Goal: Task Accomplishment & Management: Complete application form

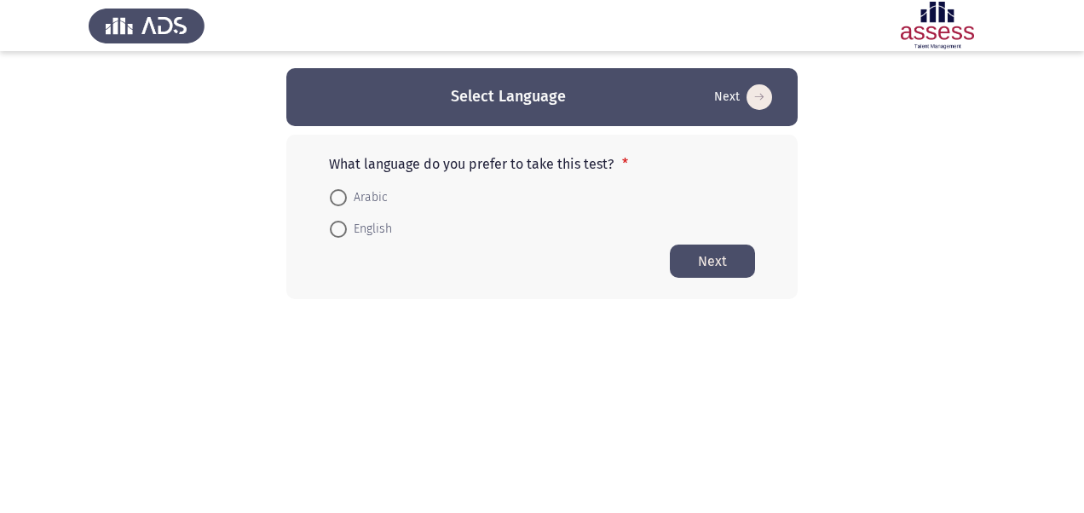
click at [350, 228] on span "English" at bounding box center [369, 229] width 45 height 20
click at [347, 228] on input "English" at bounding box center [338, 229] width 17 height 17
radio input "true"
click at [731, 258] on button "Next" at bounding box center [712, 260] width 85 height 33
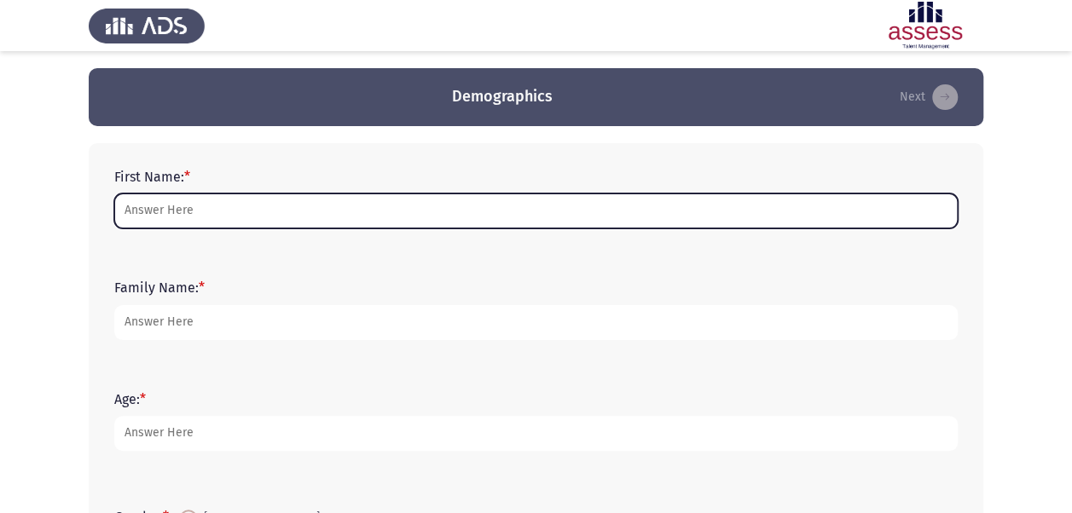
click at [300, 208] on input "First Name: *" at bounding box center [535, 211] width 843 height 35
type input "Marine"
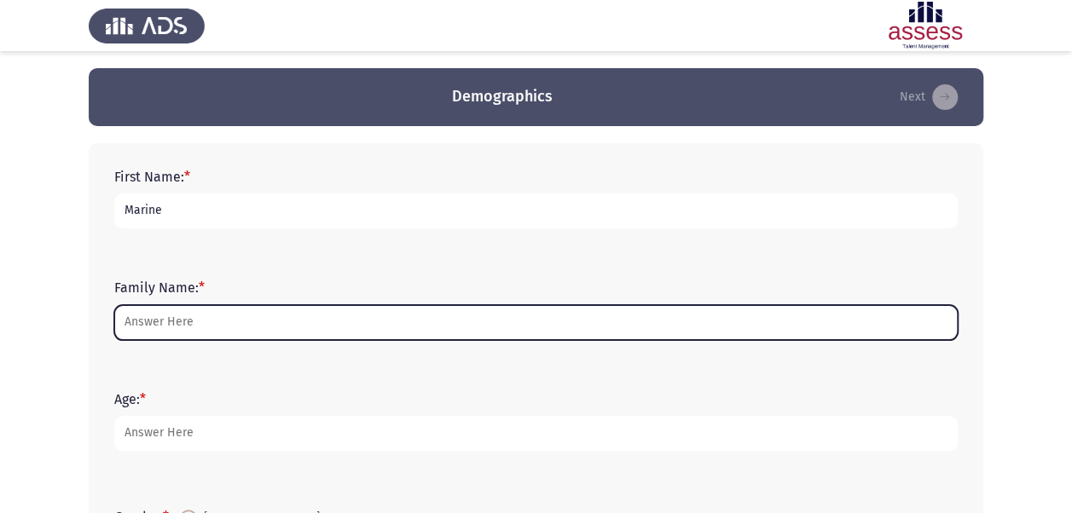
click at [280, 329] on input "Family Name: *" at bounding box center [535, 322] width 843 height 35
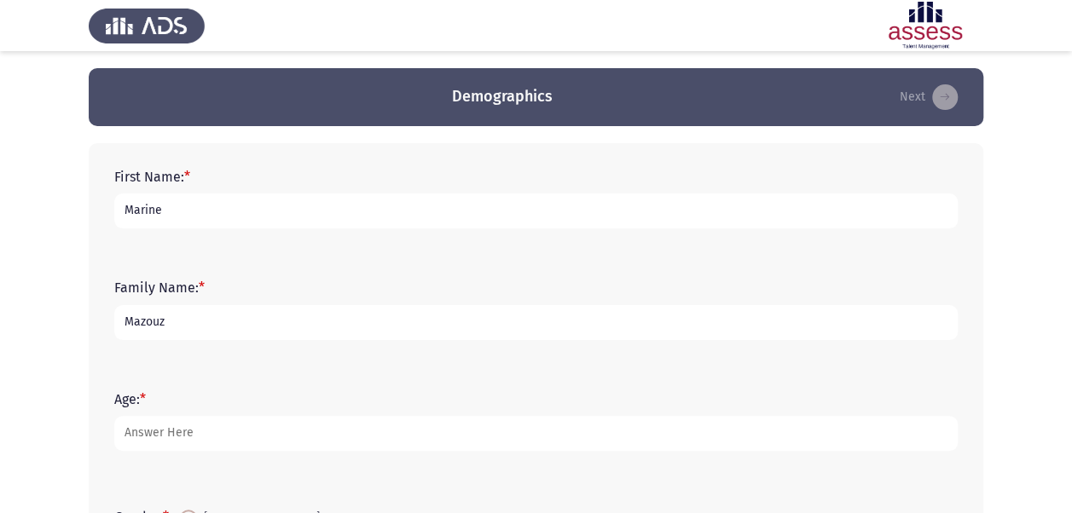
type input "Mazouz"
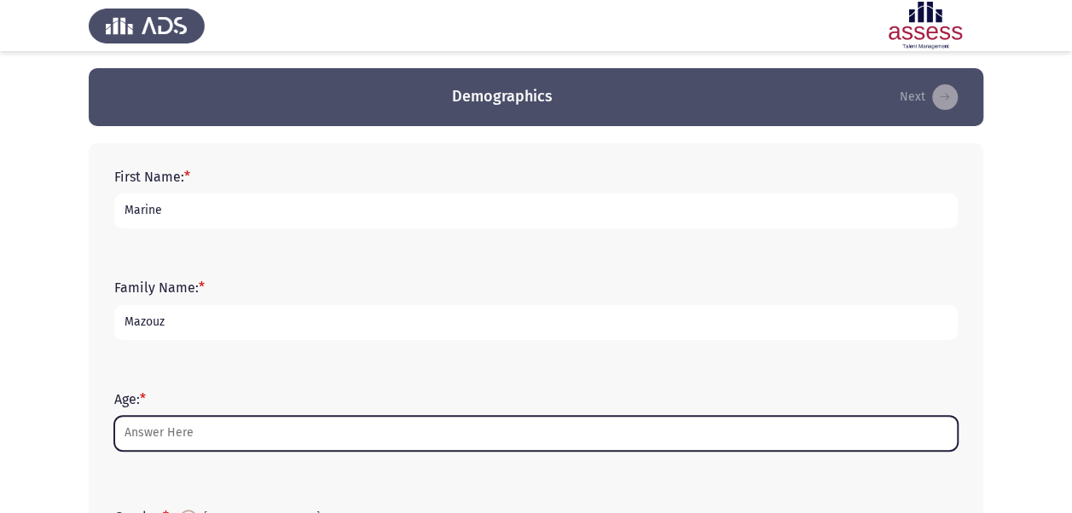
click at [212, 448] on input "Age: *" at bounding box center [535, 433] width 843 height 35
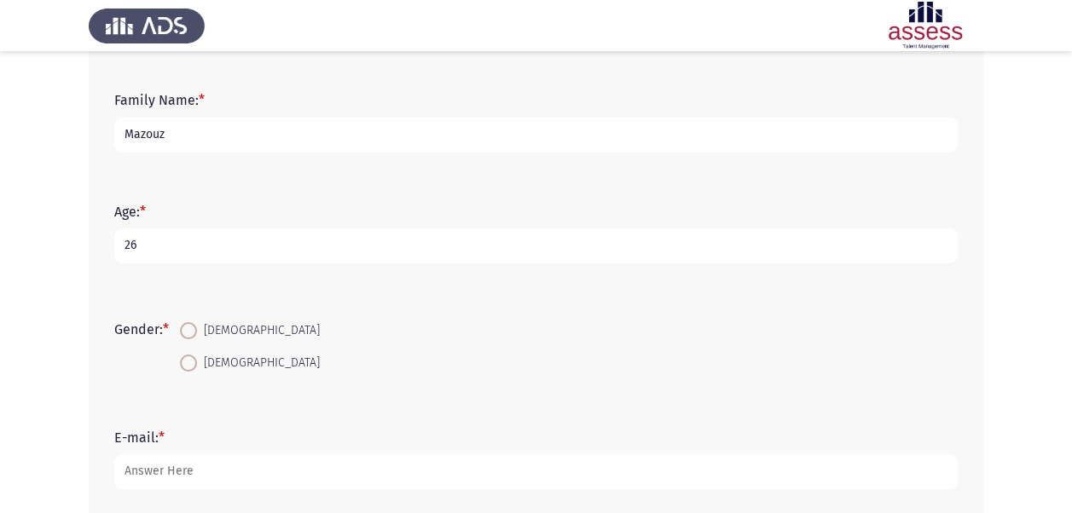
scroll to position [199, 0]
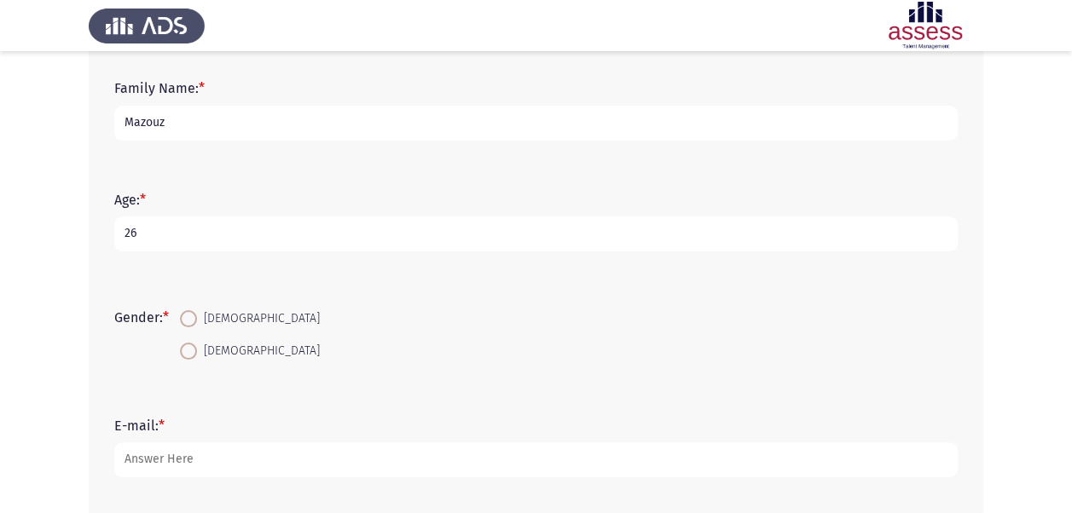
type input "26"
click at [188, 348] on span at bounding box center [188, 351] width 17 height 17
click at [188, 348] on input "[DEMOGRAPHIC_DATA]" at bounding box center [188, 351] width 17 height 17
radio input "true"
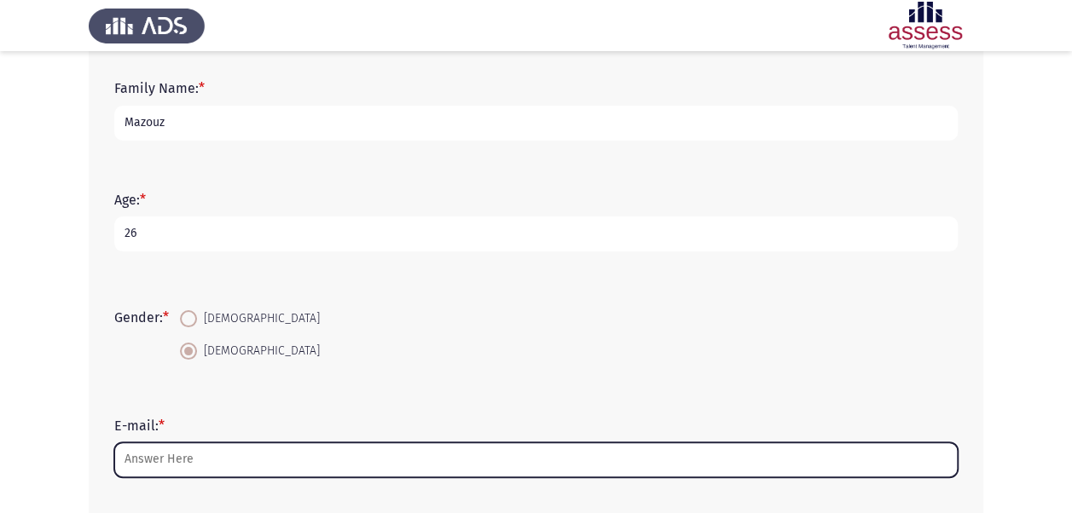
click at [172, 455] on input "E-mail: *" at bounding box center [535, 459] width 843 height 35
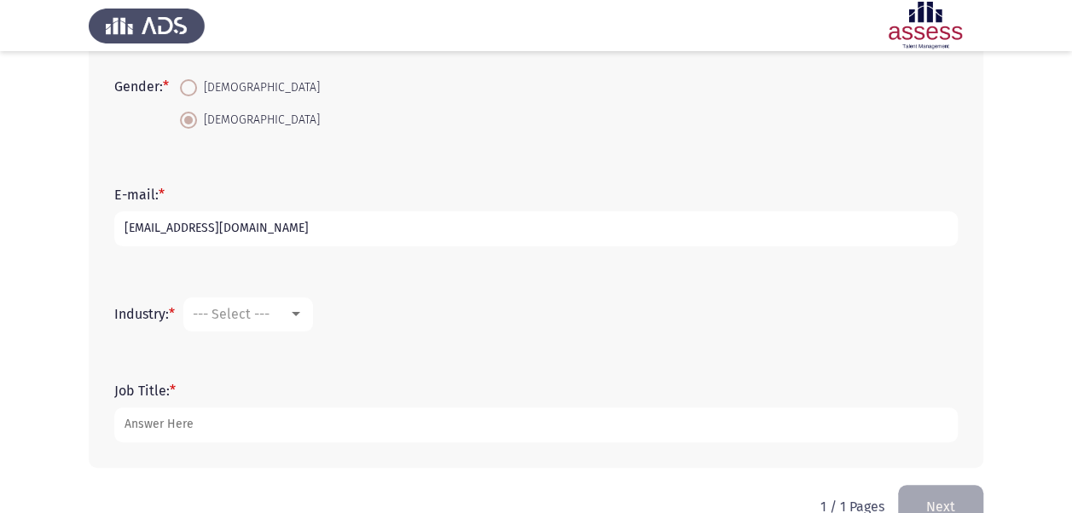
scroll to position [434, 0]
type input "[EMAIL_ADDRESS][DOMAIN_NAME]"
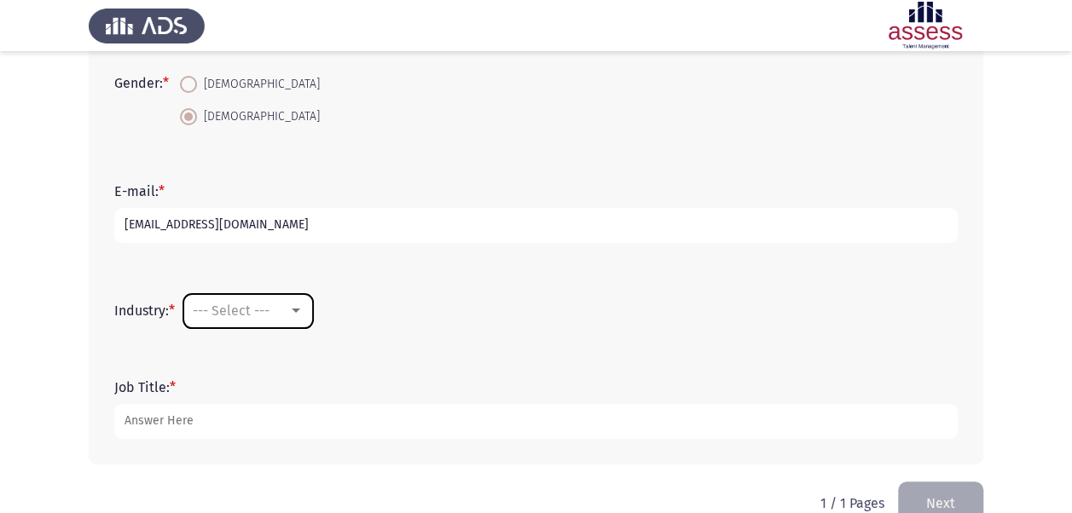
click at [295, 312] on div at bounding box center [295, 311] width 15 height 14
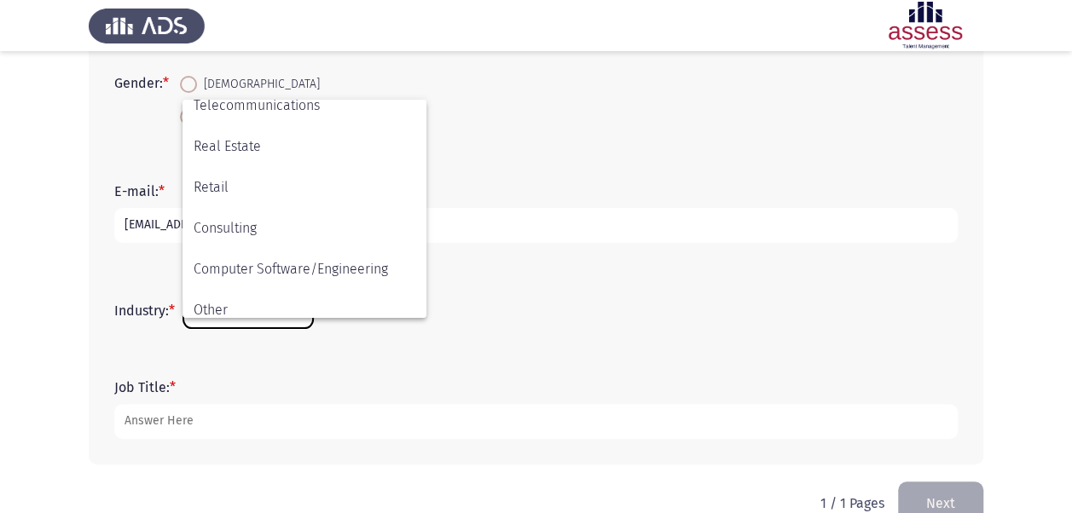
scroll to position [559, 0]
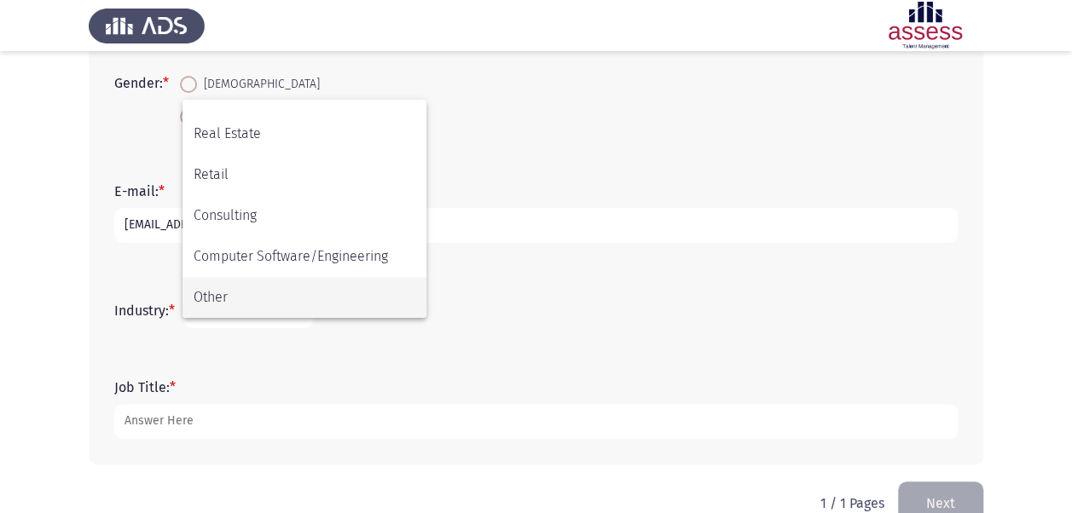
click at [344, 306] on span "Other" at bounding box center [305, 297] width 222 height 41
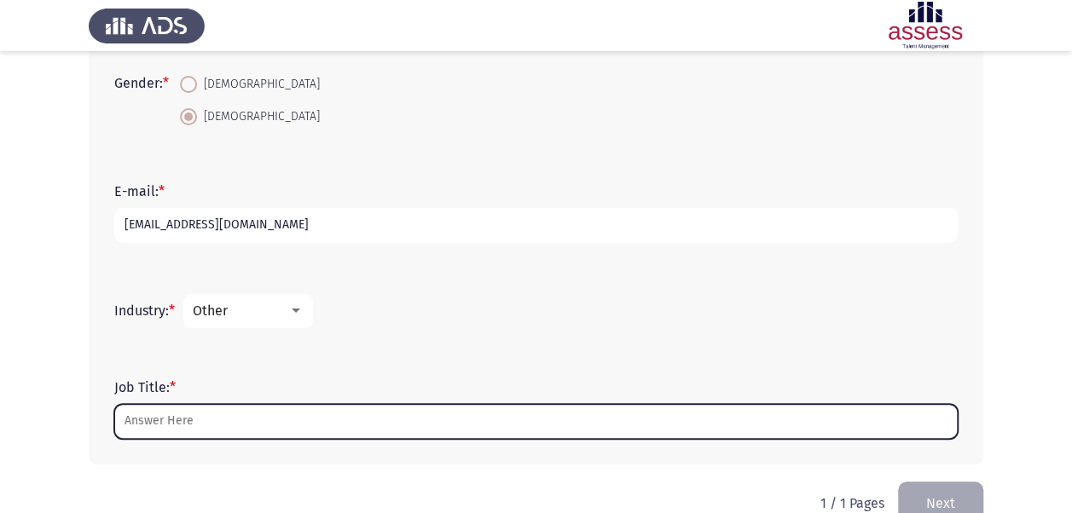
click at [220, 424] on input "Job Title: *" at bounding box center [535, 421] width 843 height 35
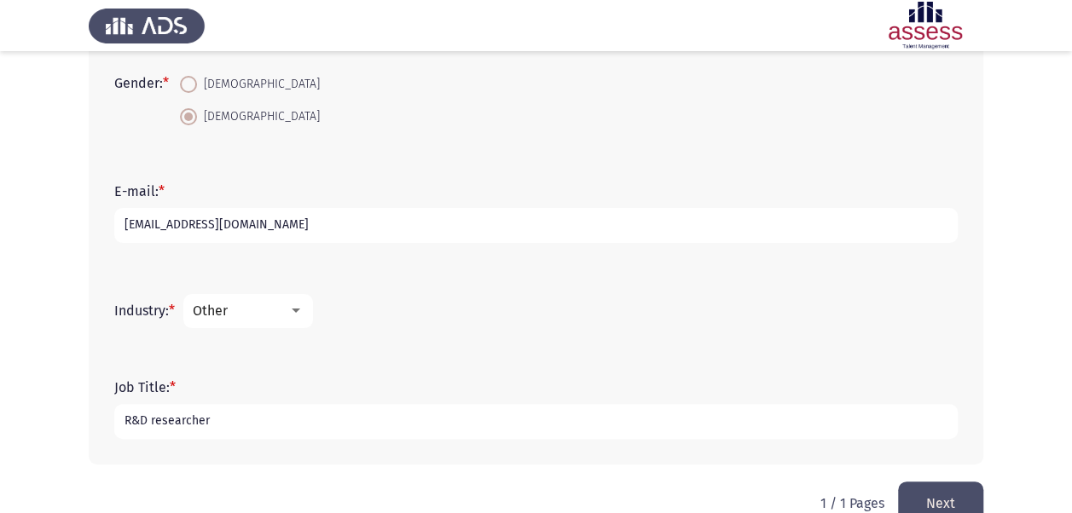
type input "R&D researcher"
click at [970, 496] on button "Next" at bounding box center [940, 503] width 85 height 43
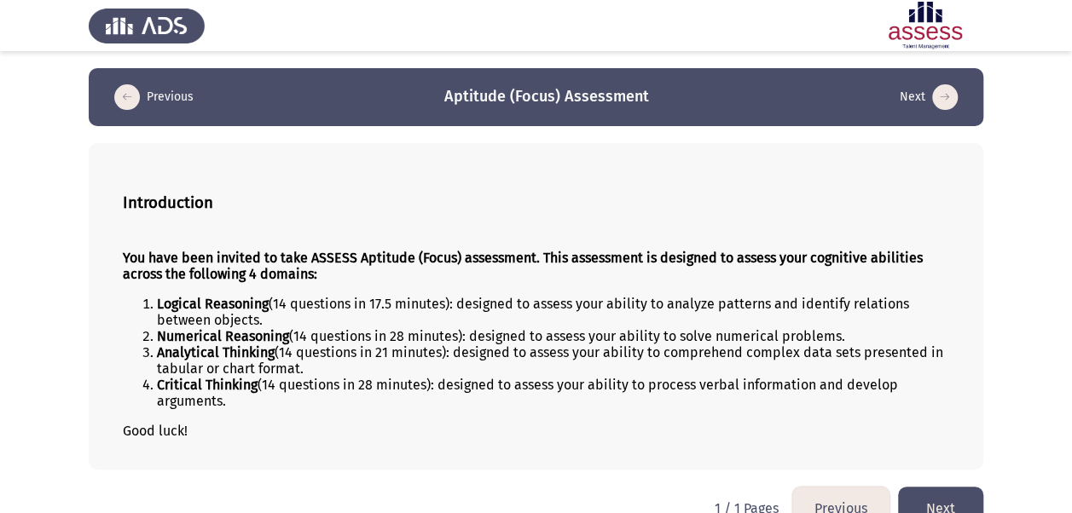
scroll to position [32, 0]
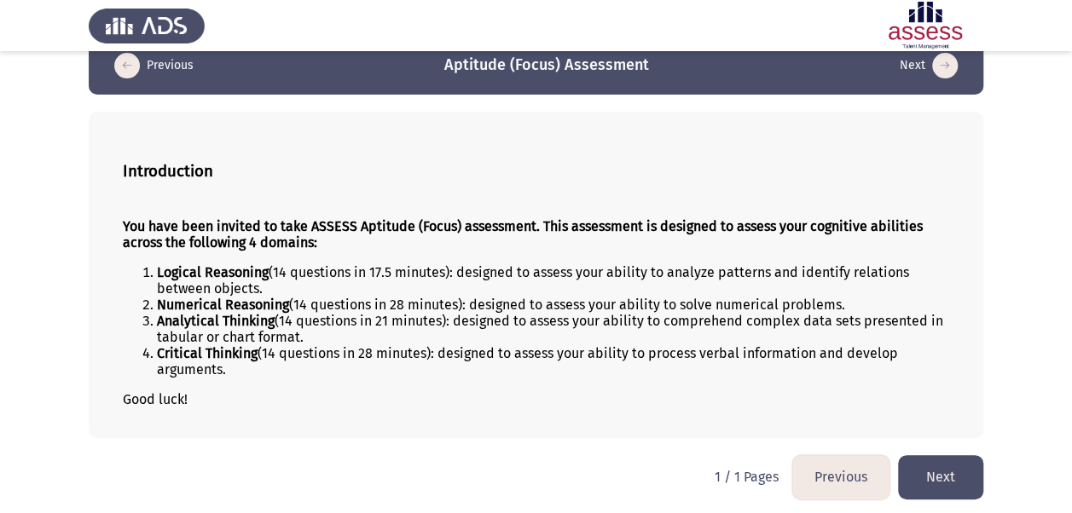
click at [939, 482] on button "Next" at bounding box center [940, 476] width 85 height 43
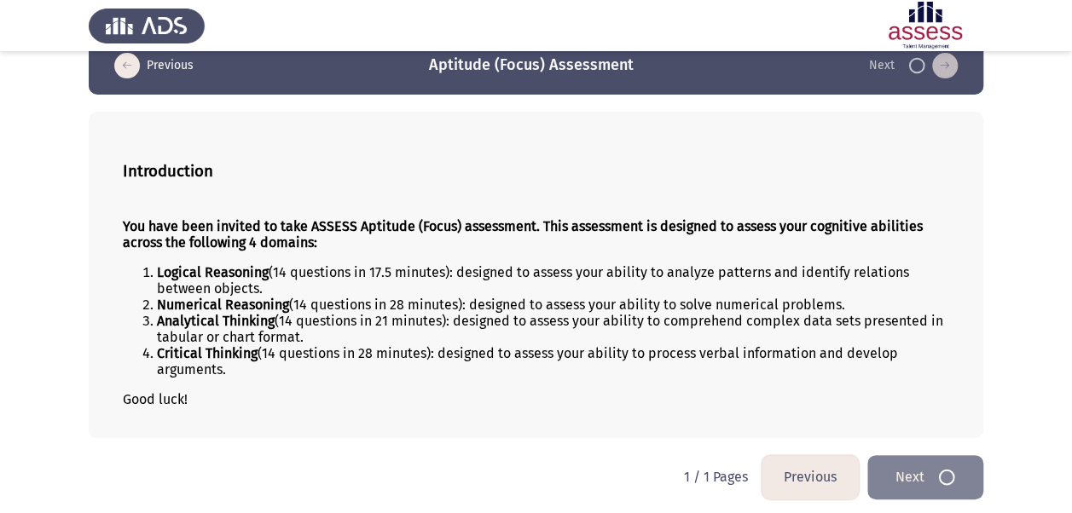
scroll to position [0, 0]
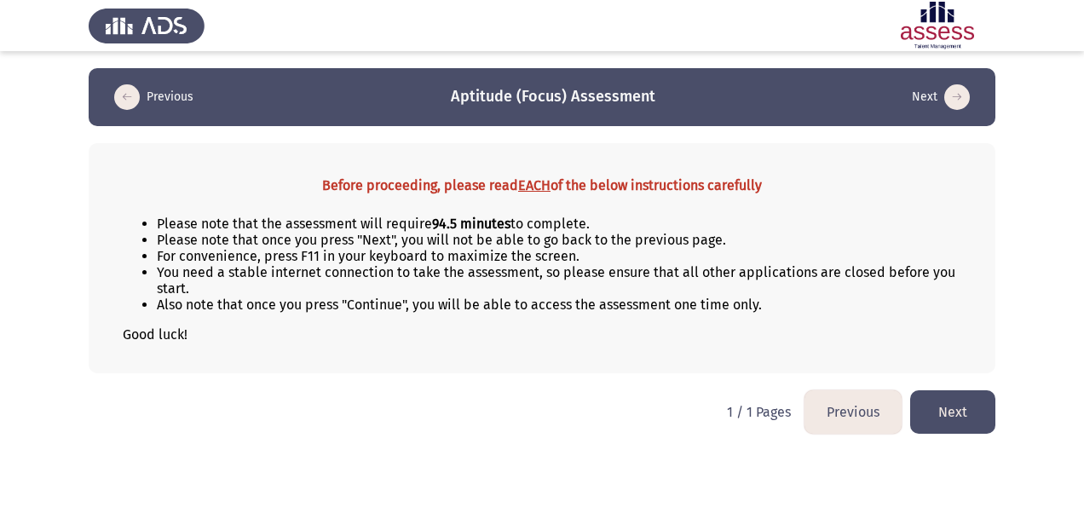
click at [956, 414] on button "Next" at bounding box center [952, 411] width 85 height 43
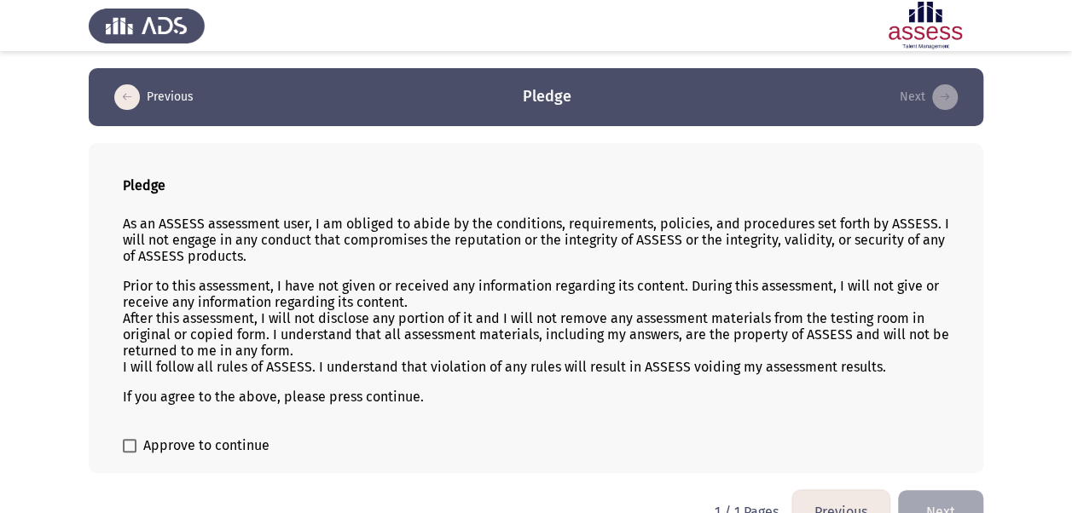
scroll to position [34, 0]
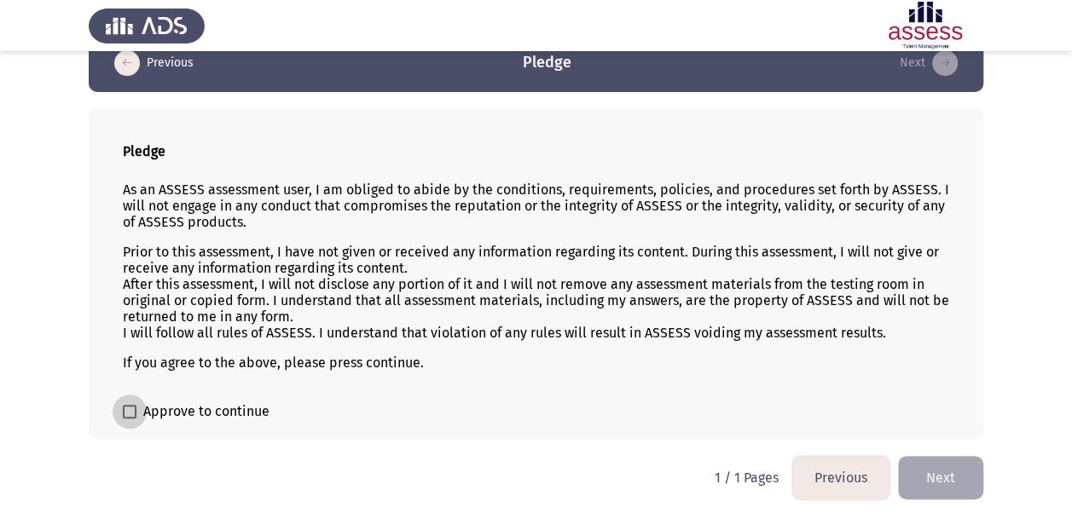
click at [128, 405] on span at bounding box center [130, 412] width 14 height 14
click at [129, 419] on input "Approve to continue" at bounding box center [129, 419] width 1 height 1
checkbox input "true"
click at [941, 473] on button "Next" at bounding box center [940, 477] width 85 height 43
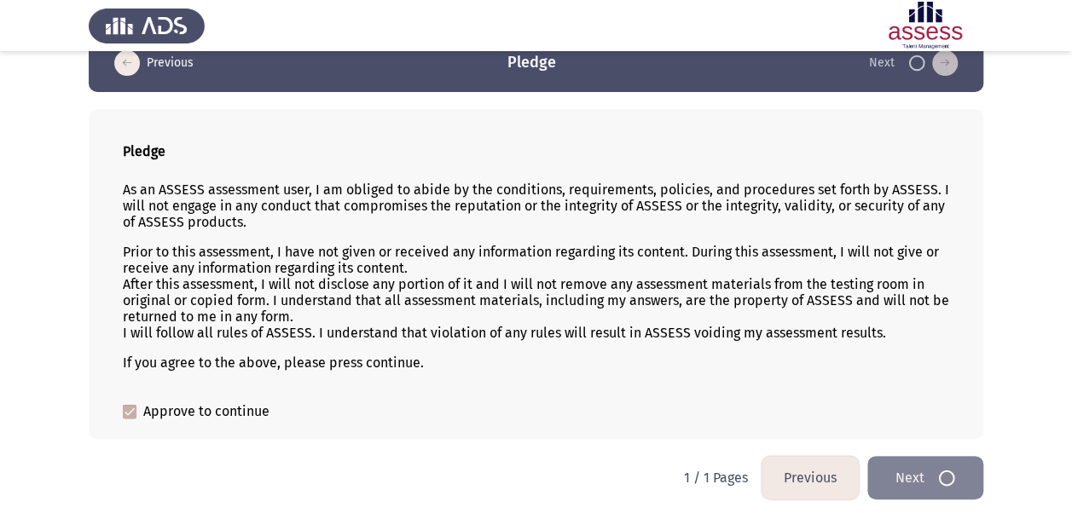
scroll to position [0, 0]
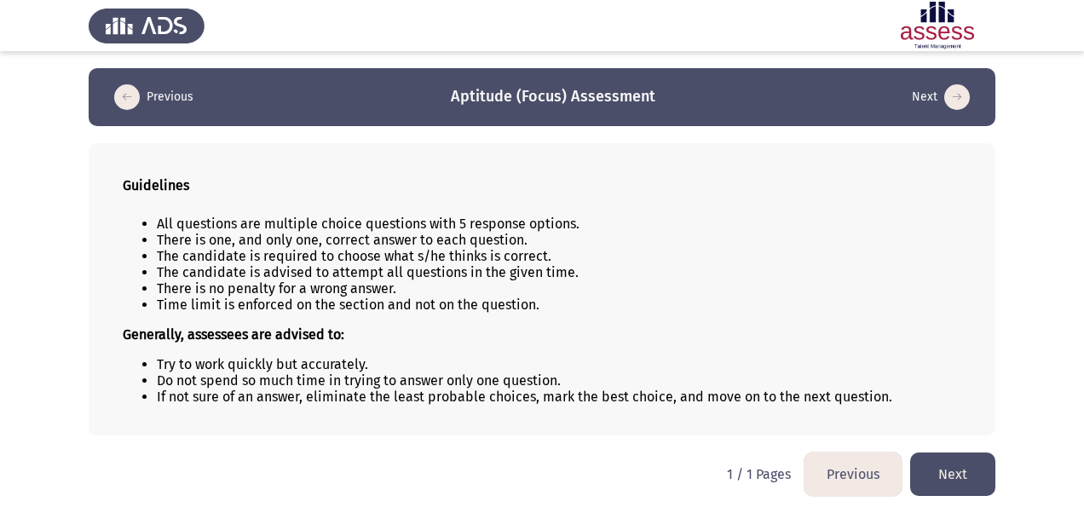
click at [941, 473] on button "Next" at bounding box center [952, 474] width 85 height 43
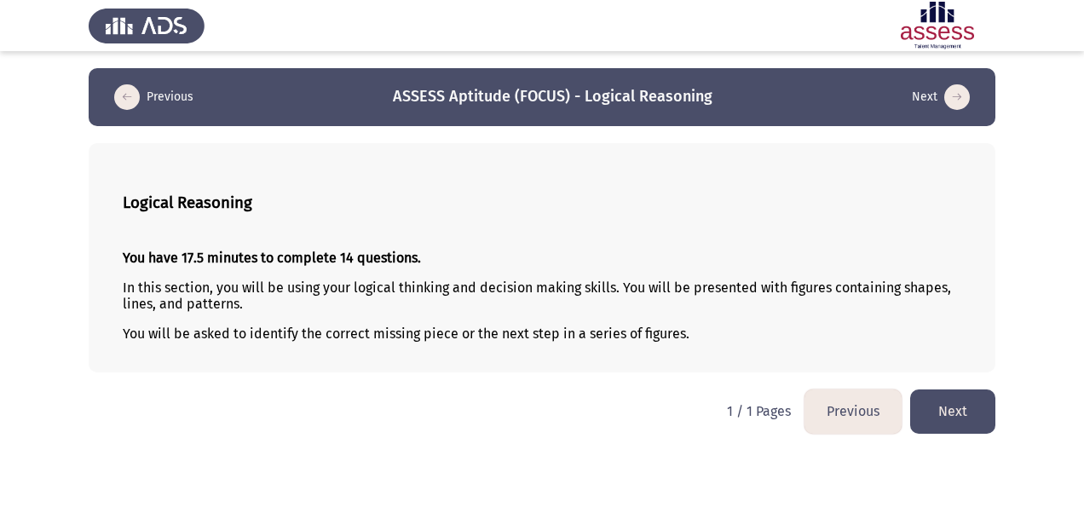
click at [952, 409] on button "Next" at bounding box center [952, 411] width 85 height 43
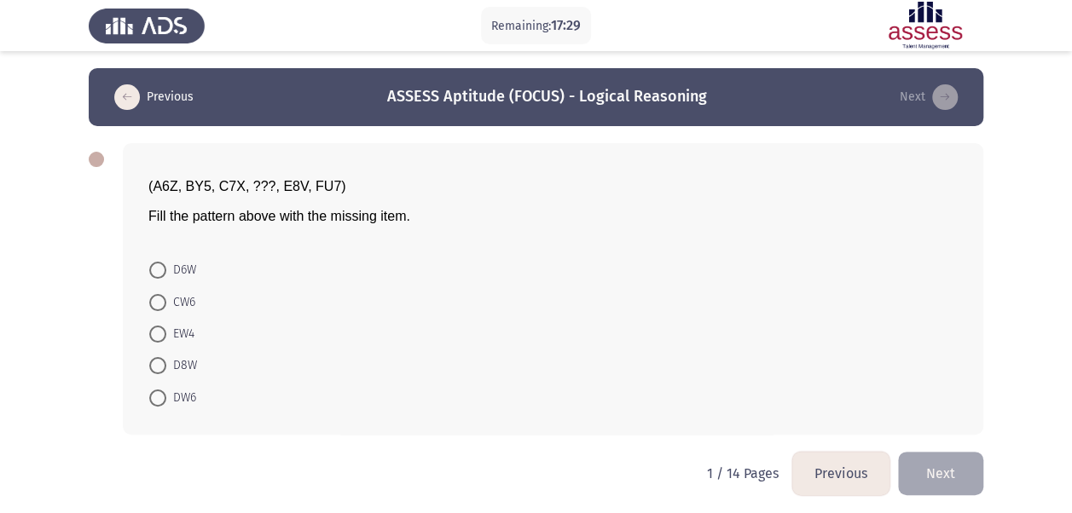
scroll to position [4, 0]
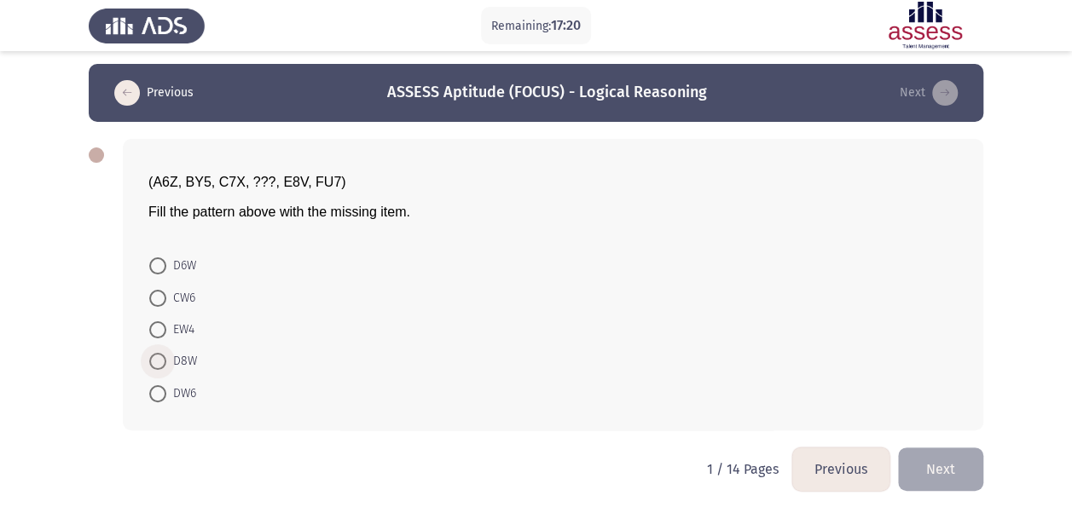
click at [155, 356] on span at bounding box center [157, 361] width 17 height 17
click at [155, 356] on input "D8W" at bounding box center [157, 361] width 17 height 17
radio input "true"
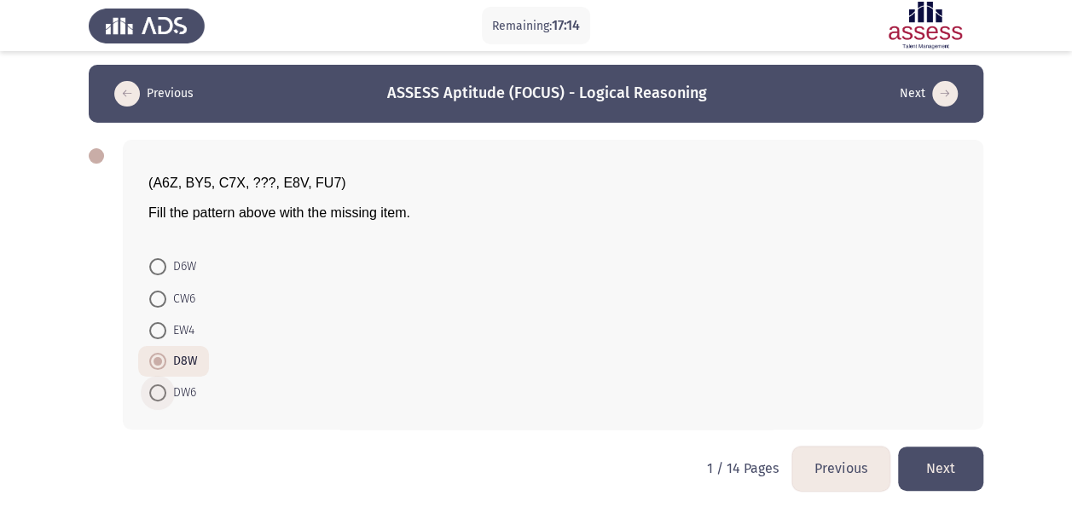
click at [162, 396] on span at bounding box center [157, 392] width 17 height 17
click at [162, 396] on input "DW6" at bounding box center [157, 392] width 17 height 17
radio input "true"
click at [162, 487] on html "Remaining: 17:14 Previous ASSESS Aptitude (FOCUS) - Logical Reasoning Next (A6Z…" at bounding box center [536, 256] width 1072 height 518
click at [950, 462] on button "Next" at bounding box center [940, 468] width 85 height 43
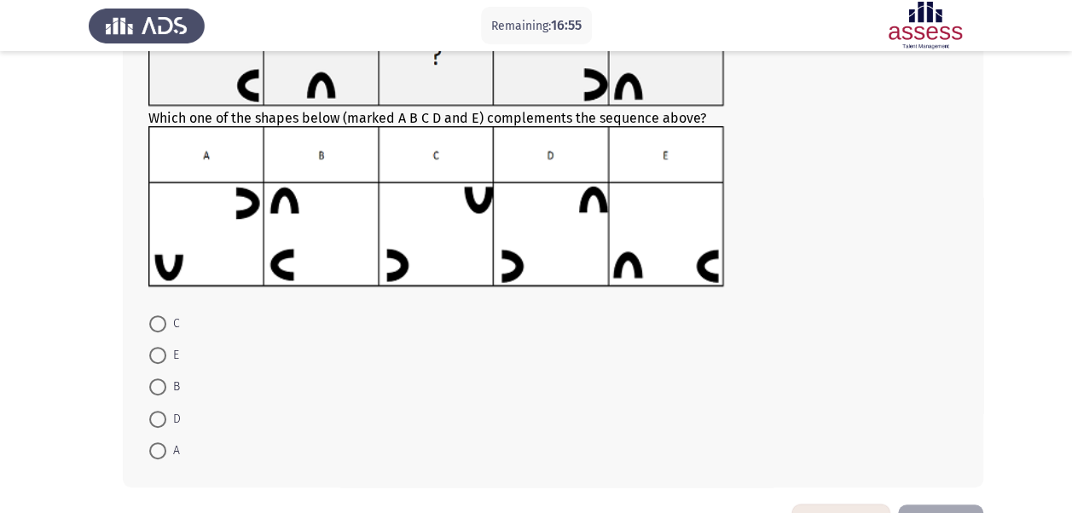
scroll to position [221, 0]
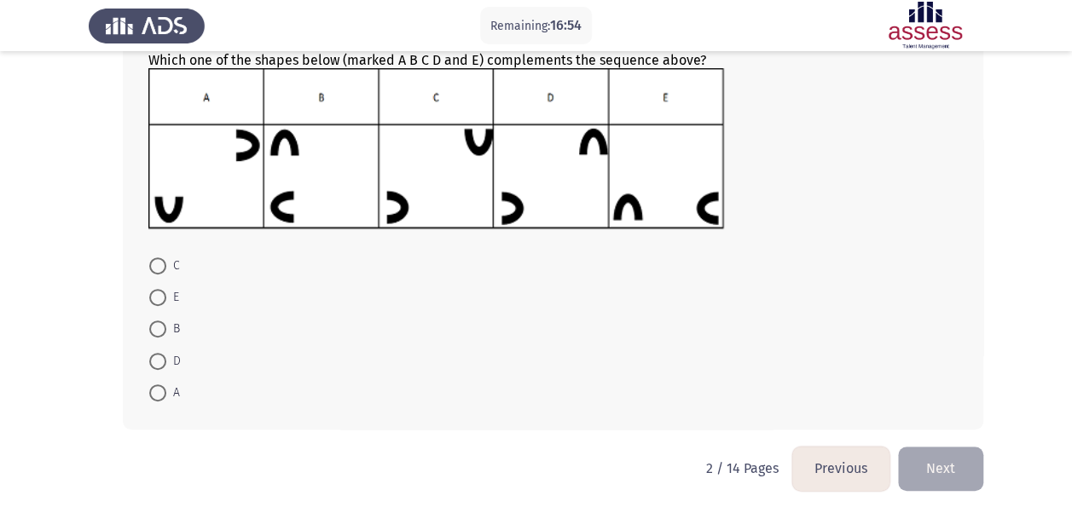
click at [846, 474] on button "Previous" at bounding box center [840, 468] width 97 height 43
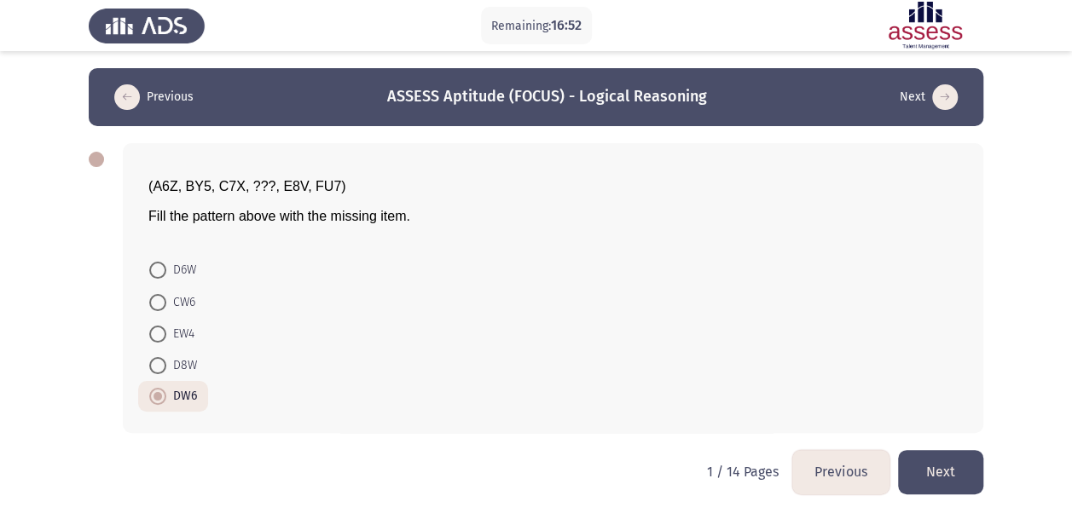
scroll to position [3, 0]
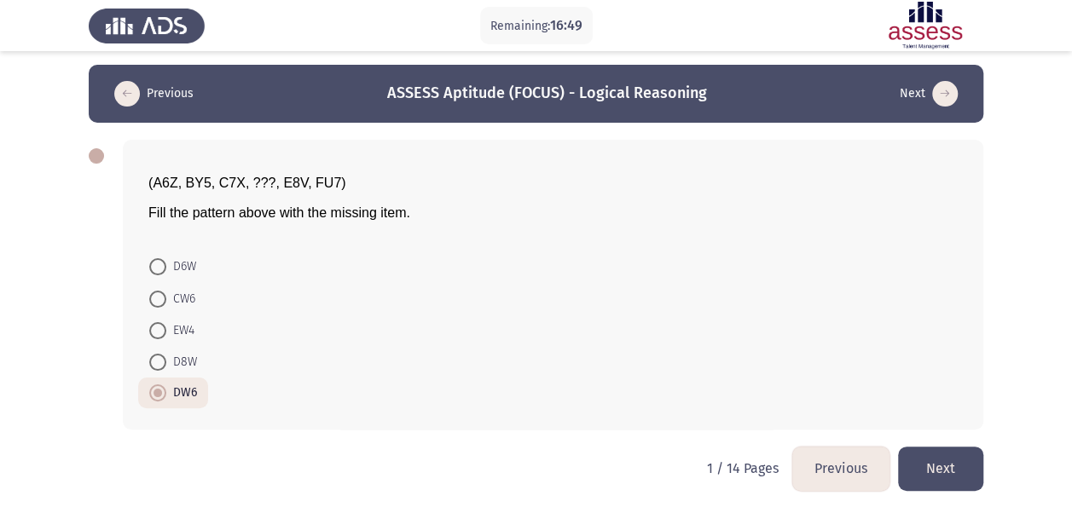
click at [966, 466] on button "Next" at bounding box center [940, 468] width 85 height 43
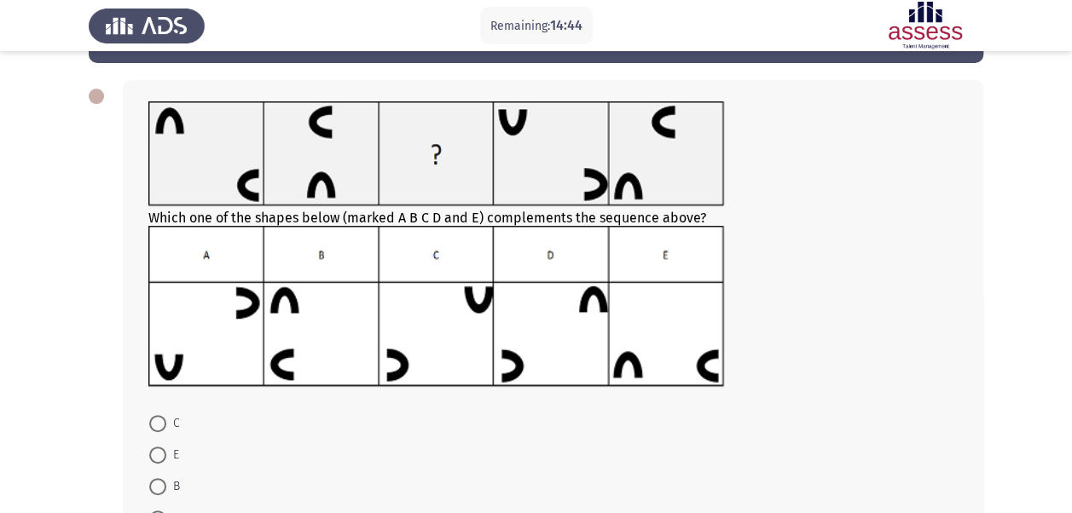
scroll to position [65, 0]
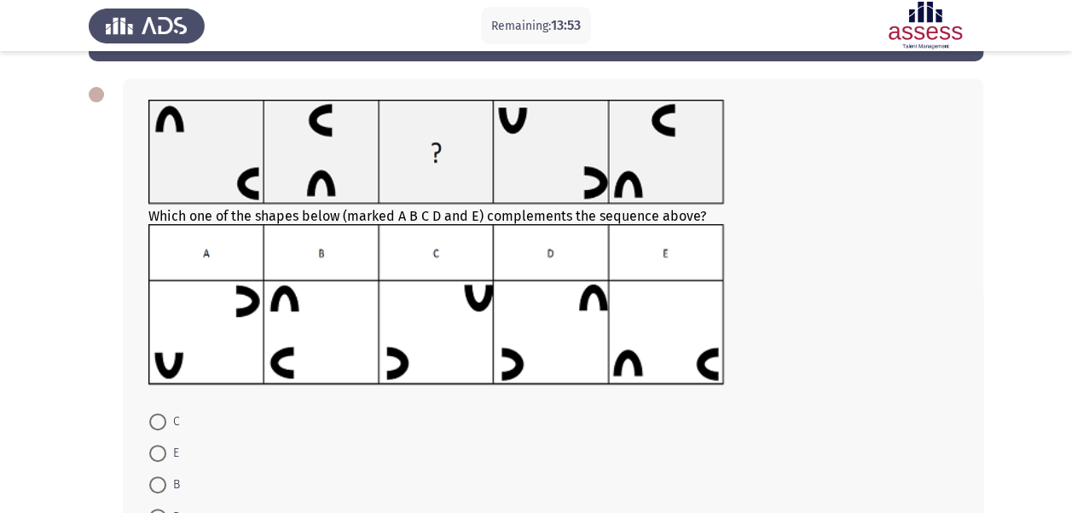
click at [317, 323] on img at bounding box center [435, 305] width 575 height 162
click at [410, 331] on img at bounding box center [435, 305] width 575 height 162
drag, startPoint x: 410, startPoint y: 331, endPoint x: 313, endPoint y: 423, distance: 133.9
click at [313, 423] on div "Which one of the shapes below (marked A B C D and E) complements the sequence a…" at bounding box center [553, 331] width 860 height 507
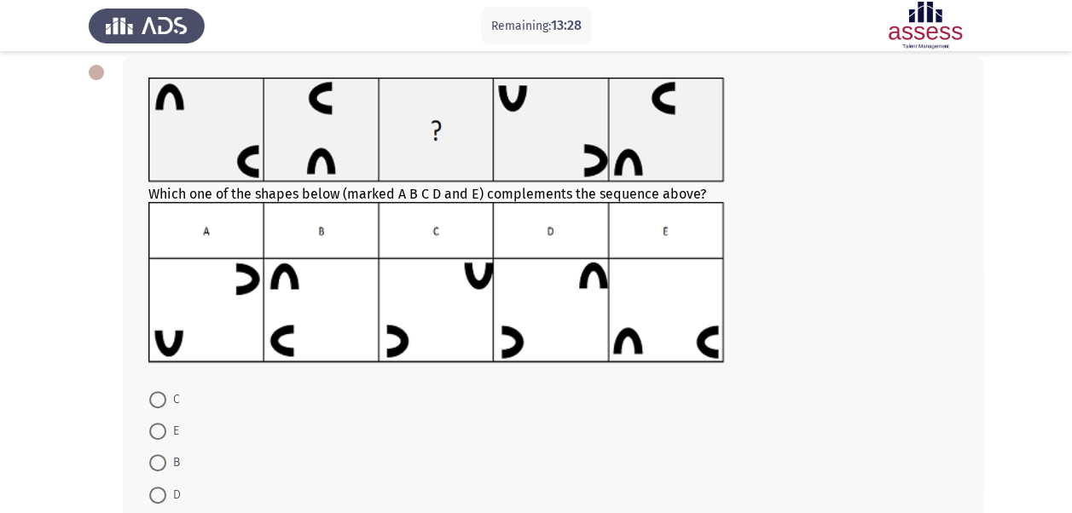
scroll to position [90, 0]
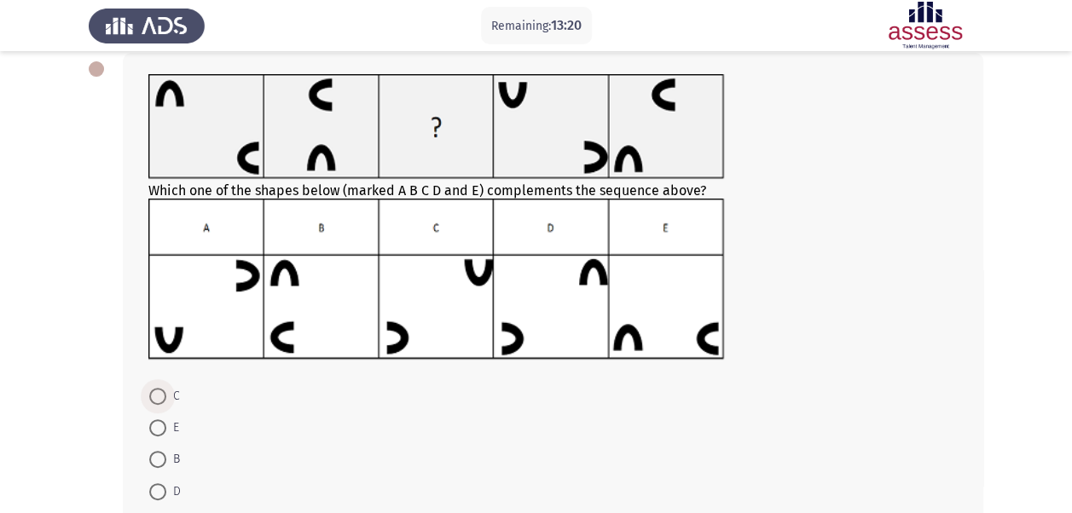
click at [157, 389] on span at bounding box center [157, 396] width 17 height 17
click at [157, 389] on input "C" at bounding box center [157, 396] width 17 height 17
radio input "true"
click at [70, 409] on app-assessment-container "Remaining: 13:19 Previous ASSESS Aptitude (FOCUS) - Logical Reasoning Next Whic…" at bounding box center [536, 277] width 1072 height 598
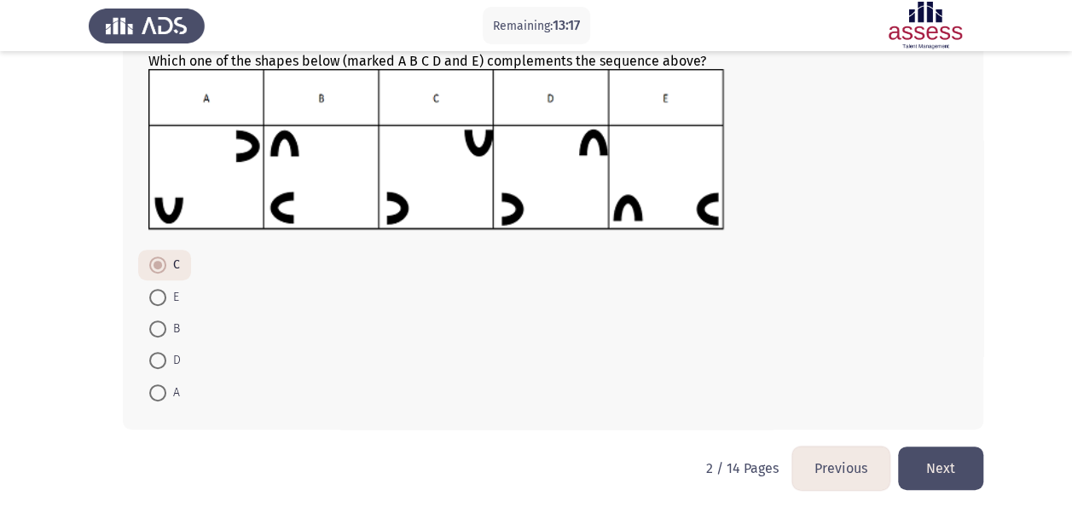
click at [945, 452] on button "Next" at bounding box center [940, 468] width 85 height 43
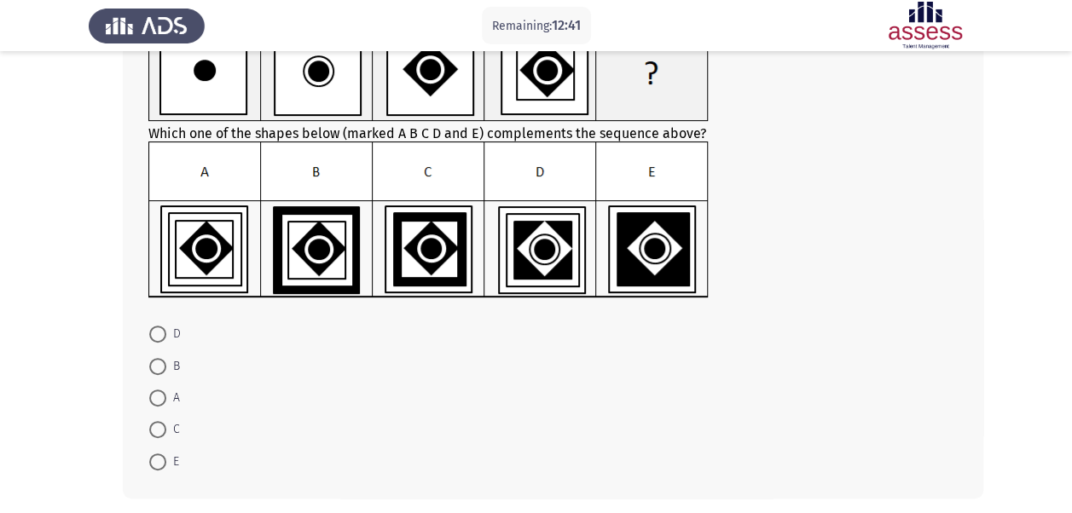
scroll to position [142, 0]
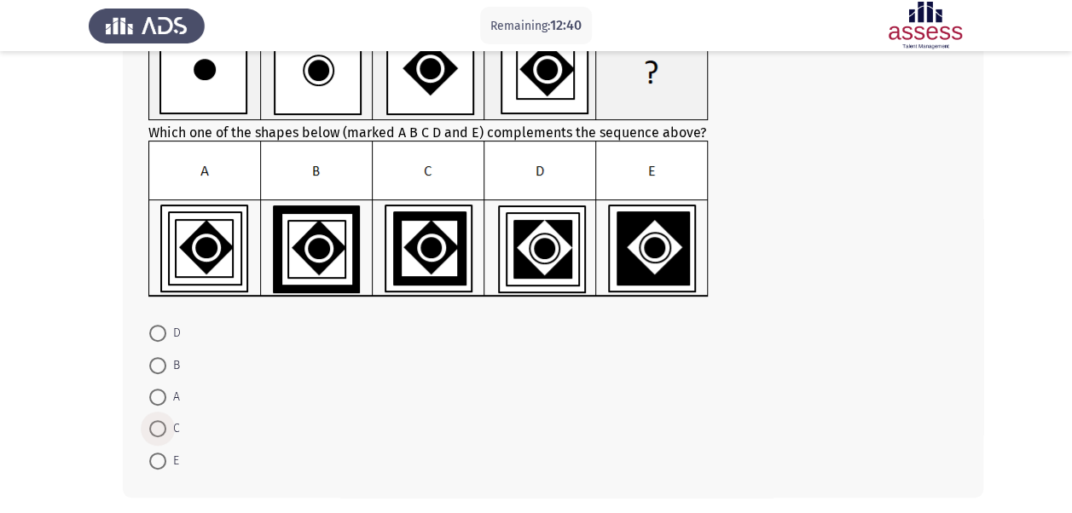
click at [157, 433] on span at bounding box center [157, 428] width 17 height 17
click at [157, 433] on input "C" at bounding box center [157, 428] width 17 height 17
radio input "true"
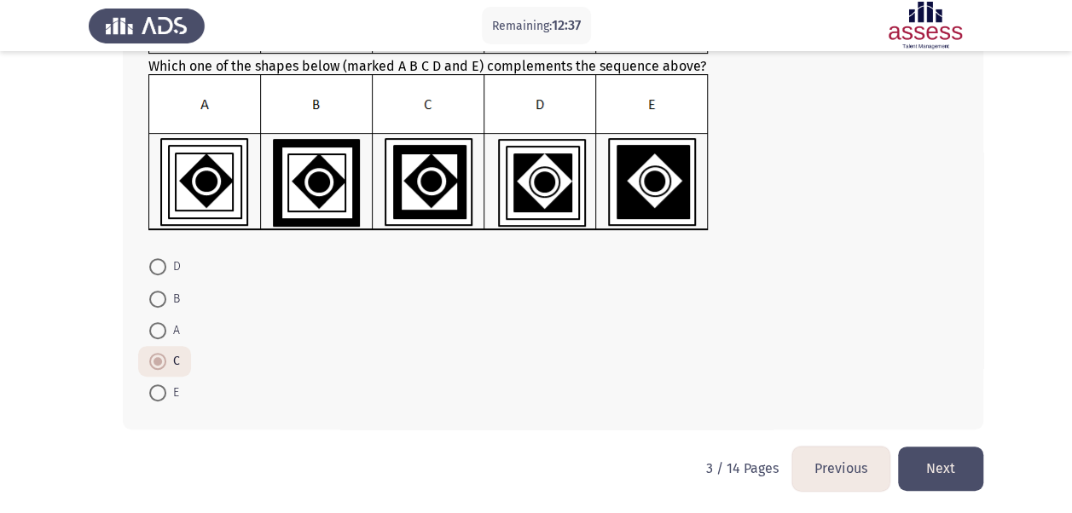
click at [945, 458] on button "Next" at bounding box center [940, 468] width 85 height 43
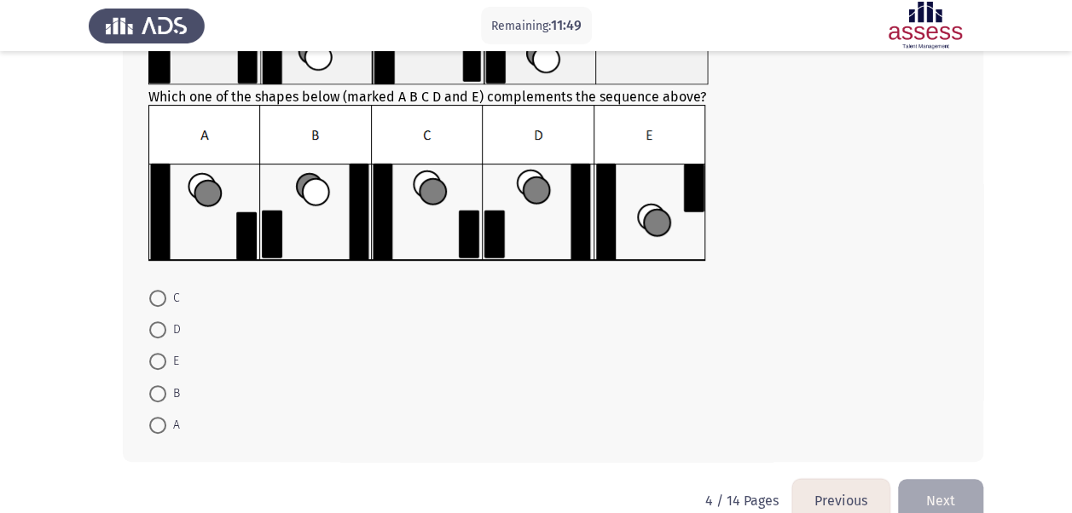
scroll to position [177, 0]
click at [162, 324] on span at bounding box center [157, 329] width 17 height 17
click at [162, 324] on input "D" at bounding box center [157, 329] width 17 height 17
radio input "true"
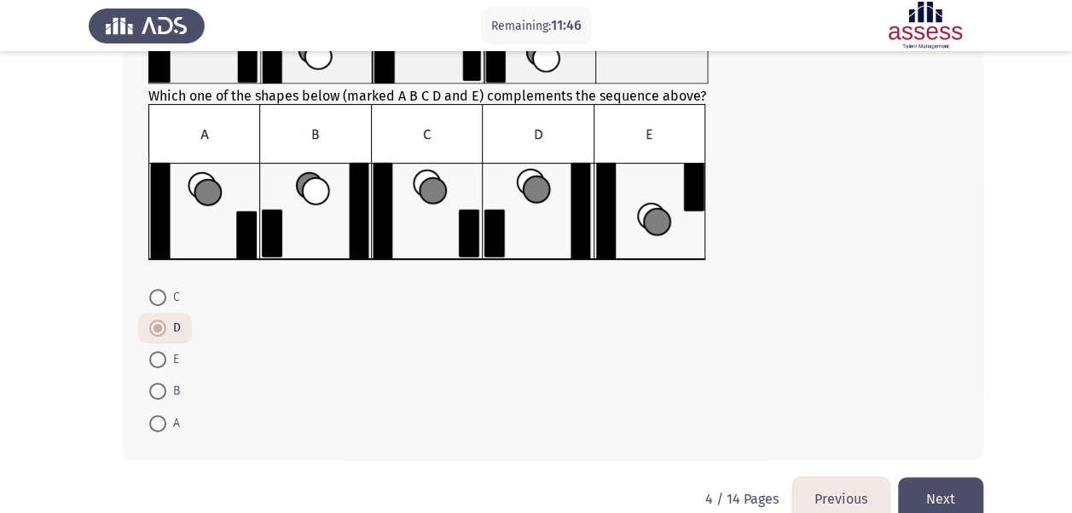
scroll to position [208, 0]
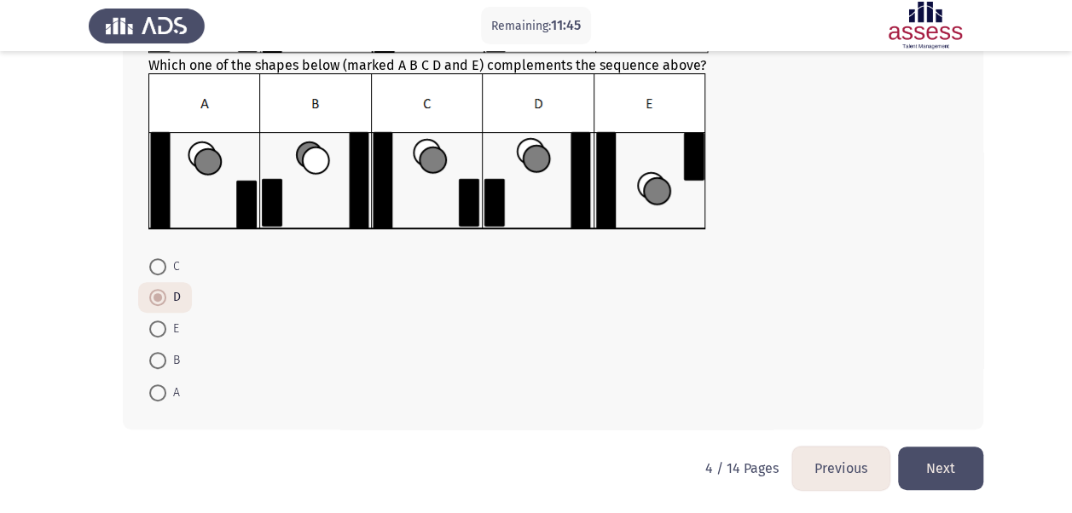
click at [958, 462] on button "Next" at bounding box center [940, 468] width 85 height 43
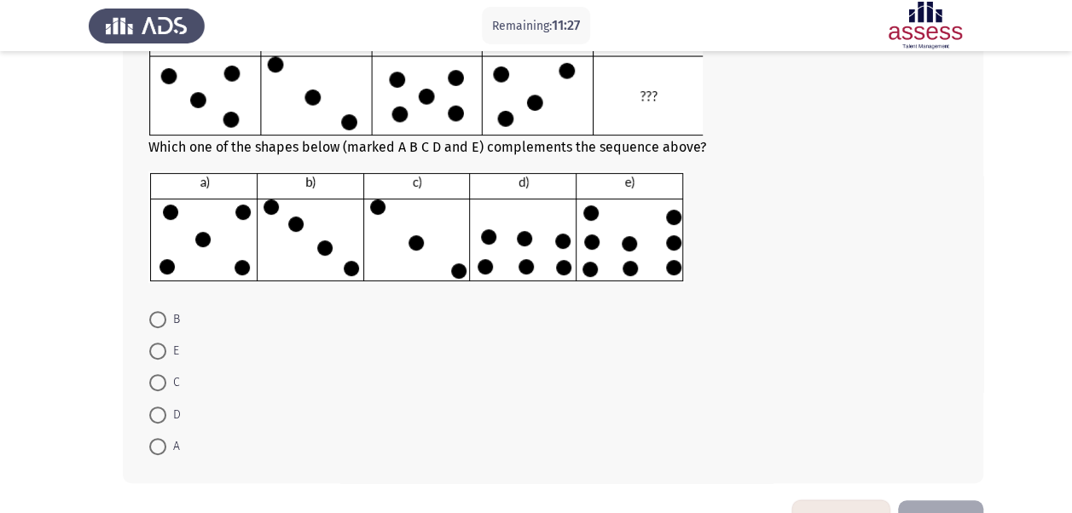
scroll to position [205, 0]
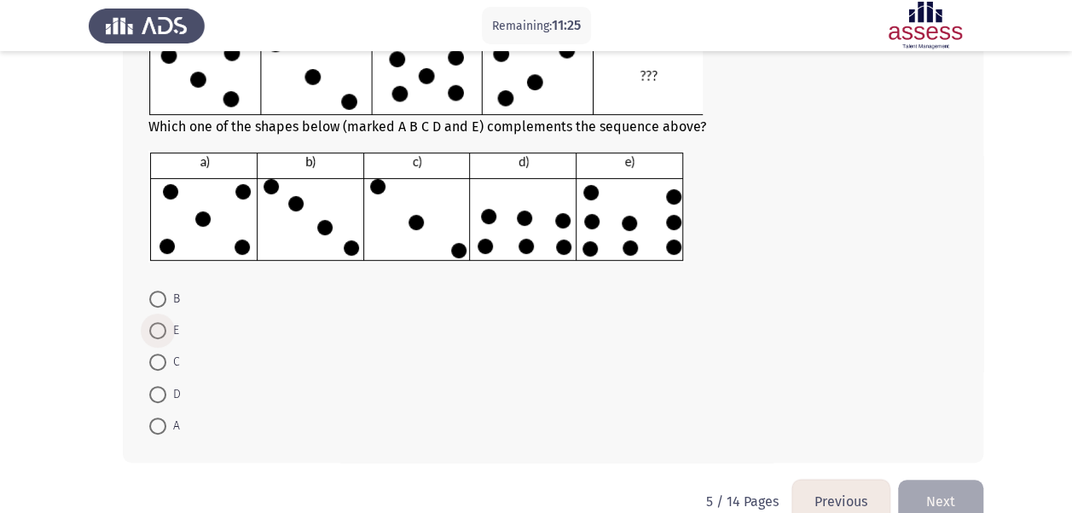
click at [157, 326] on span at bounding box center [157, 330] width 17 height 17
click at [157, 326] on input "E" at bounding box center [157, 330] width 17 height 17
radio input "true"
click at [380, 488] on html "Remaining: 11:24 Previous ASSESS Aptitude (FOCUS) - Logical Reasoning Next Whic…" at bounding box center [536, 171] width 1072 height 752
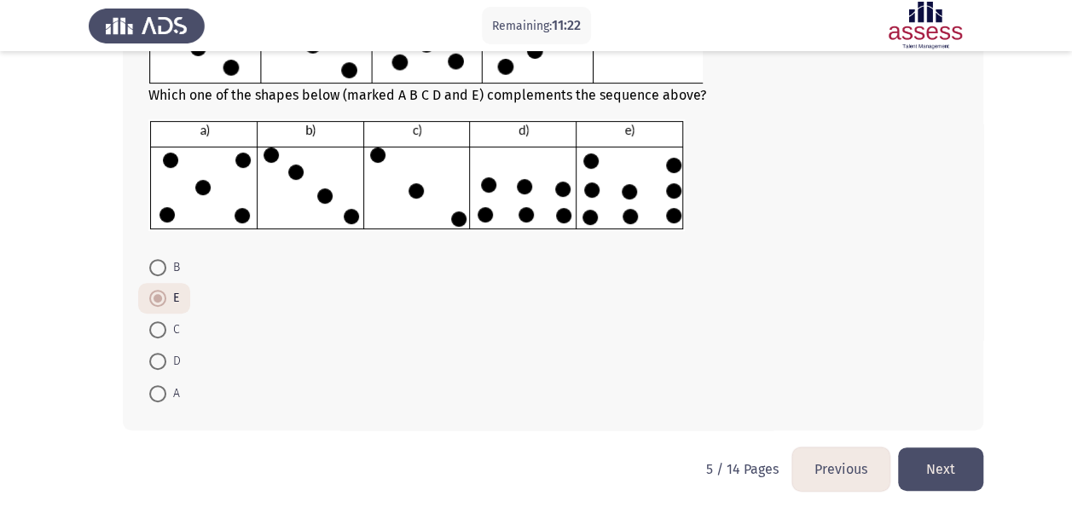
click at [963, 469] on button "Next" at bounding box center [940, 469] width 85 height 43
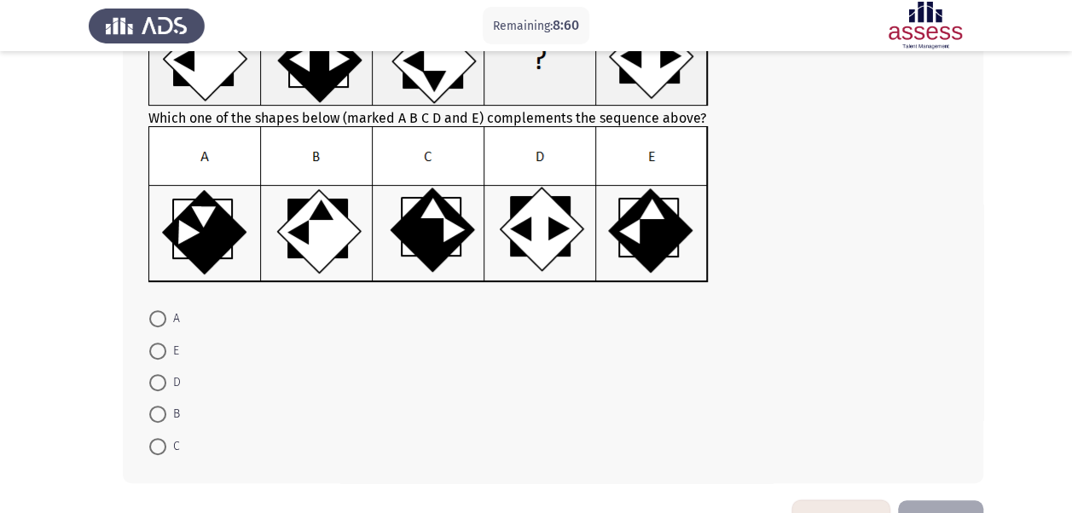
scroll to position [157, 0]
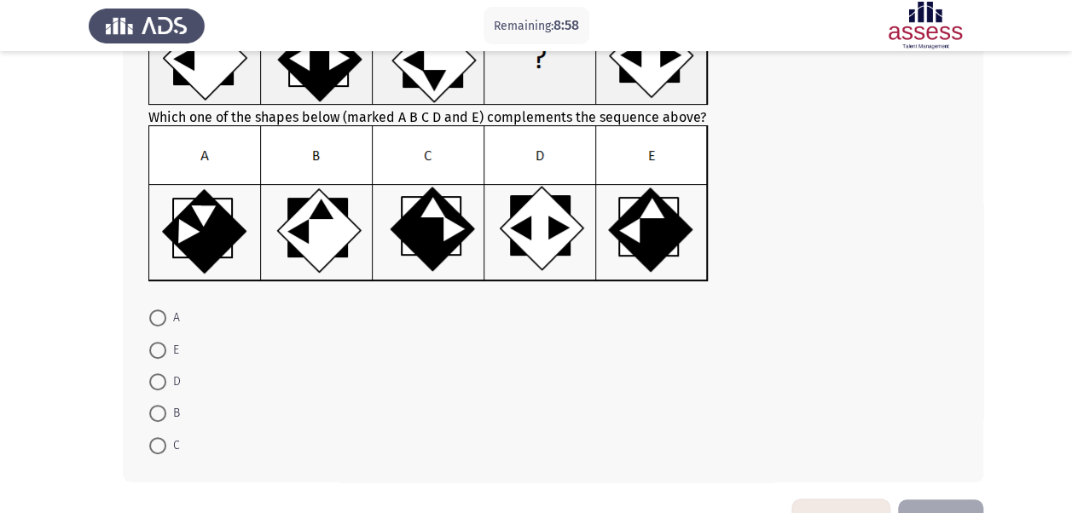
click at [158, 350] on span at bounding box center [157, 350] width 17 height 17
click at [158, 350] on input "E" at bounding box center [157, 350] width 17 height 17
radio input "true"
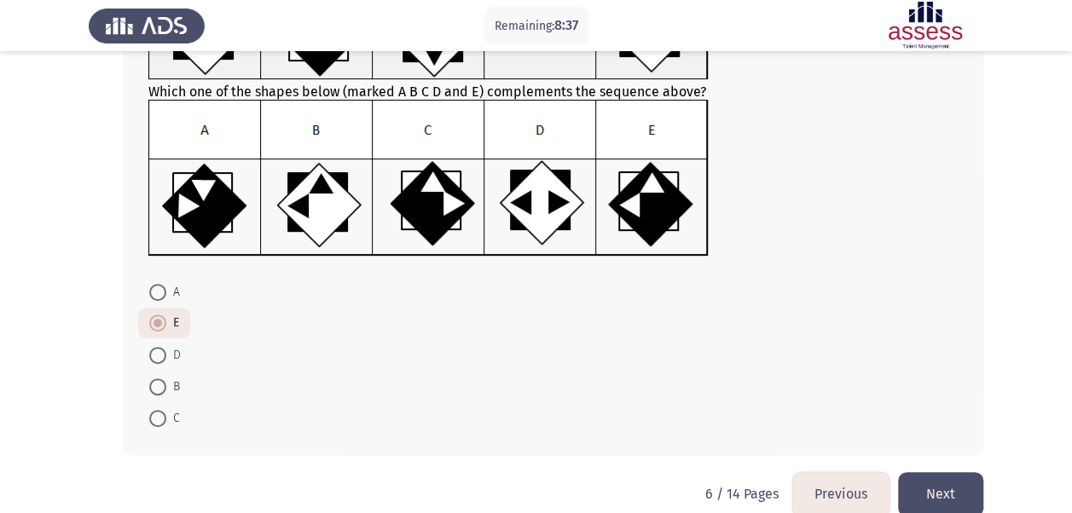
scroll to position [208, 0]
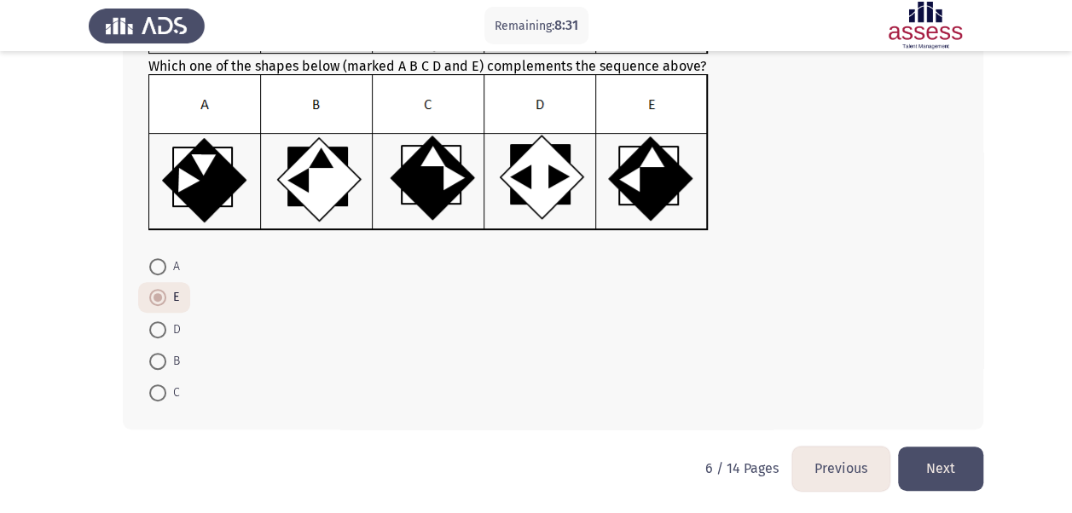
click at [965, 462] on button "Next" at bounding box center [940, 468] width 85 height 43
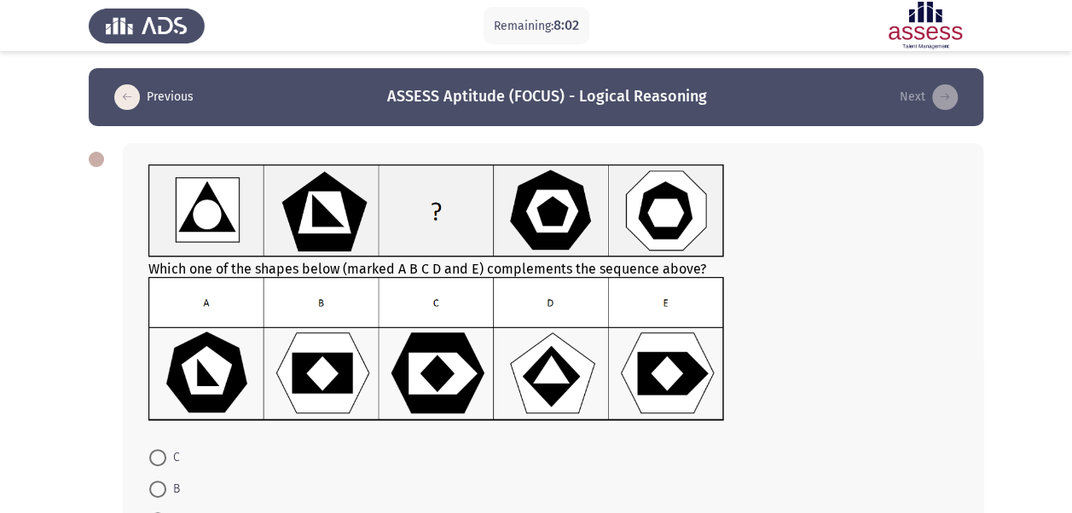
click at [669, 392] on img at bounding box center [435, 349] width 575 height 145
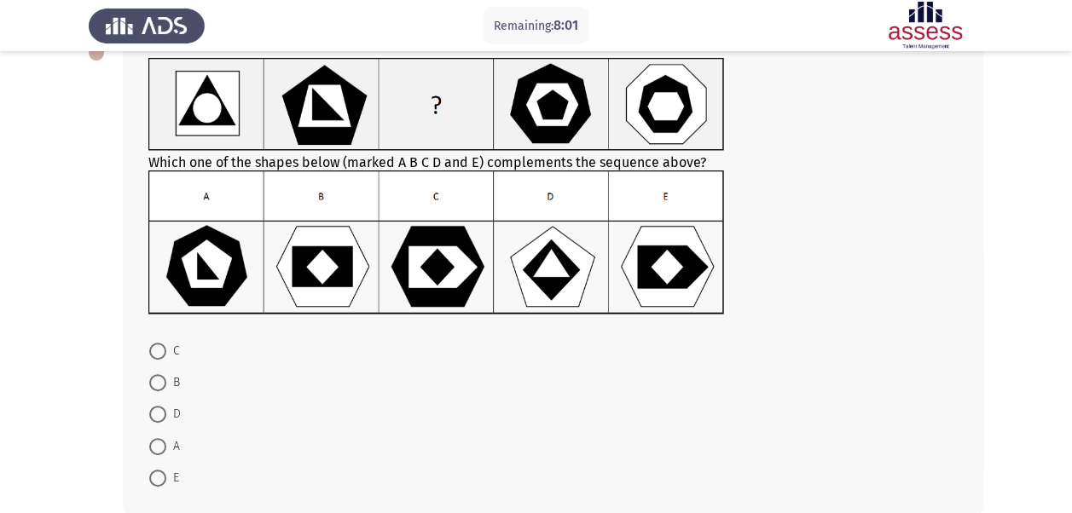
scroll to position [107, 0]
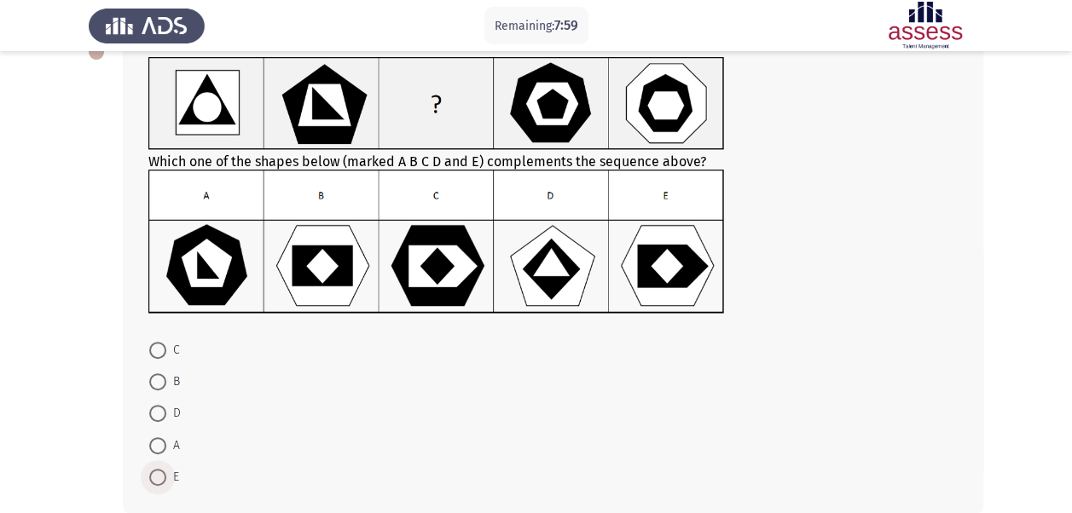
click at [157, 471] on span at bounding box center [157, 477] width 17 height 17
click at [157, 471] on input "E" at bounding box center [157, 477] width 17 height 17
radio input "true"
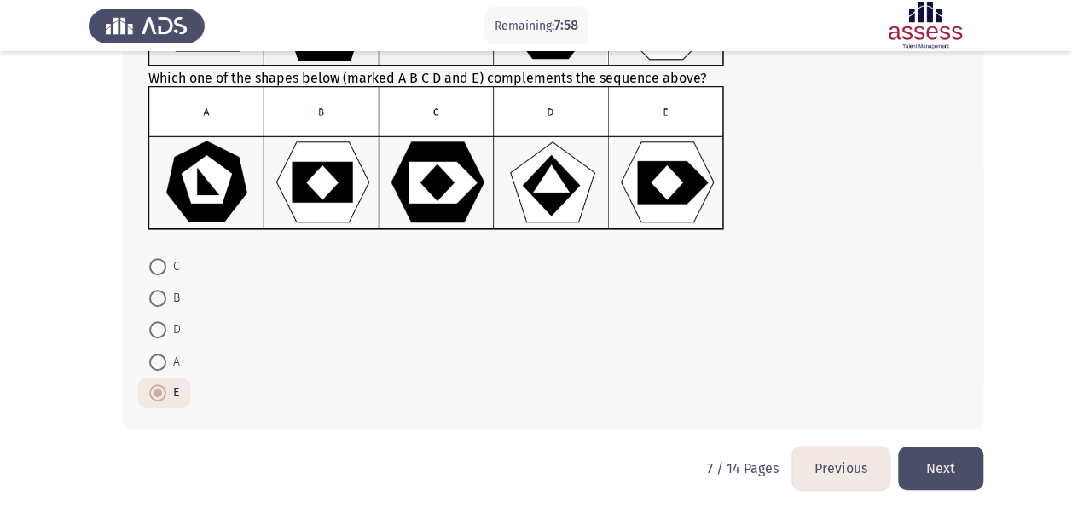
click at [551, 458] on html "Remaining: 7:58 Previous ASSESS Aptitude (FOCUS) - Logical Reasoning Next Which…" at bounding box center [536, 162] width 1072 height 706
click at [958, 468] on button "Next" at bounding box center [940, 468] width 85 height 43
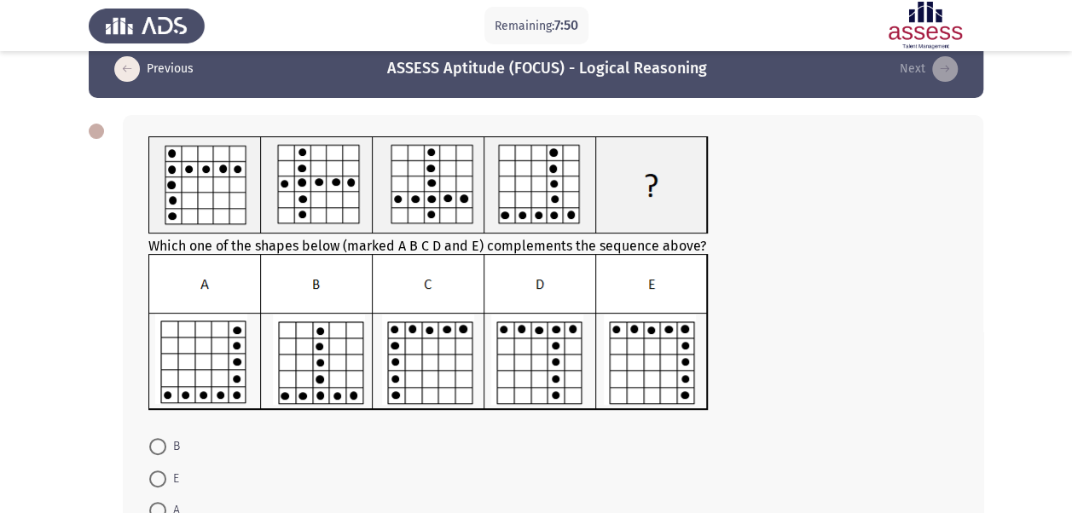
scroll to position [27, 0]
click at [653, 365] on img at bounding box center [428, 333] width 560 height 157
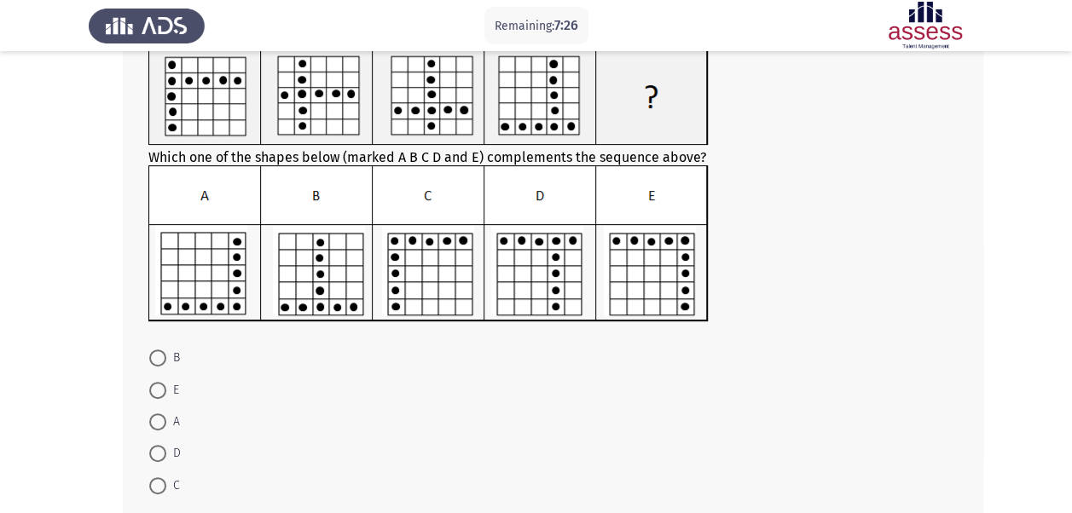
scroll to position [130, 0]
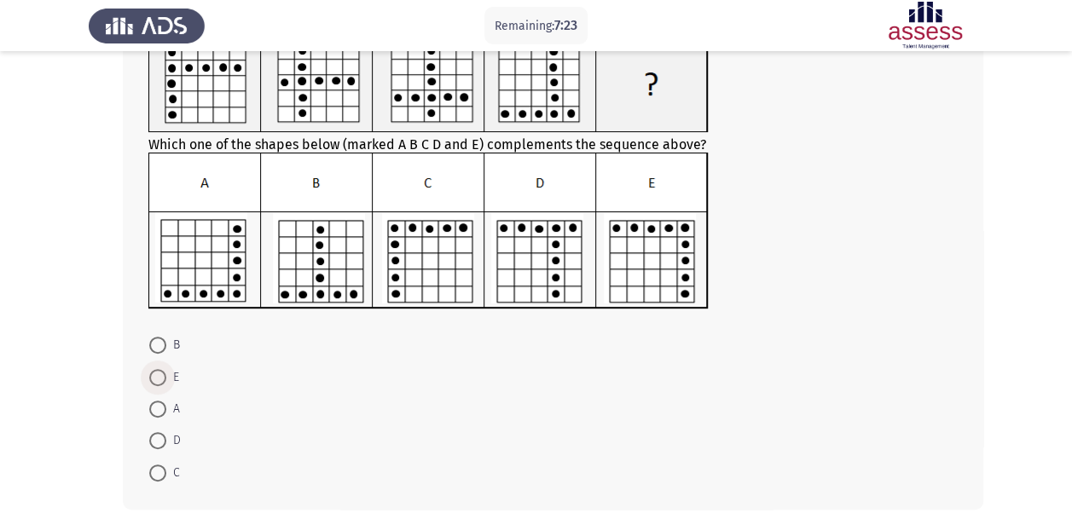
click at [159, 377] on span at bounding box center [157, 377] width 17 height 17
click at [159, 377] on input "E" at bounding box center [157, 377] width 17 height 17
radio input "true"
click at [113, 421] on div "Which one of the shapes below (marked A B C D and E) complements the sequence a…" at bounding box center [536, 261] width 894 height 529
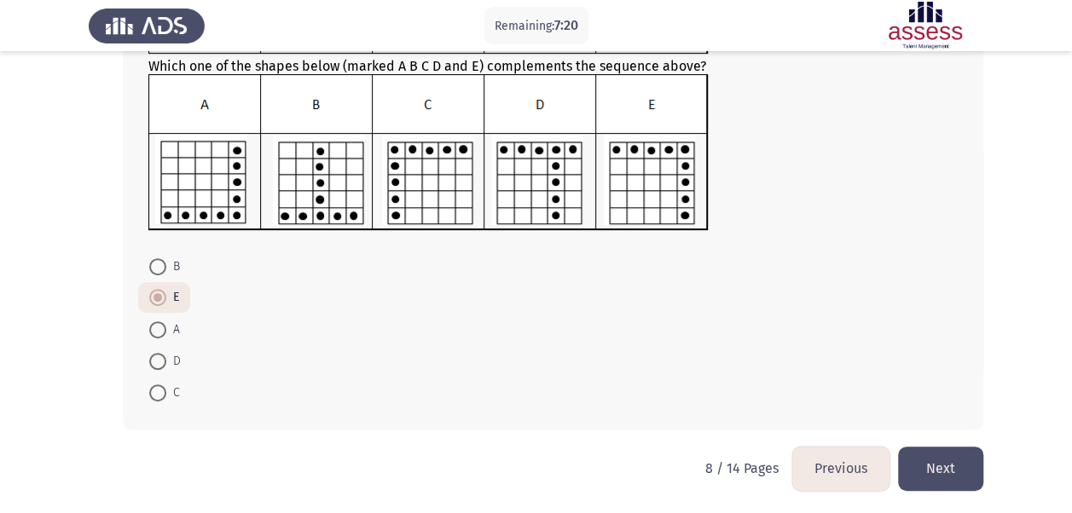
click at [948, 460] on button "Next" at bounding box center [940, 468] width 85 height 43
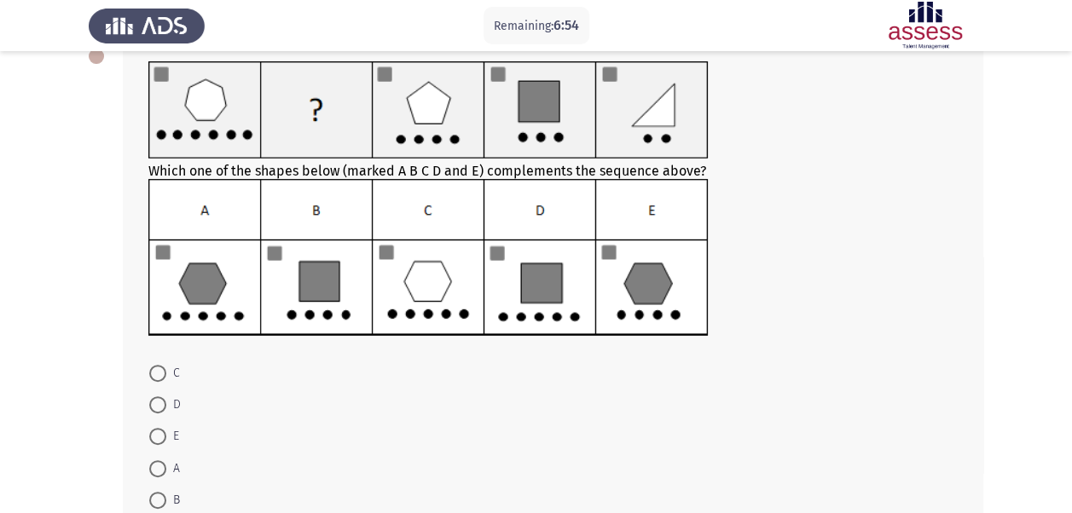
scroll to position [79, 0]
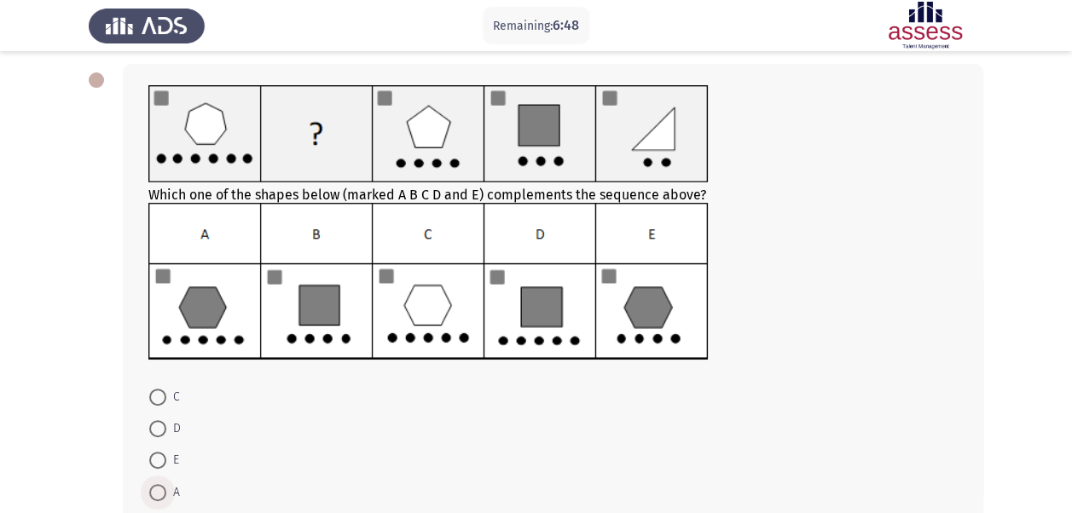
click at [155, 496] on span at bounding box center [157, 492] width 17 height 17
click at [155, 496] on input "A" at bounding box center [157, 492] width 17 height 17
radio input "true"
click at [94, 466] on div "Which one of the shapes below (marked A B C D and E) complements the sequence a…" at bounding box center [536, 312] width 894 height 530
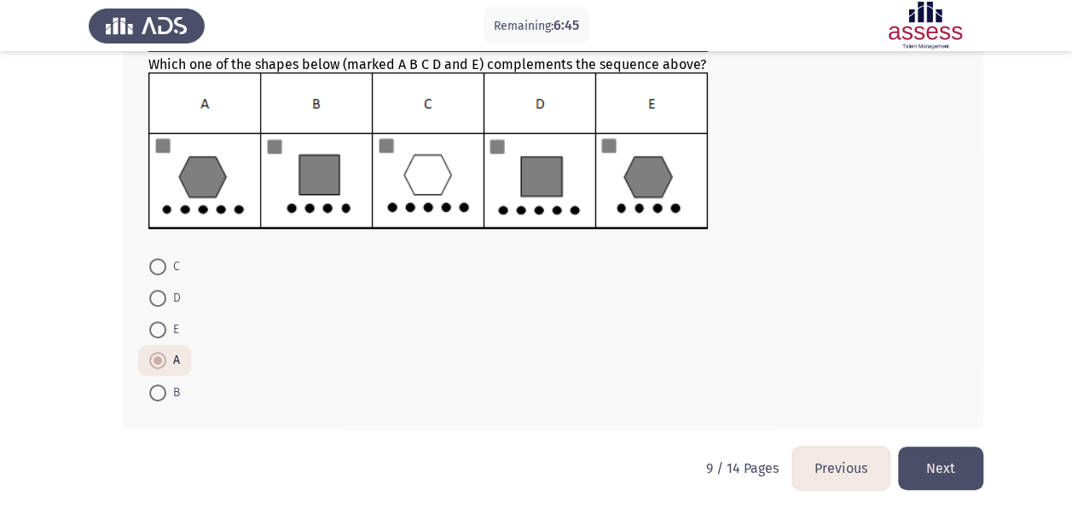
click at [934, 459] on button "Next" at bounding box center [940, 468] width 85 height 43
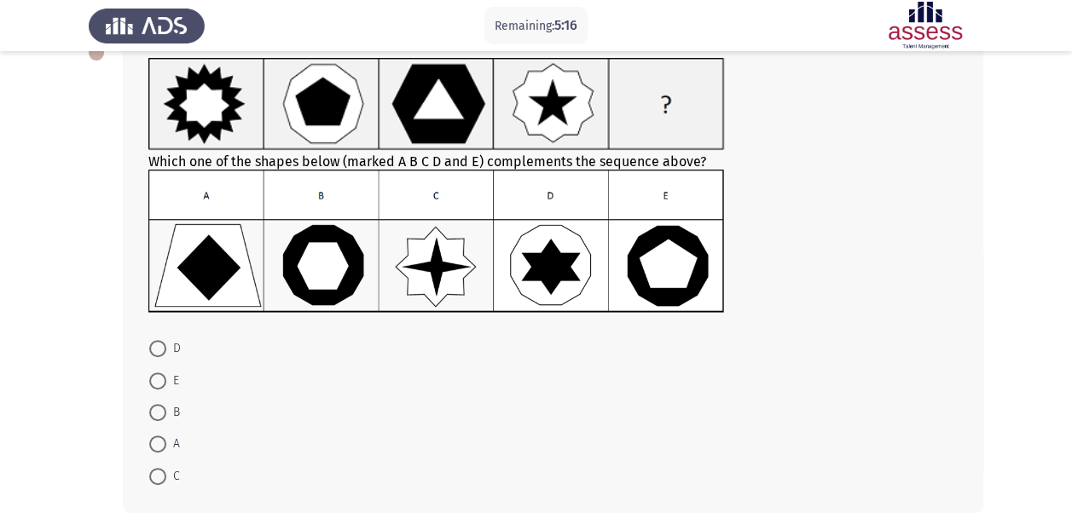
scroll to position [107, 0]
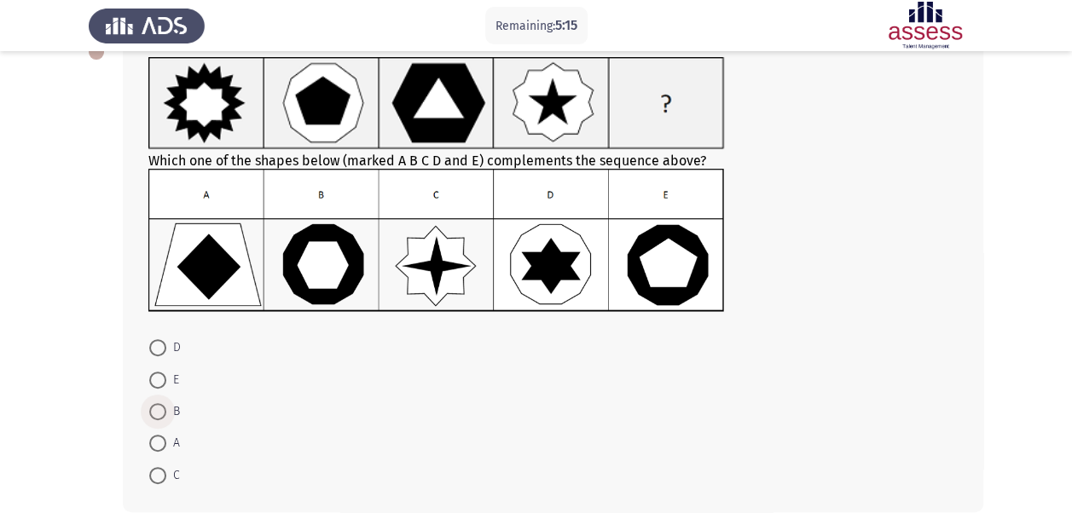
click at [157, 413] on span at bounding box center [157, 411] width 17 height 17
click at [157, 413] on input "B" at bounding box center [157, 411] width 17 height 17
radio input "true"
click at [85, 454] on app-assessment-container "Remaining: 5:14 Previous ASSESS Aptitude (FOCUS) - Logical Reasoning Next Which…" at bounding box center [536, 244] width 1072 height 567
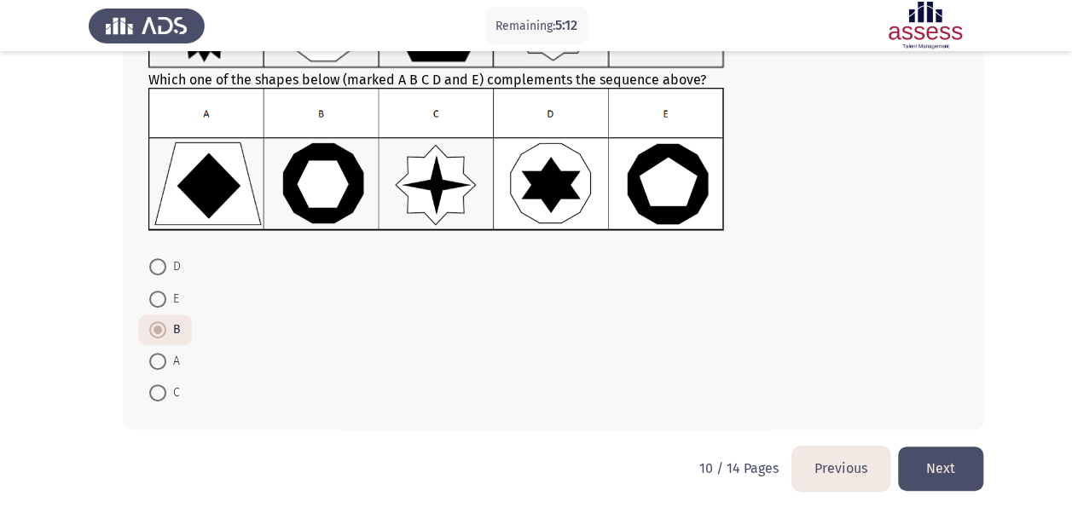
click at [950, 465] on button "Next" at bounding box center [940, 468] width 85 height 43
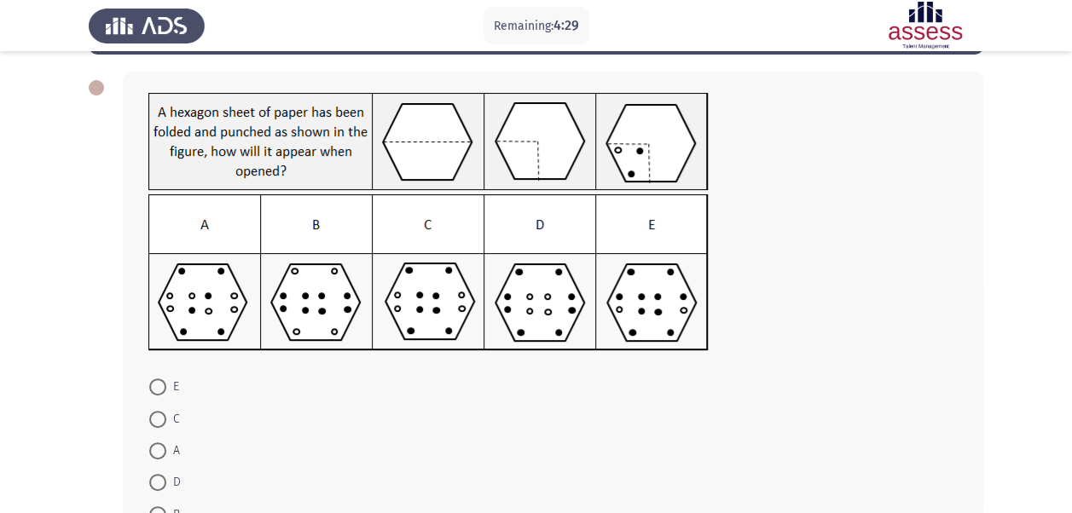
scroll to position [79, 0]
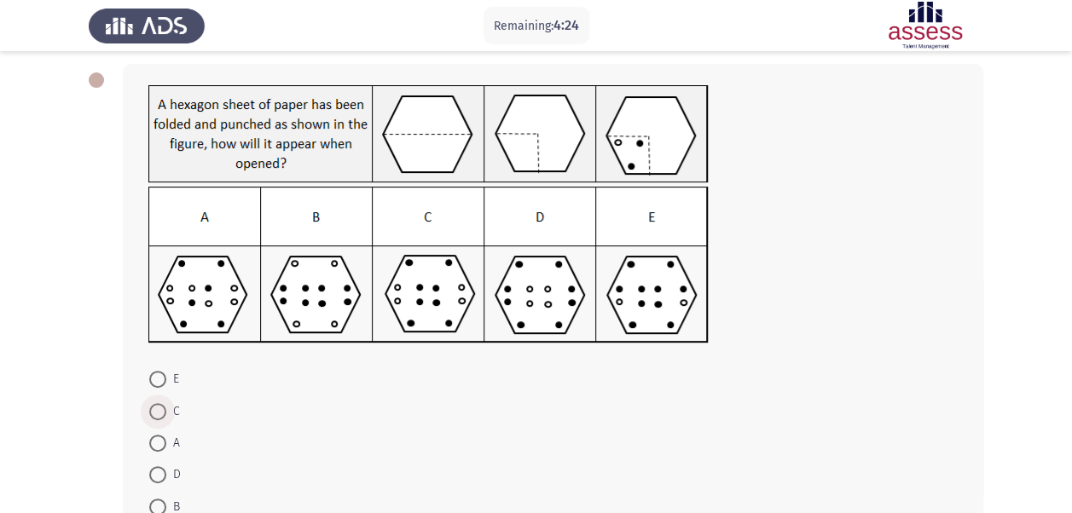
click at [163, 414] on span at bounding box center [157, 411] width 17 height 17
click at [163, 414] on input "C" at bounding box center [157, 411] width 17 height 17
radio input "true"
click at [70, 445] on app-assessment-container "Remaining: 4:23 Previous ASSESS Aptitude (FOCUS) - Logical Reasoning Next E C A…" at bounding box center [536, 274] width 1072 height 570
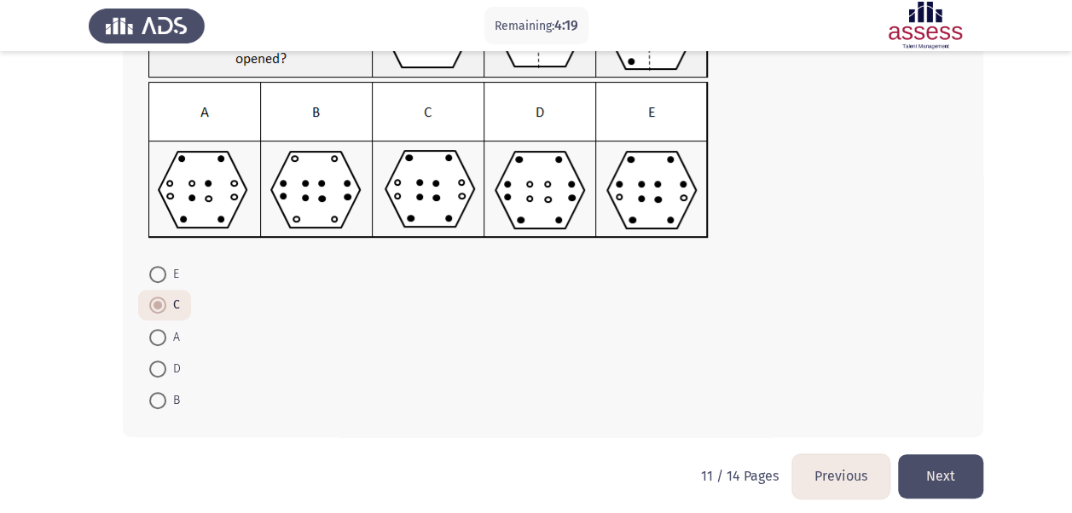
scroll to position [183, 0]
click at [931, 484] on button "Next" at bounding box center [940, 476] width 85 height 43
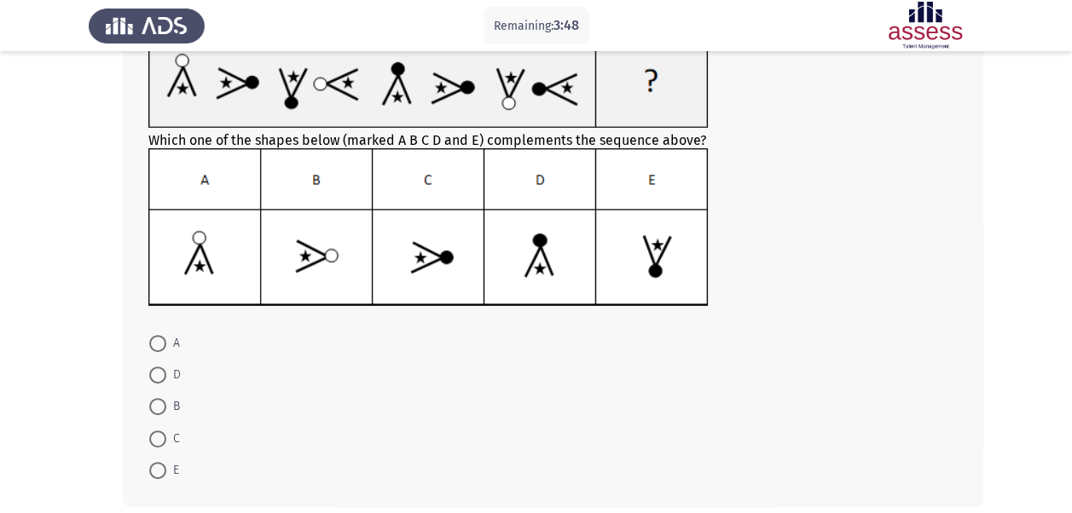
scroll to position [139, 0]
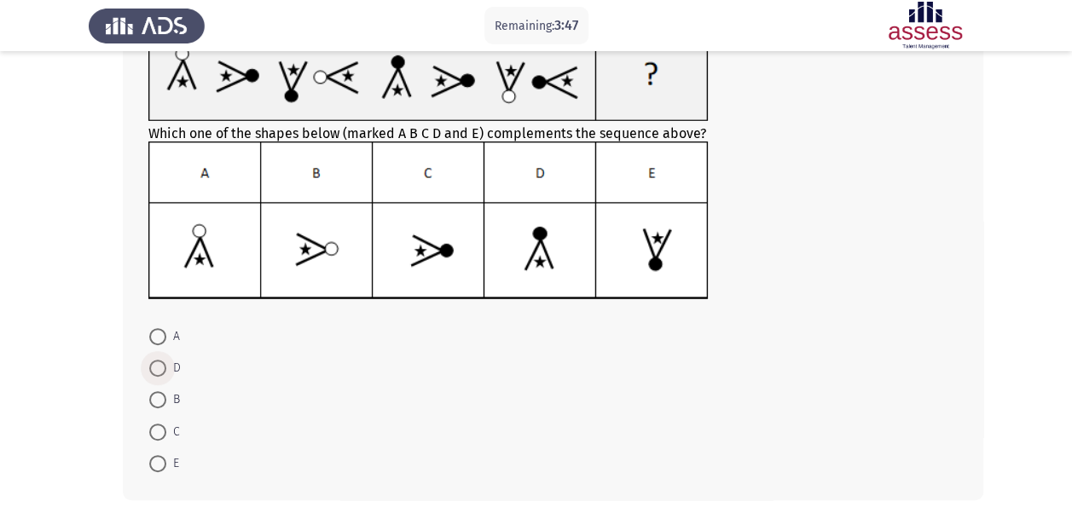
click at [159, 367] on span at bounding box center [157, 368] width 17 height 17
click at [159, 367] on input "D" at bounding box center [157, 368] width 17 height 17
radio input "true"
click at [75, 442] on app-assessment-container "Remaining: 3:46 Previous ASSESS Aptitude (FOCUS) - Logical Reasoning Next Which…" at bounding box center [536, 222] width 1072 height 587
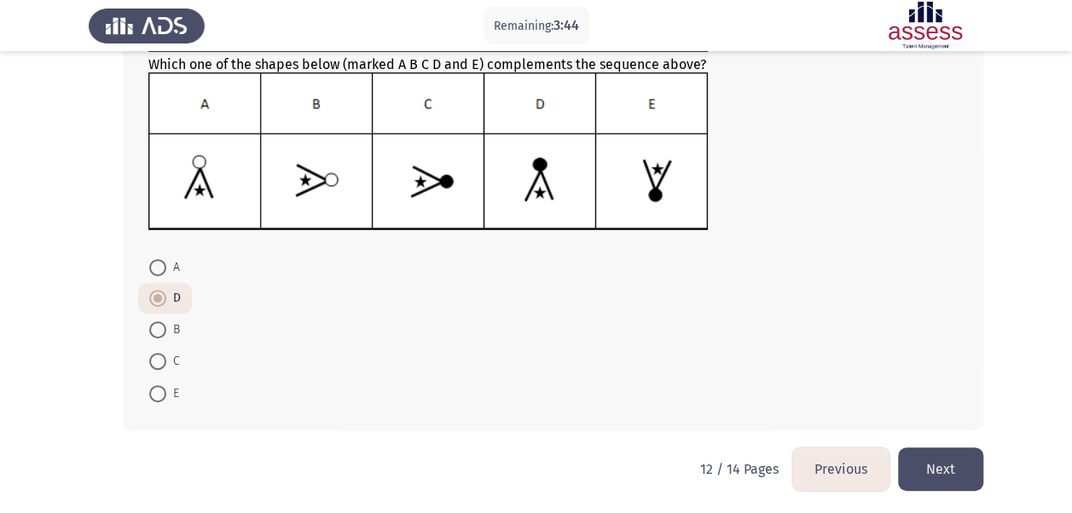
click at [942, 454] on button "Next" at bounding box center [940, 469] width 85 height 43
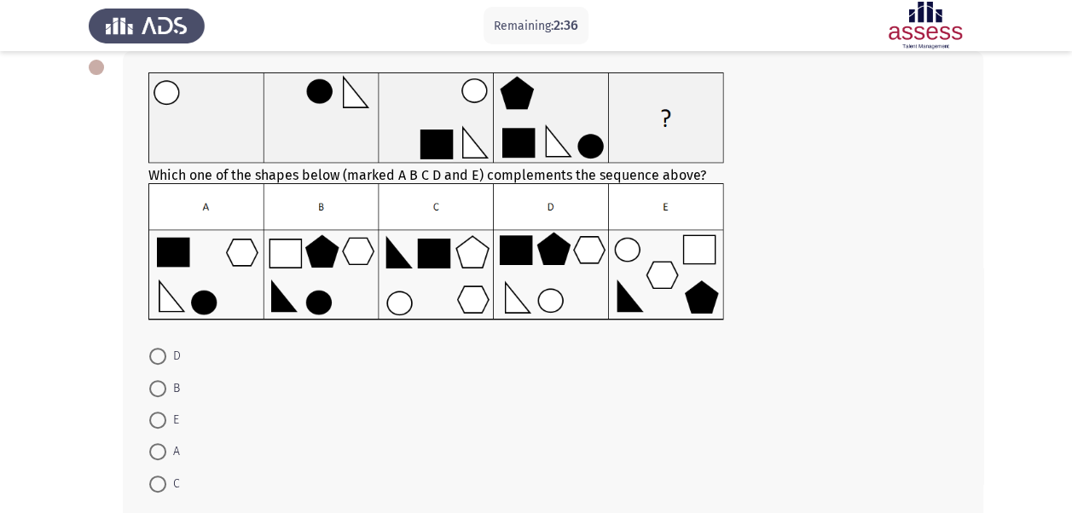
scroll to position [182, 0]
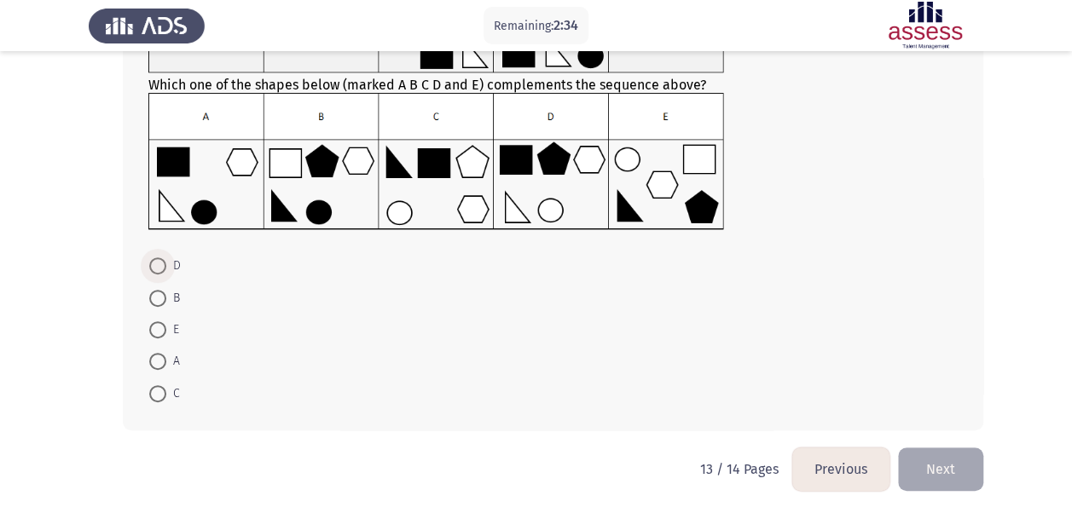
click at [161, 263] on span at bounding box center [157, 265] width 17 height 17
click at [161, 263] on input "D" at bounding box center [157, 265] width 17 height 17
radio input "true"
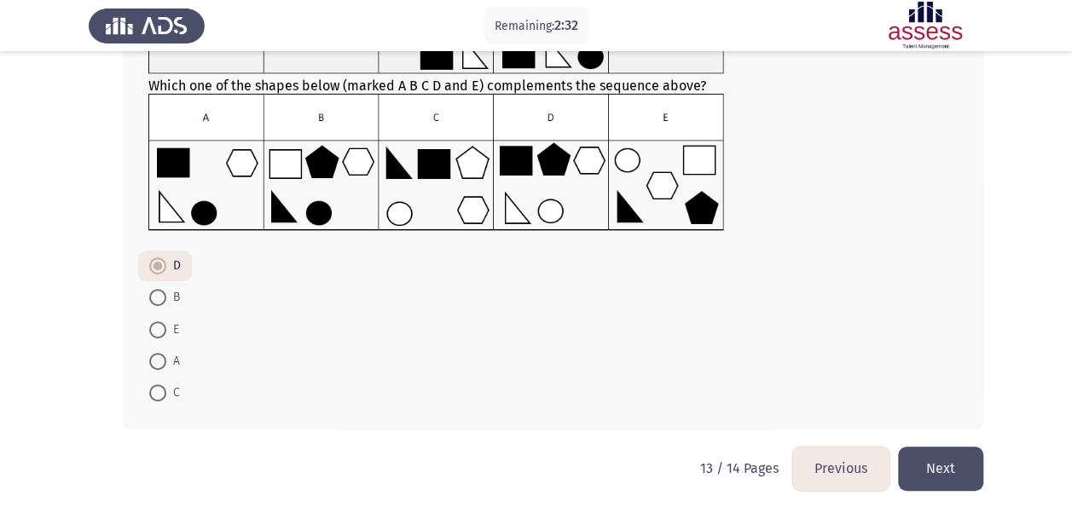
click at [955, 474] on button "Next" at bounding box center [940, 468] width 85 height 43
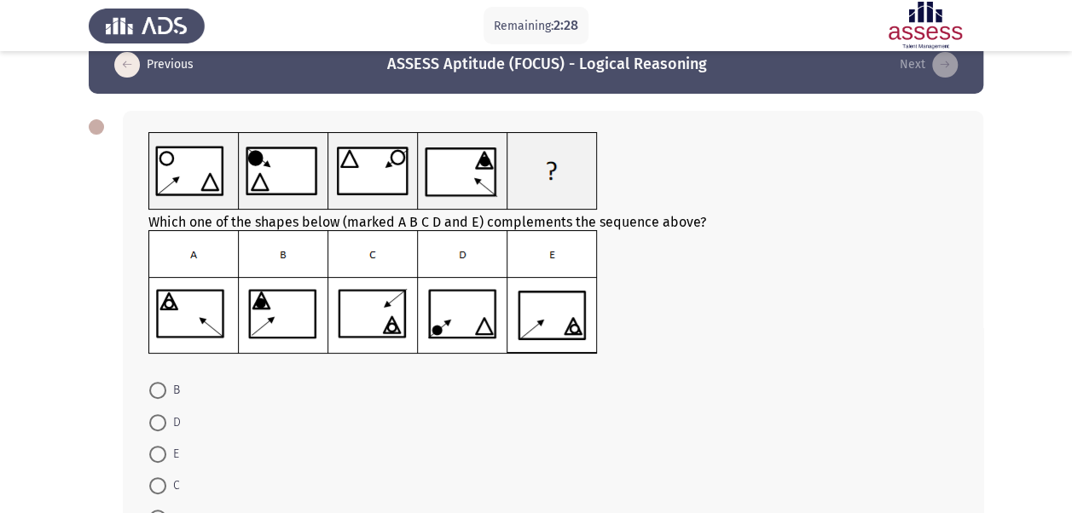
scroll to position [48, 0]
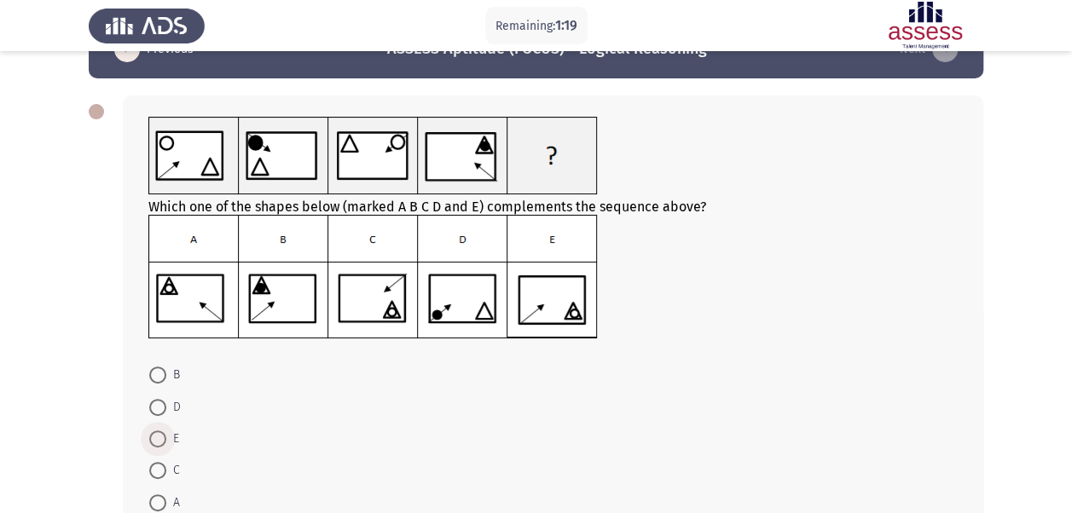
click at [162, 443] on span at bounding box center [157, 438] width 17 height 17
click at [162, 443] on input "E" at bounding box center [157, 438] width 17 height 17
radio input "true"
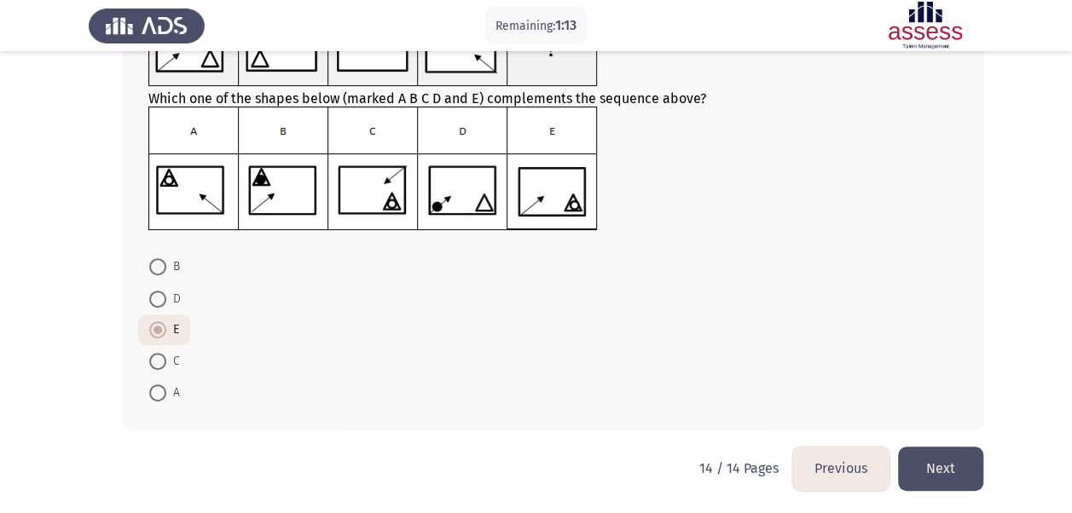
click at [950, 464] on button "Next" at bounding box center [940, 468] width 85 height 43
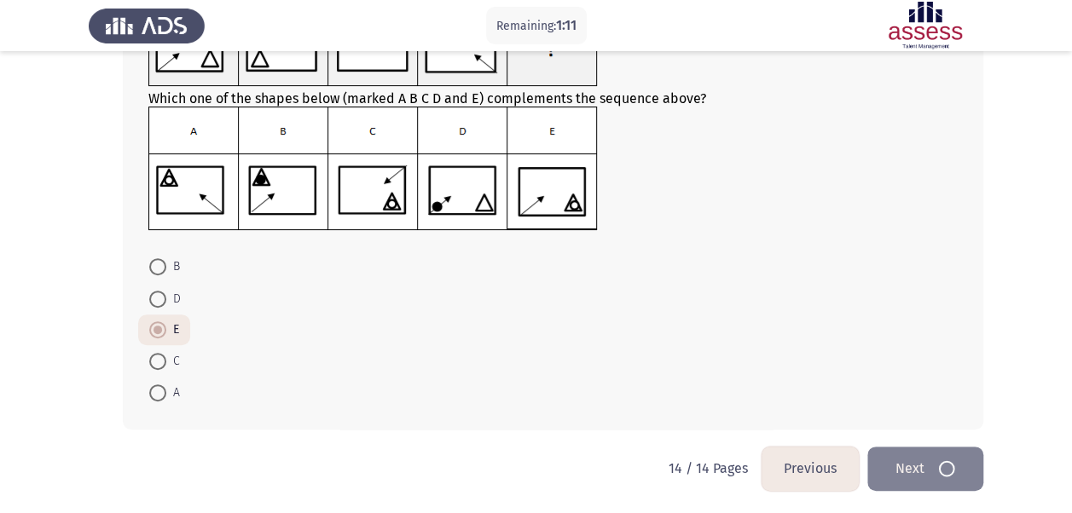
scroll to position [0, 0]
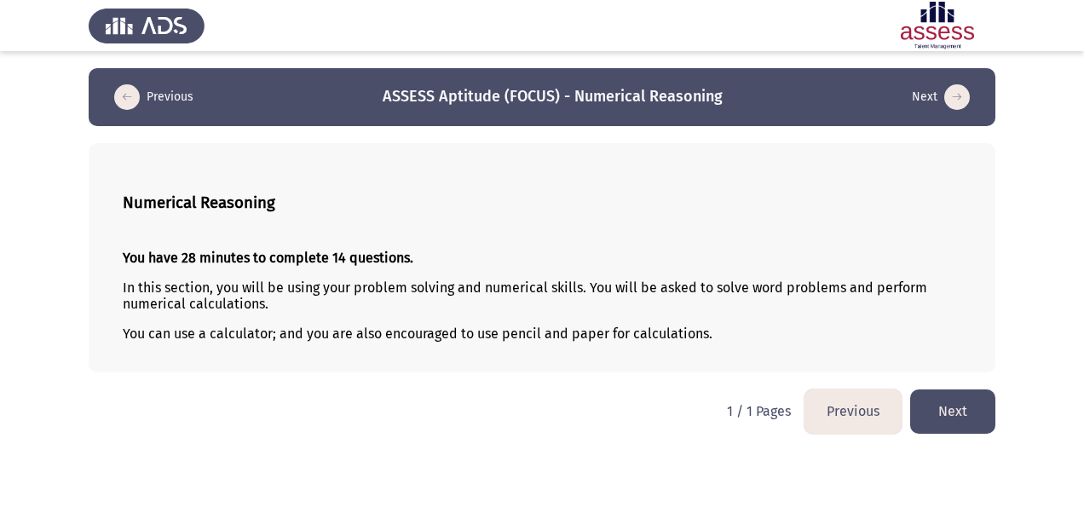
click at [944, 402] on button "Next" at bounding box center [952, 411] width 85 height 43
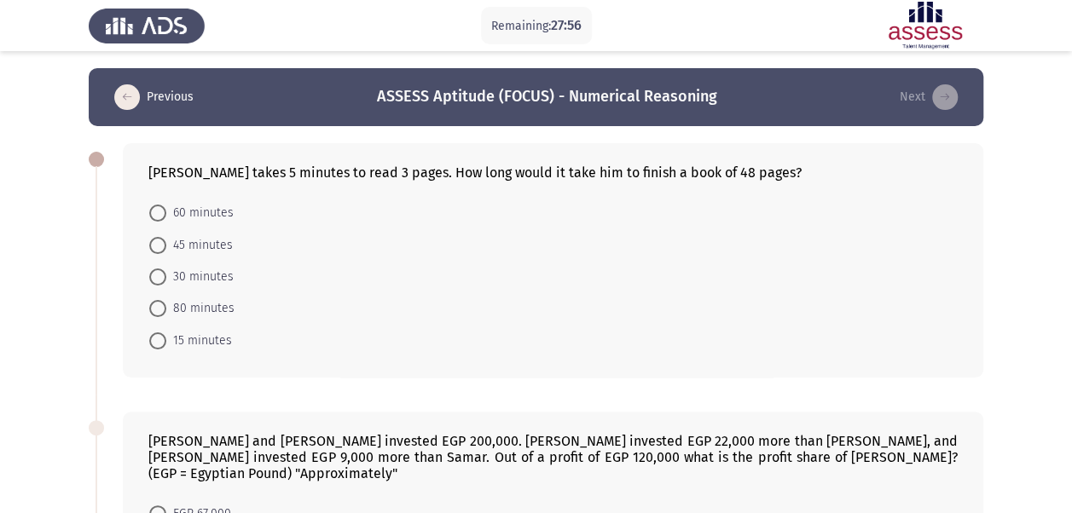
scroll to position [10, 0]
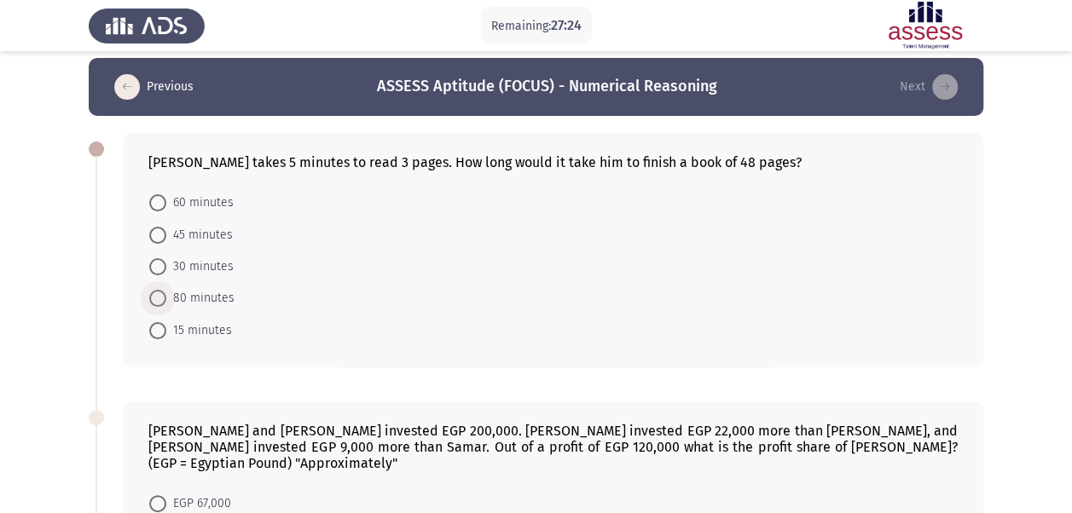
click at [168, 298] on span "80 minutes" at bounding box center [200, 298] width 68 height 20
click at [166, 298] on input "80 minutes" at bounding box center [157, 298] width 17 height 17
radio input "true"
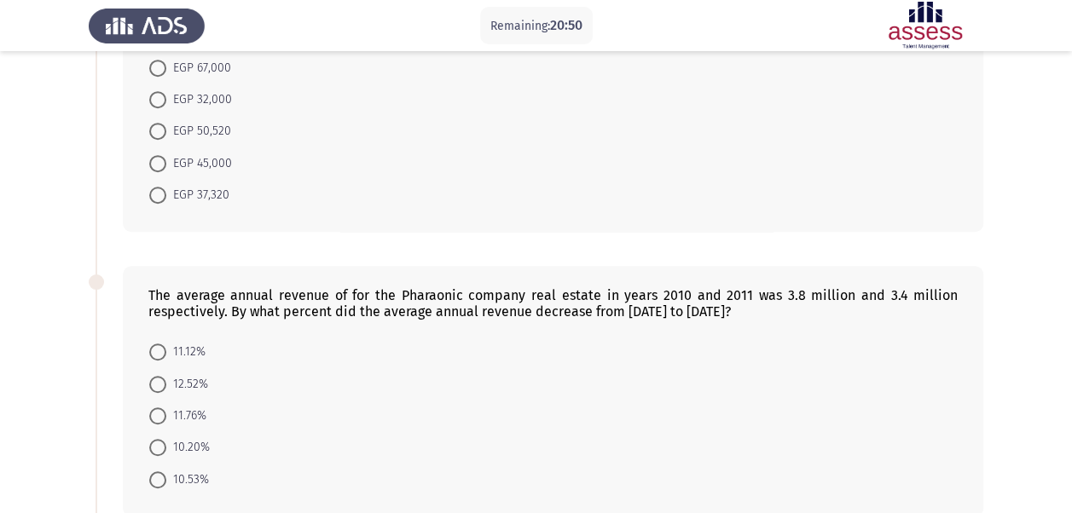
scroll to position [447, 0]
click at [157, 470] on span at bounding box center [157, 478] width 17 height 17
click at [157, 470] on input "10.53%" at bounding box center [157, 478] width 17 height 17
radio input "true"
click at [118, 452] on div "The average annual revenue of for the Pharaonic company real estate in years 20…" at bounding box center [536, 388] width 894 height 283
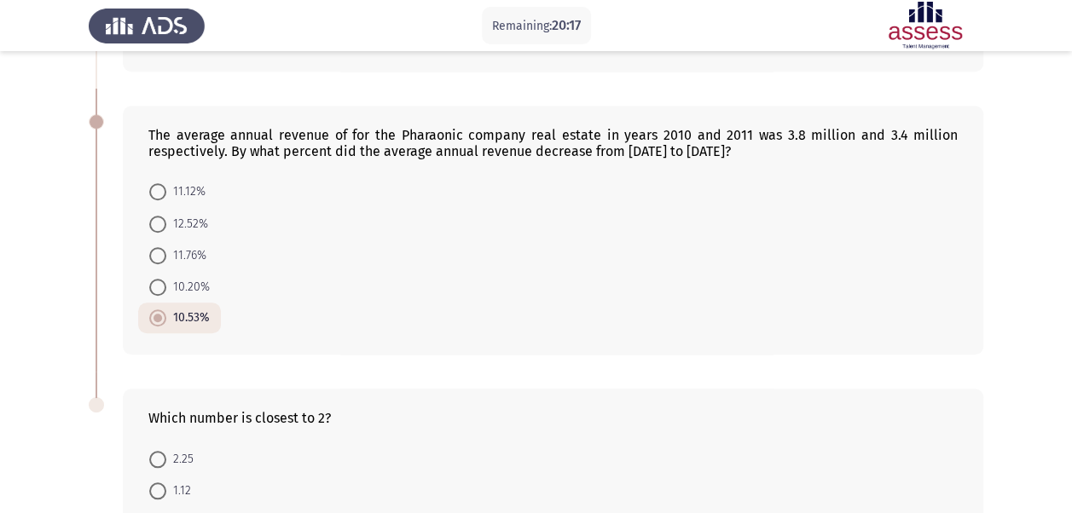
scroll to position [777, 0]
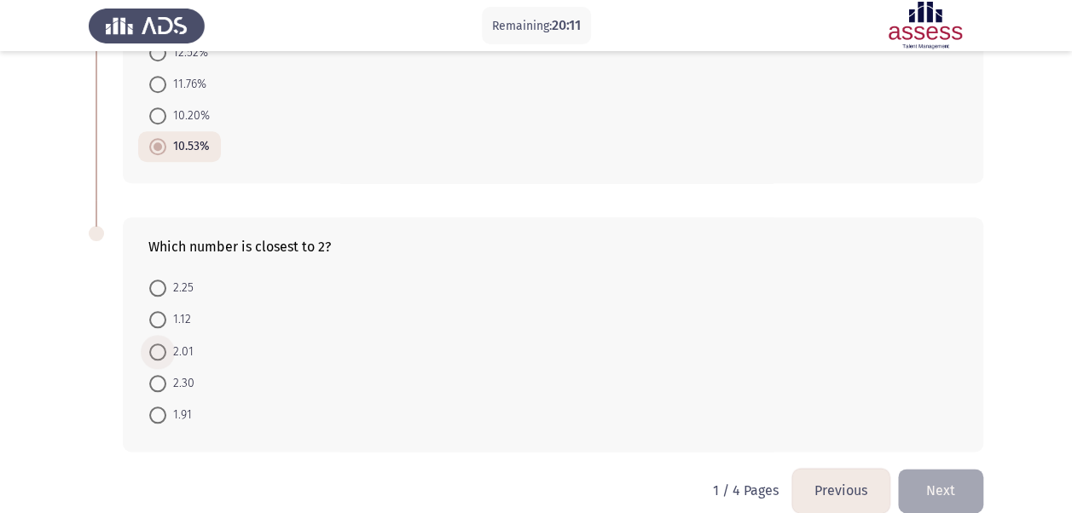
click at [152, 344] on span at bounding box center [157, 352] width 17 height 17
click at [152, 344] on input "2.01" at bounding box center [157, 352] width 17 height 17
radio input "true"
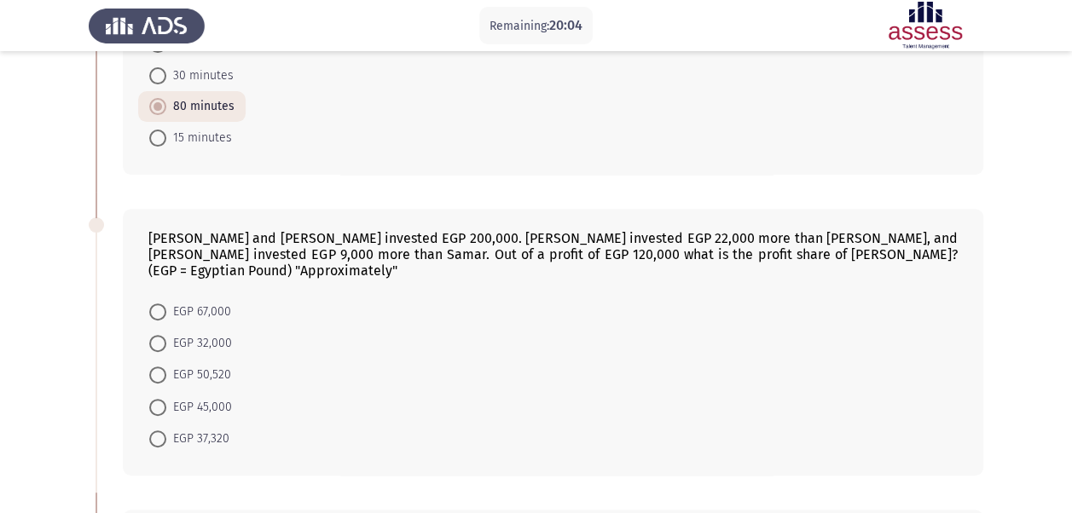
scroll to position [230, 0]
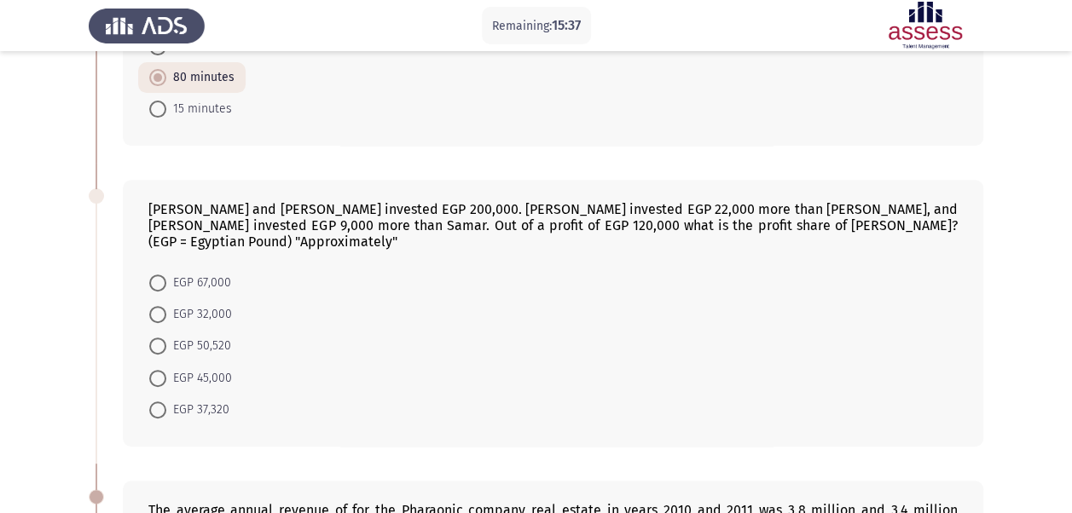
click at [170, 330] on mat-radio-button "EGP 50,520" at bounding box center [190, 346] width 104 height 32
click at [145, 336] on mat-radio-button "EGP 50,520" at bounding box center [190, 346] width 104 height 32
click at [146, 330] on mat-radio-button "EGP 50,520" at bounding box center [190, 346] width 104 height 32
click at [157, 338] on span at bounding box center [157, 346] width 17 height 17
click at [157, 338] on input "EGP 50,520" at bounding box center [157, 346] width 17 height 17
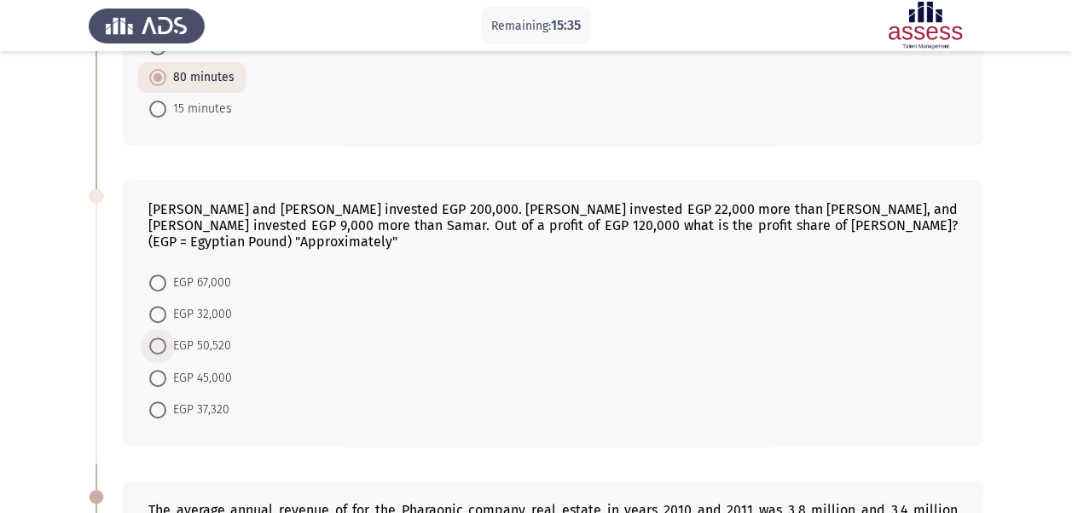
radio input "true"
click at [0, 370] on html "Remaining: 15:34 Previous ASSESS Aptitude (FOCUS) - Numerical Reasoning Next [P…" at bounding box center [536, 426] width 1072 height 1312
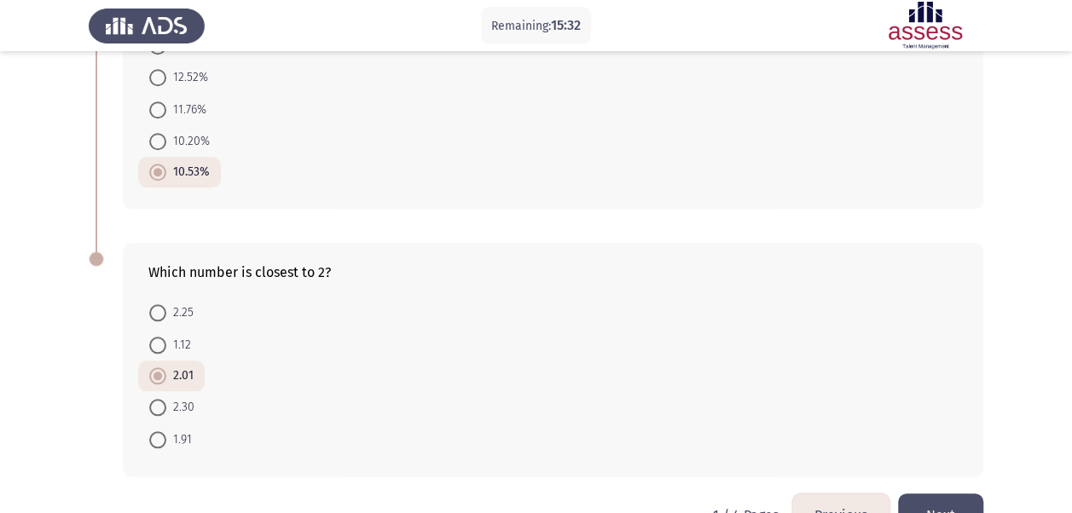
scroll to position [775, 0]
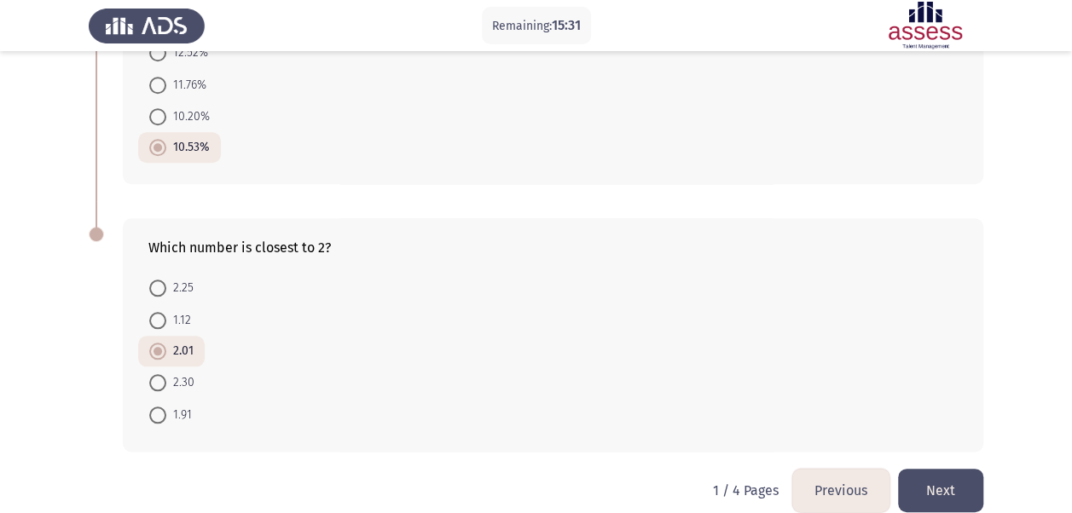
click at [935, 469] on button "Next" at bounding box center [940, 490] width 85 height 43
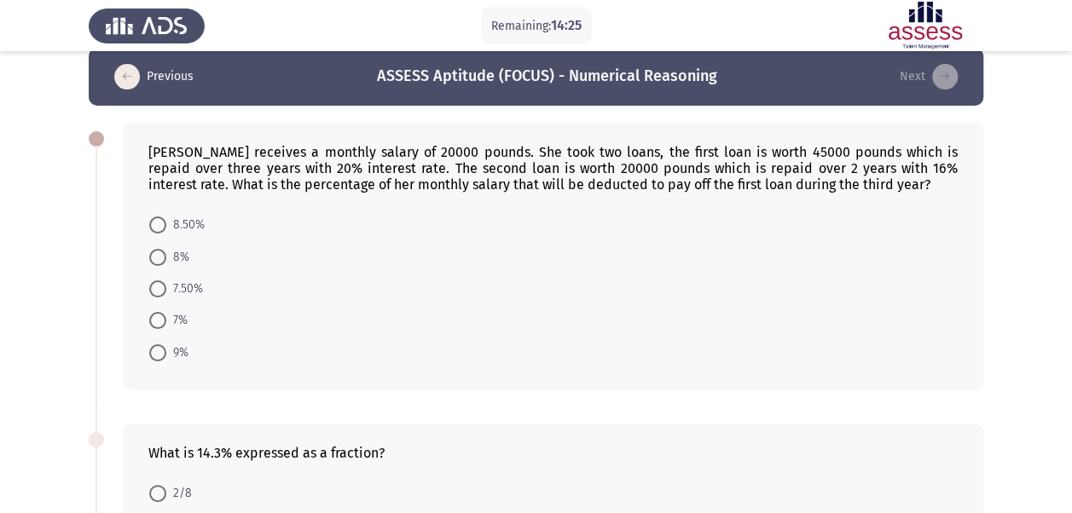
scroll to position [20, 0]
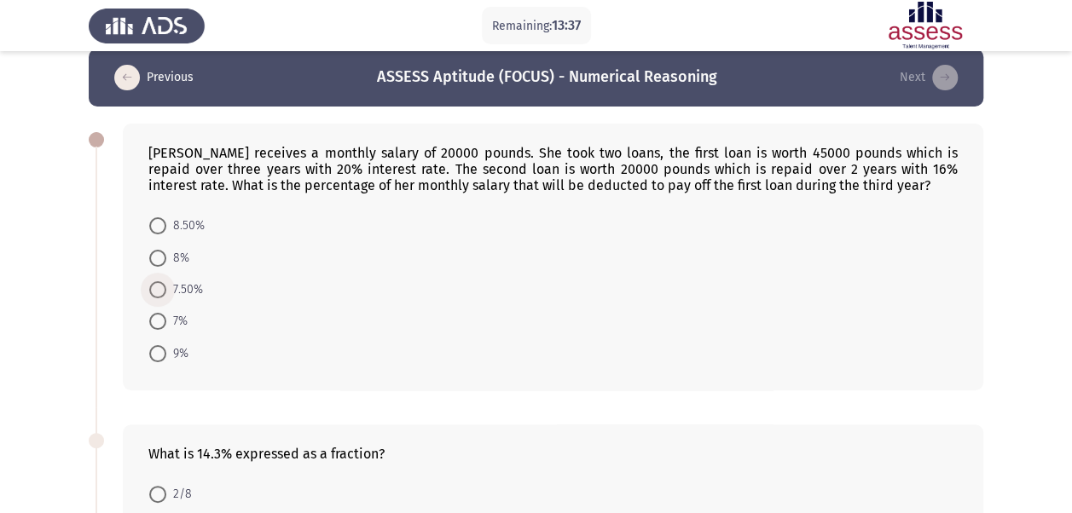
click at [151, 293] on span at bounding box center [157, 289] width 17 height 17
click at [151, 293] on input "7.50%" at bounding box center [157, 289] width 17 height 17
radio input "true"
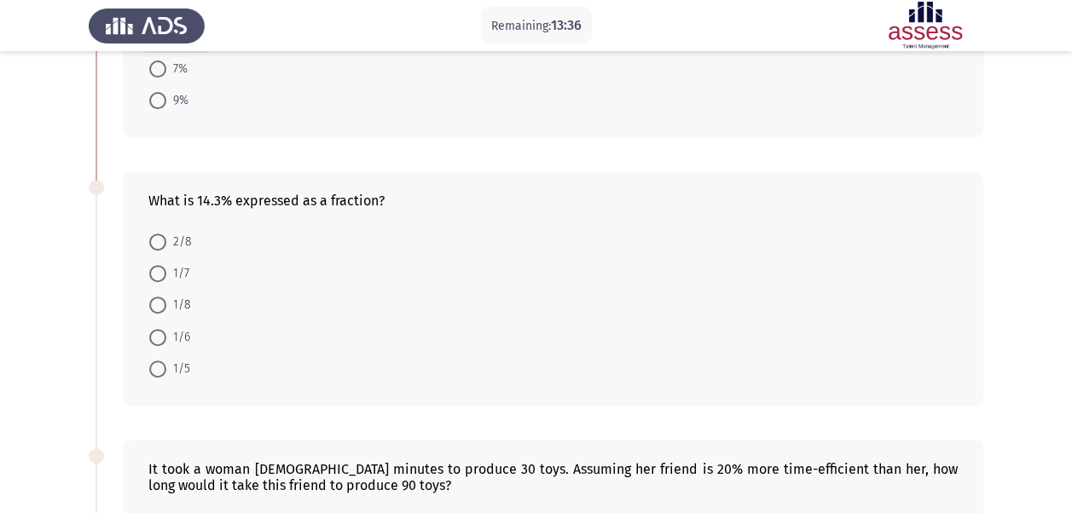
scroll to position [273, 0]
click at [156, 265] on span at bounding box center [157, 271] width 17 height 17
click at [156, 265] on input "1/7" at bounding box center [157, 271] width 17 height 17
radio input "true"
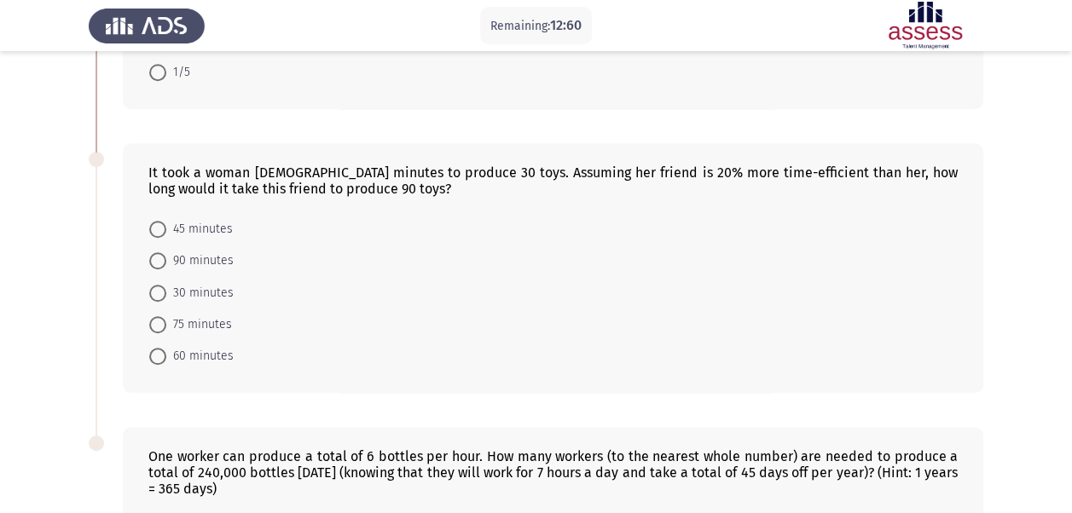
scroll to position [572, 0]
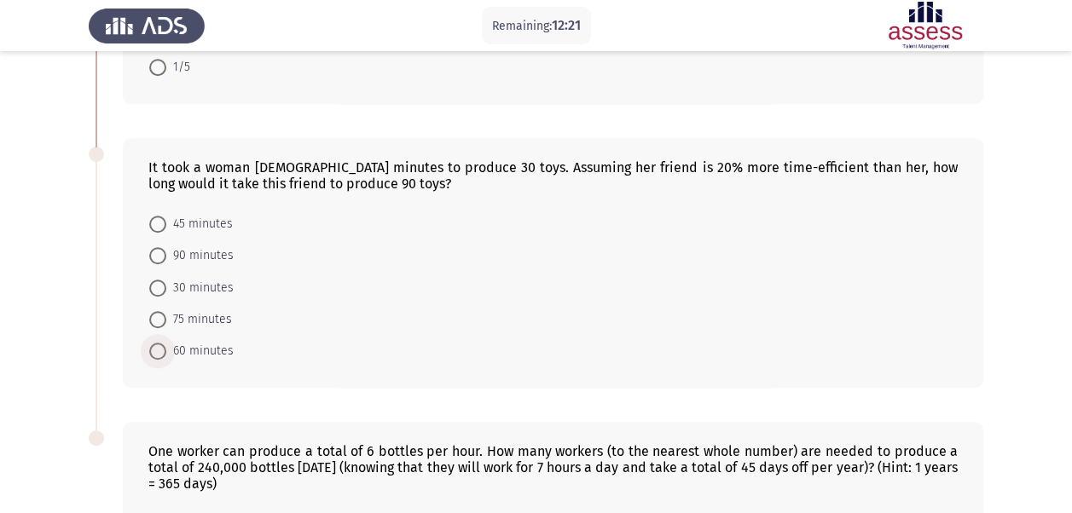
click at [156, 348] on span at bounding box center [157, 351] width 17 height 17
click at [156, 348] on input "60 minutes" at bounding box center [157, 351] width 17 height 17
radio input "true"
click at [170, 378] on div "It took a woman [DEMOGRAPHIC_DATA] minutes to produce 30 toys. Assuming her fri…" at bounding box center [553, 262] width 860 height 249
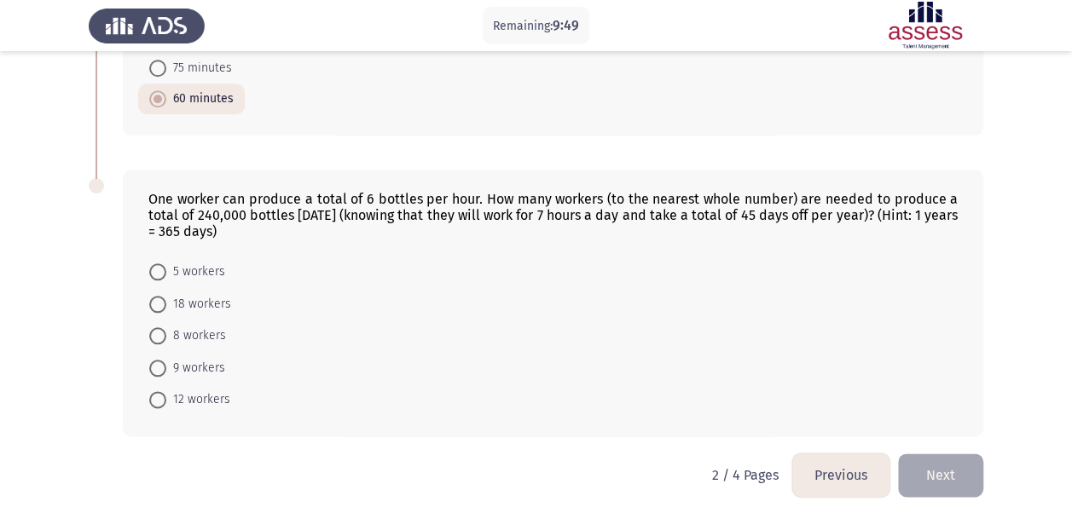
scroll to position [823, 0]
click at [159, 327] on span at bounding box center [157, 335] width 17 height 17
click at [159, 327] on input "8 workers" at bounding box center [157, 335] width 17 height 17
radio input "true"
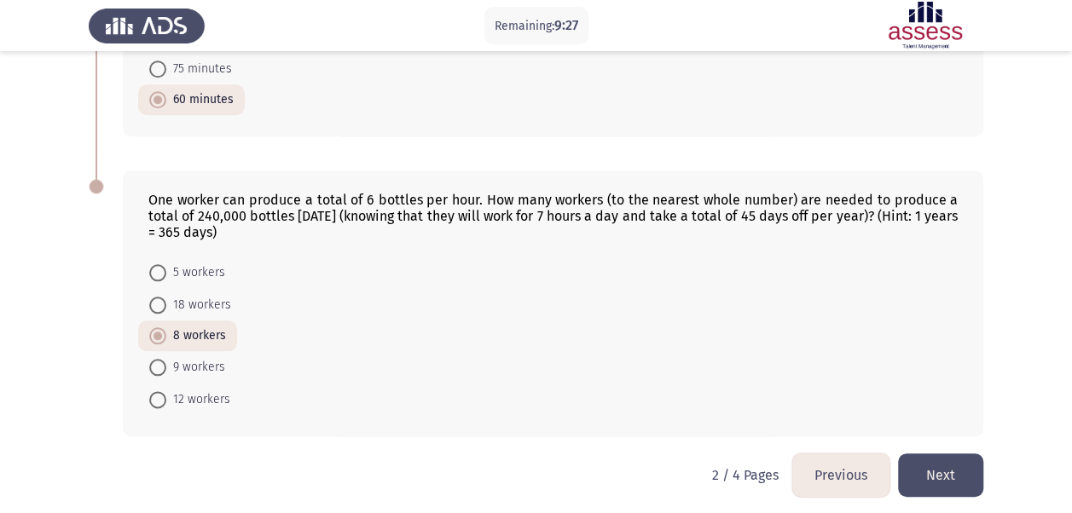
click at [715, 469] on p "2 / 4 Pages" at bounding box center [745, 475] width 66 height 16
click at [162, 263] on label "5 workers" at bounding box center [187, 273] width 76 height 20
click at [162, 264] on input "5 workers" at bounding box center [157, 272] width 17 height 17
radio input "true"
click at [414, 444] on div "One worker can produce a total of 6 bottles per hour. How many workers (to the …" at bounding box center [536, 302] width 894 height 299
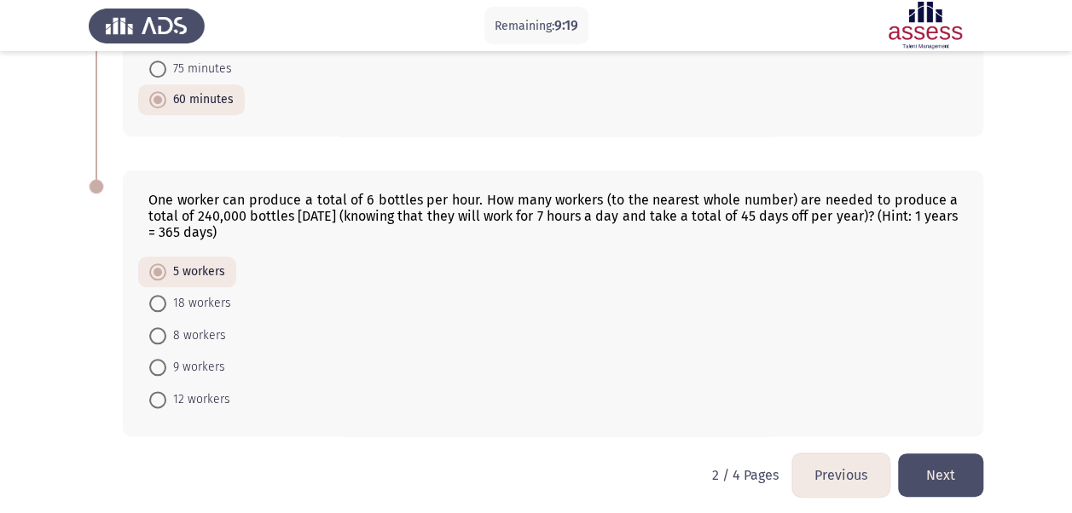
click at [934, 460] on button "Next" at bounding box center [940, 475] width 85 height 43
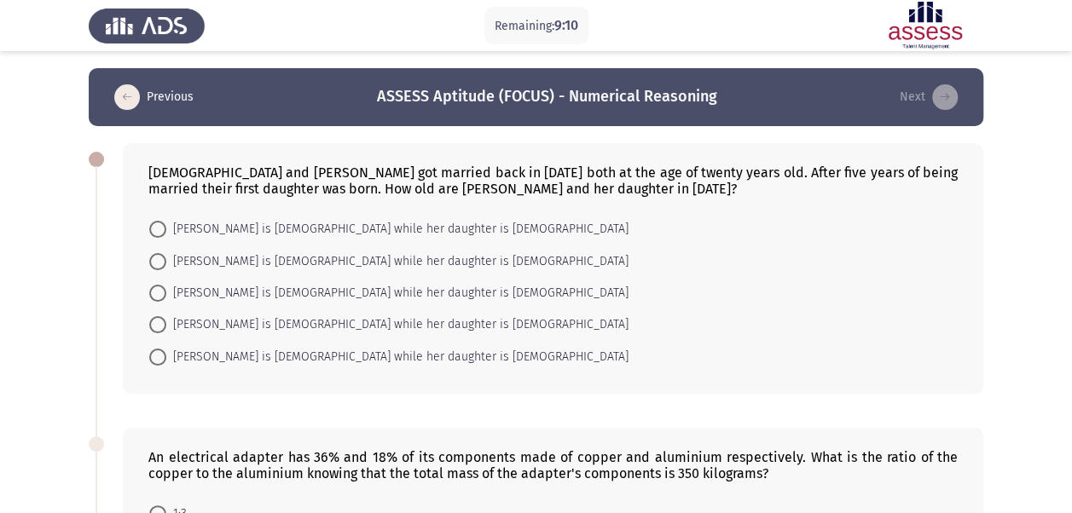
click at [158, 293] on span at bounding box center [158, 293] width 0 height 0
click at [157, 291] on input "[PERSON_NAME] is [DEMOGRAPHIC_DATA] while her daughter is [DEMOGRAPHIC_DATA]" at bounding box center [157, 293] width 17 height 17
radio input "true"
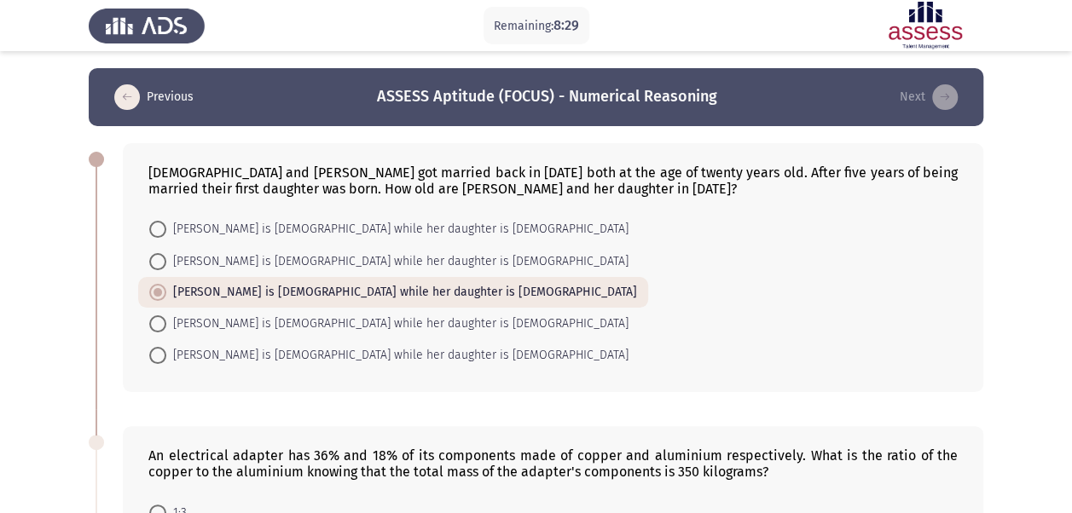
click at [109, 356] on div "[DEMOGRAPHIC_DATA] and [PERSON_NAME] got married back in [DATE] both at the age…" at bounding box center [536, 267] width 894 height 283
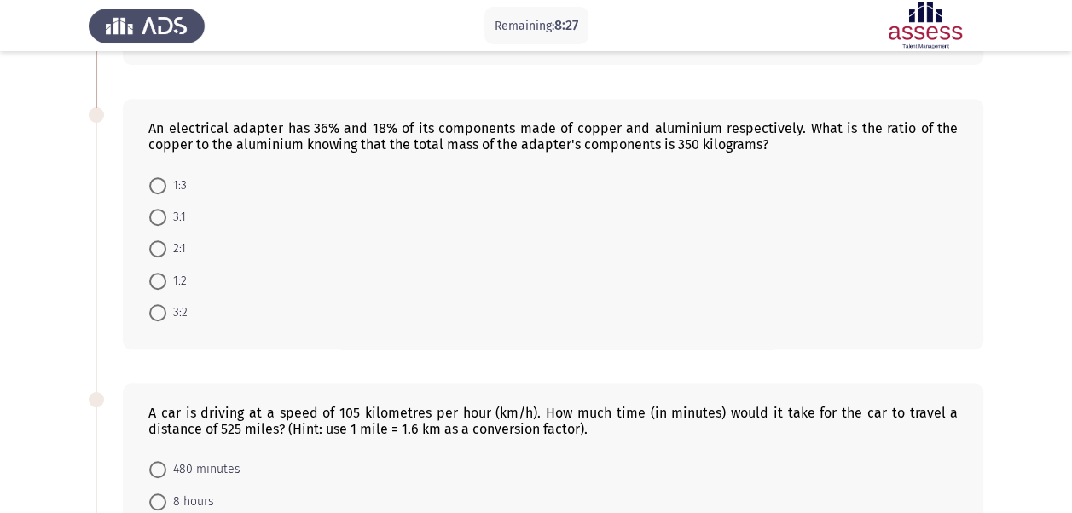
scroll to position [332, 0]
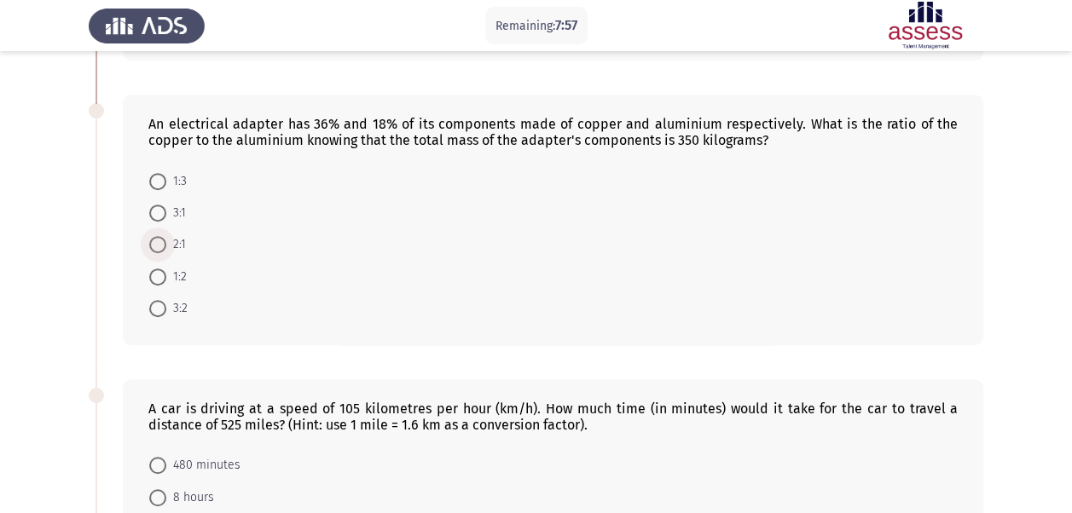
click at [164, 237] on span at bounding box center [157, 244] width 17 height 17
click at [164, 237] on input "2:1" at bounding box center [157, 244] width 17 height 17
radio input "true"
click at [193, 332] on div "An electrical adapter has 36% and 18% of its components made of copper and alum…" at bounding box center [553, 219] width 860 height 249
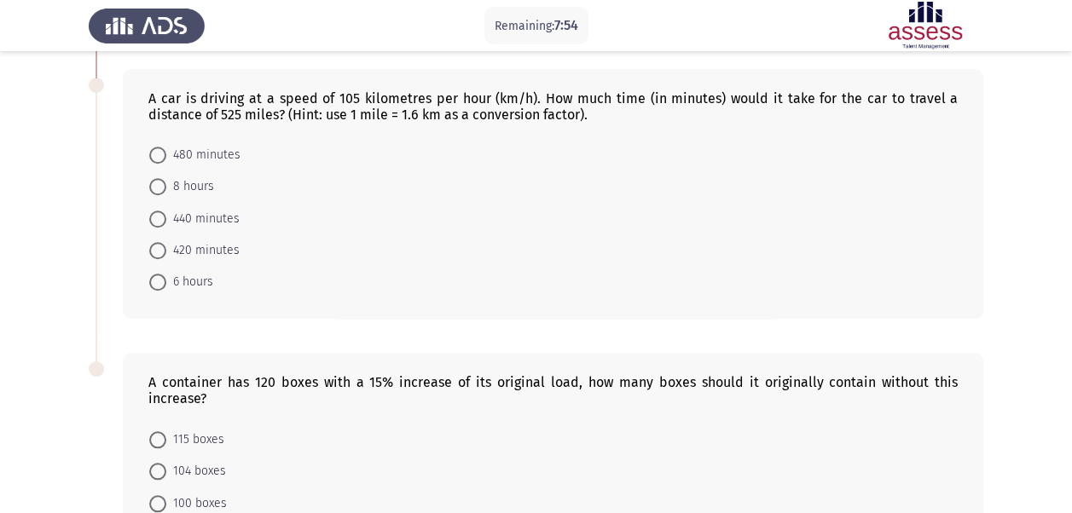
scroll to position [642, 0]
click at [160, 146] on span at bounding box center [157, 154] width 17 height 17
click at [160, 146] on input "480 minutes" at bounding box center [157, 154] width 17 height 17
radio input "true"
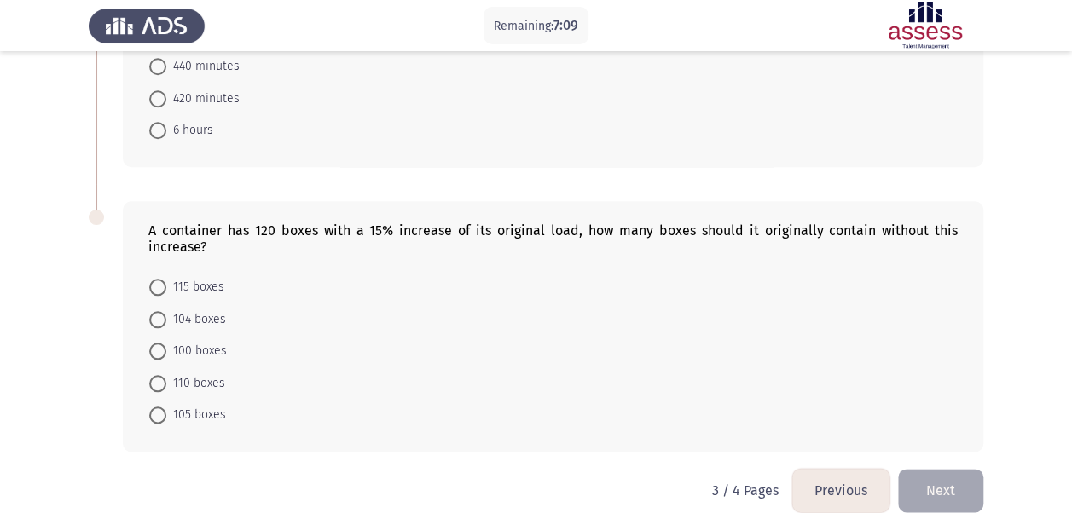
scroll to position [808, 0]
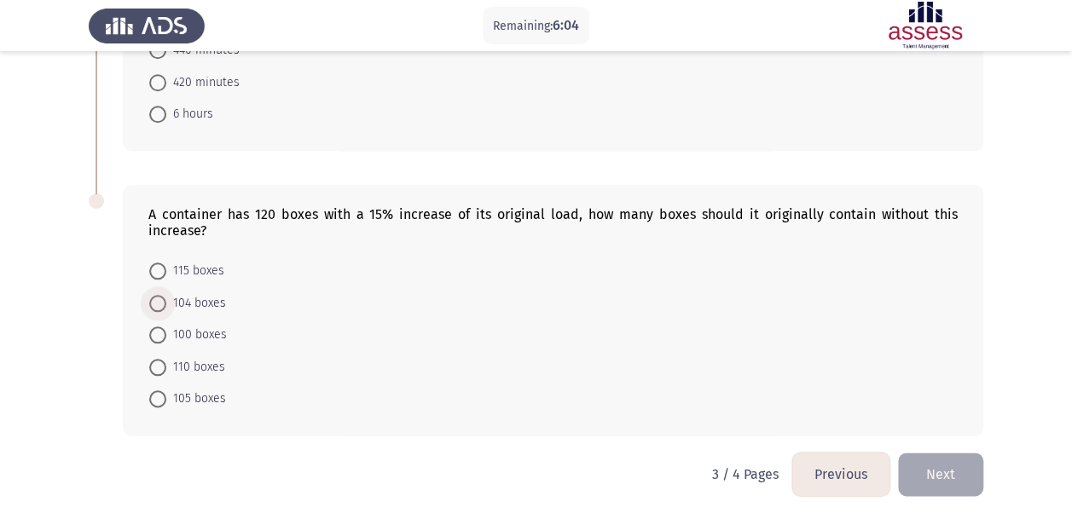
click at [157, 295] on span at bounding box center [157, 303] width 17 height 17
click at [157, 295] on input "104 boxes" at bounding box center [157, 303] width 17 height 17
radio input "true"
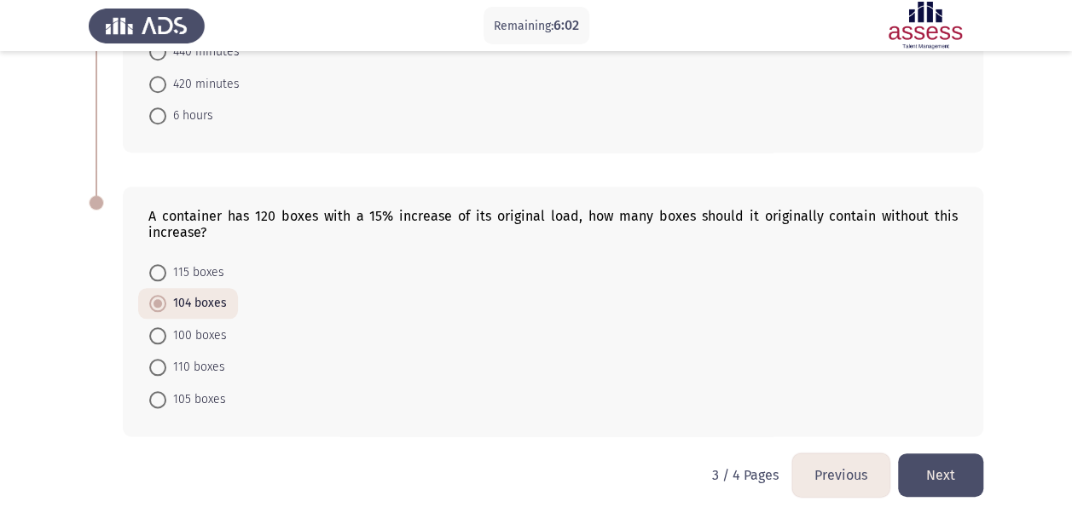
click at [939, 471] on button "Next" at bounding box center [940, 475] width 85 height 43
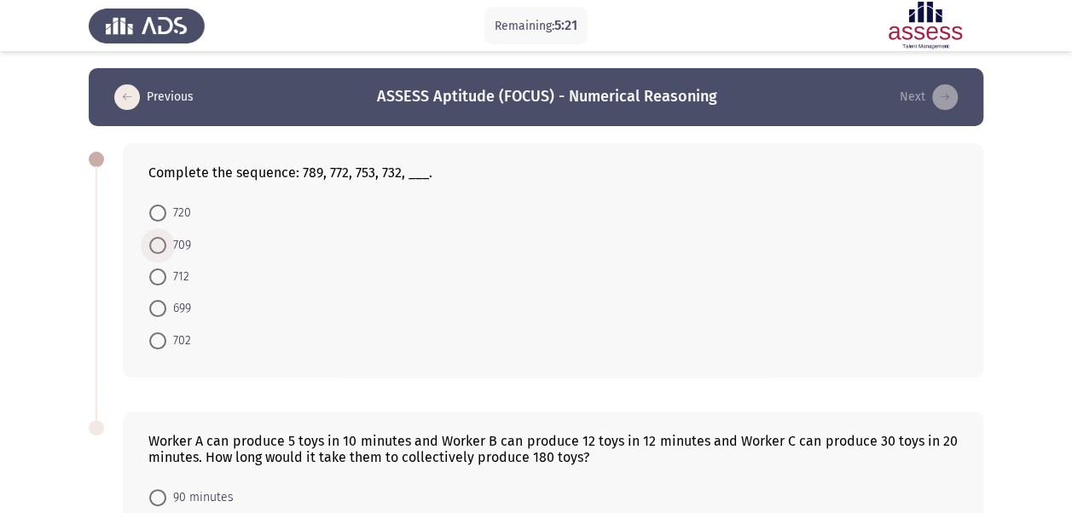
click at [164, 242] on span at bounding box center [157, 245] width 17 height 17
click at [164, 242] on input "709" at bounding box center [157, 245] width 17 height 17
radio input "true"
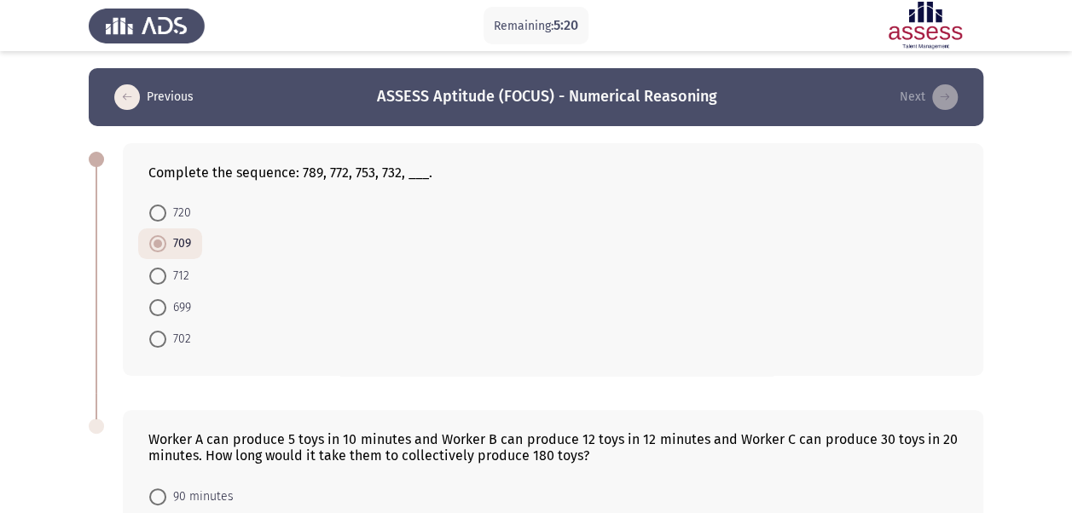
click at [116, 364] on div "Complete the sequence: 789, 772, 753, 732, ___. 720 709 712 699 702" at bounding box center [536, 259] width 894 height 267
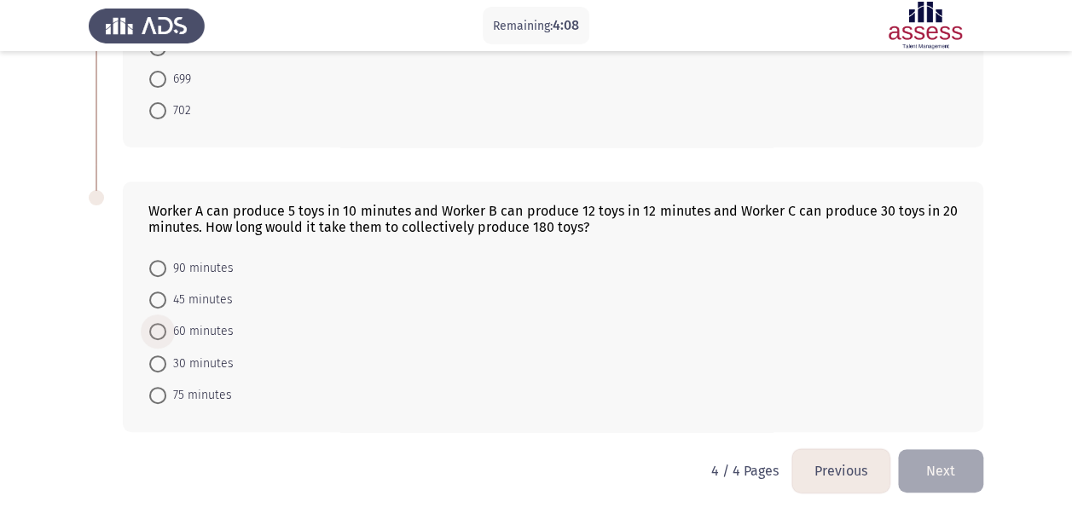
click at [207, 326] on span "60 minutes" at bounding box center [199, 331] width 67 height 20
click at [166, 326] on input "60 minutes" at bounding box center [157, 331] width 17 height 17
radio input "true"
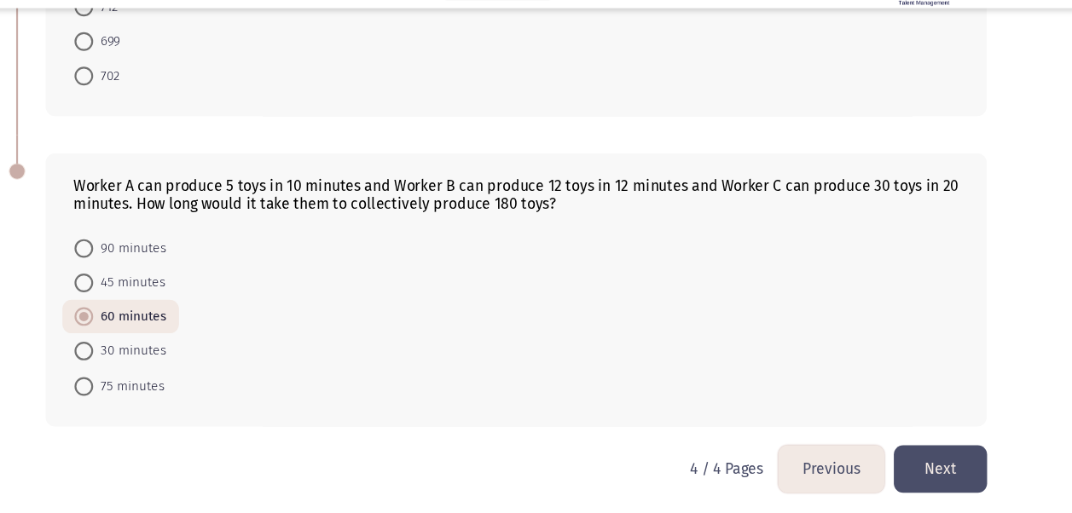
scroll to position [225, 0]
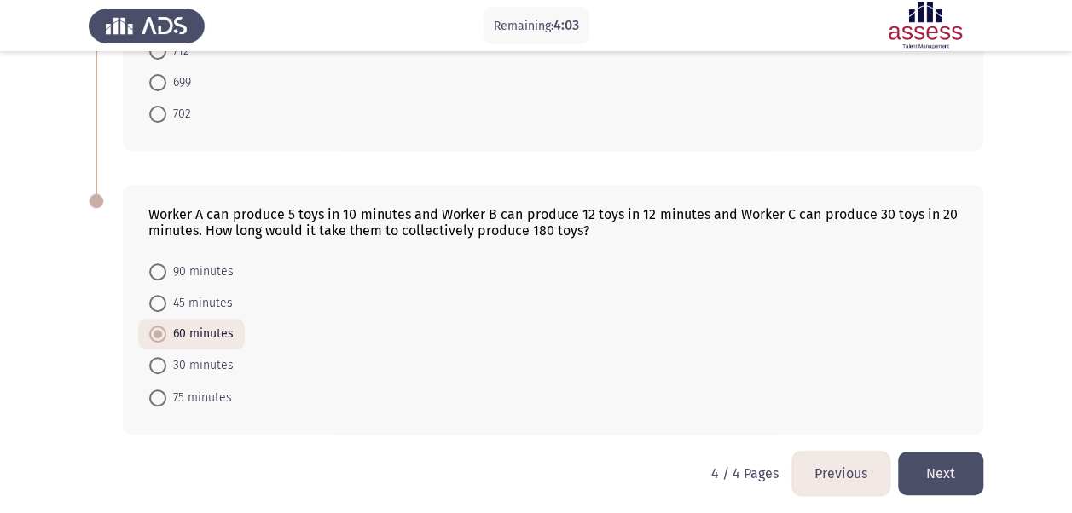
click at [846, 469] on button "Previous" at bounding box center [840, 473] width 97 height 43
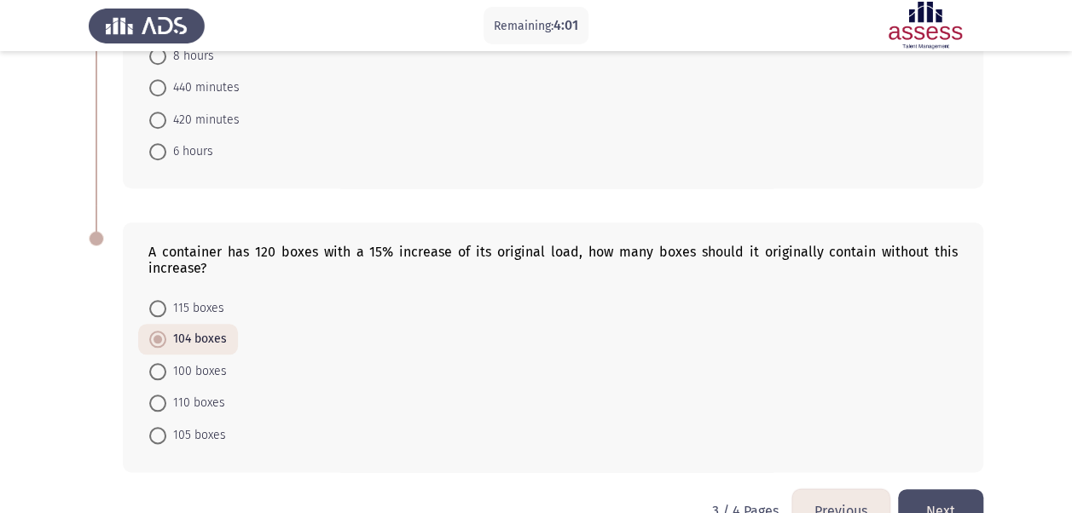
scroll to position [806, 0]
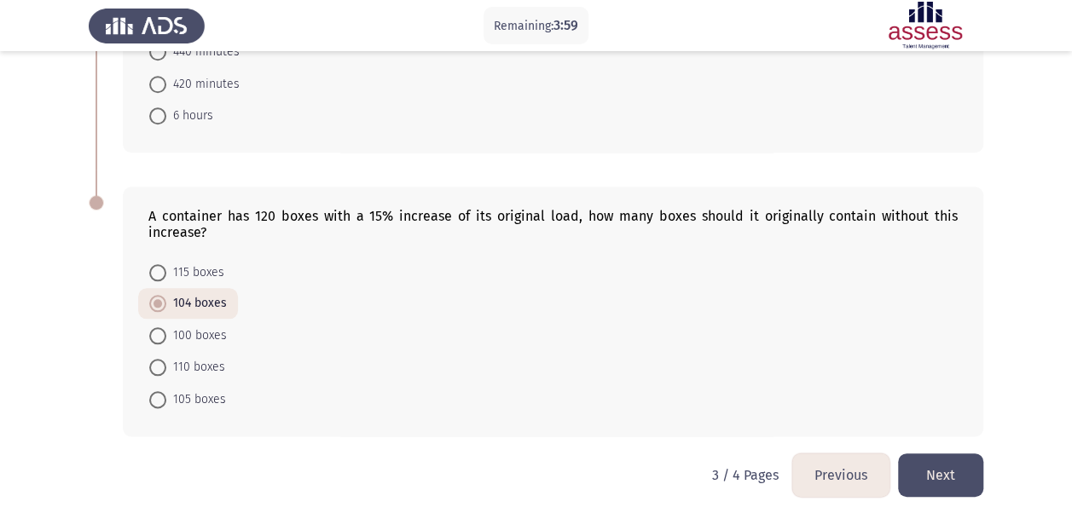
click at [825, 477] on button "Previous" at bounding box center [840, 475] width 97 height 43
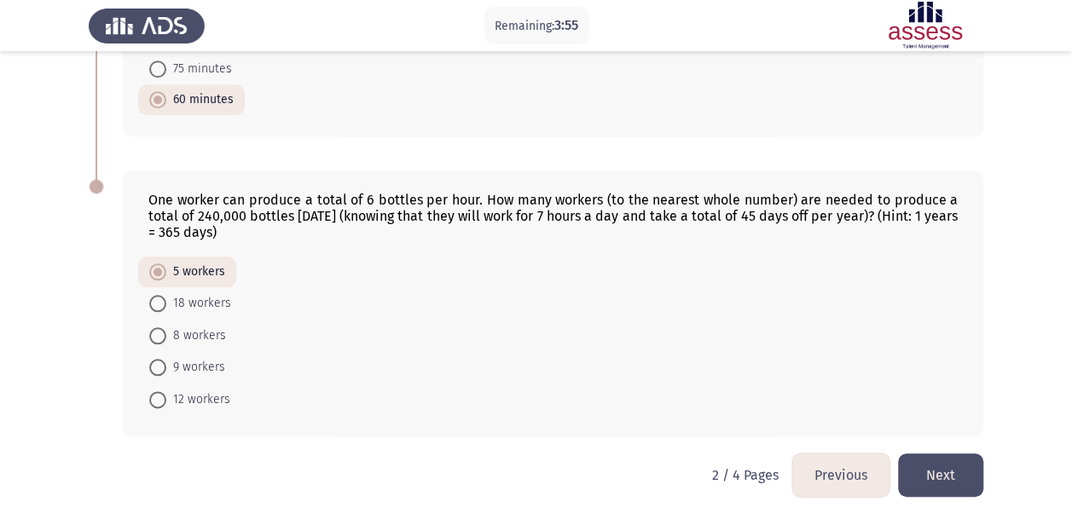
scroll to position [822, 0]
click at [153, 362] on span at bounding box center [157, 368] width 17 height 17
click at [153, 362] on input "9 workers" at bounding box center [157, 368] width 17 height 17
radio input "true"
click at [948, 469] on button "Next" at bounding box center [940, 475] width 85 height 43
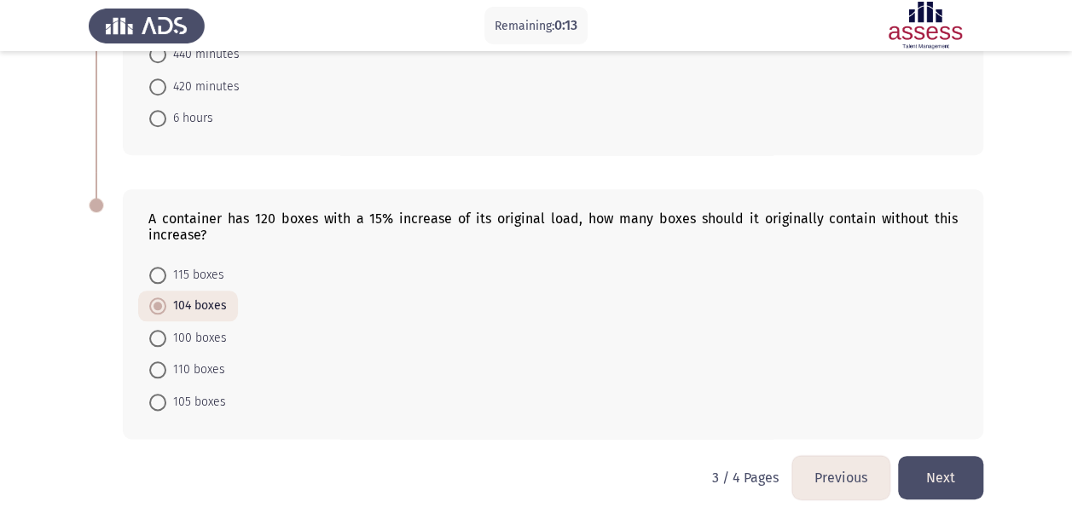
scroll to position [806, 0]
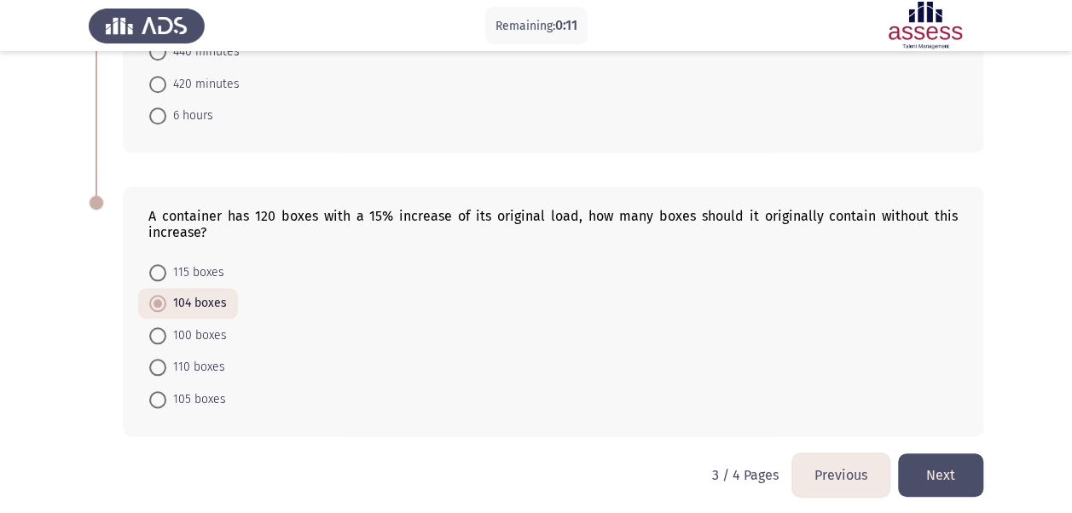
click at [949, 465] on button "Next" at bounding box center [940, 475] width 85 height 43
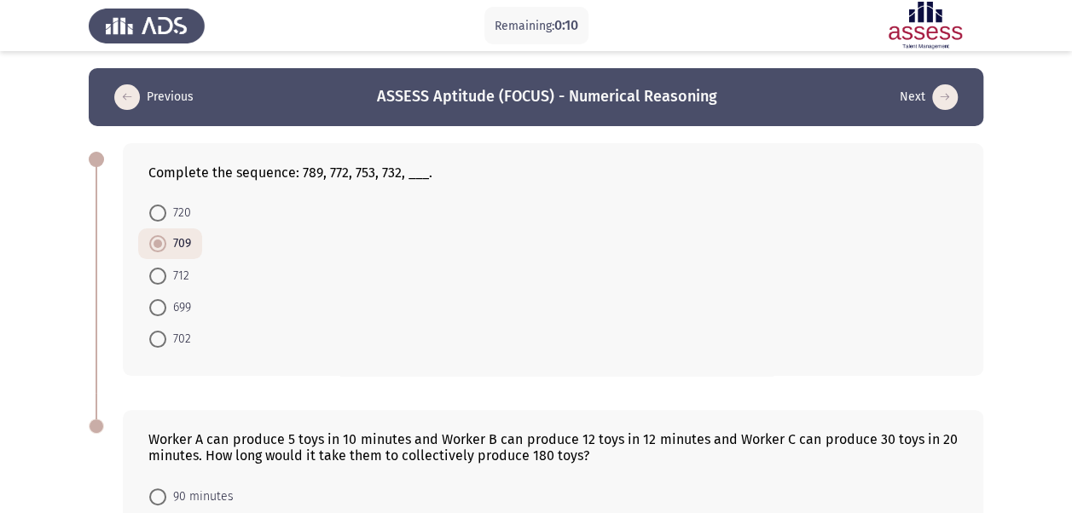
scroll to position [228, 0]
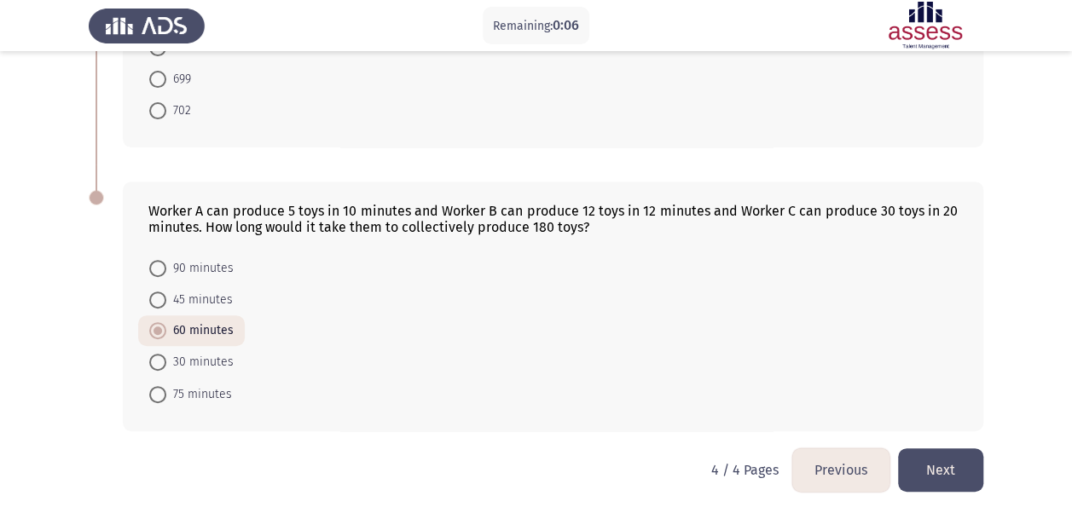
click at [949, 465] on button "Next" at bounding box center [940, 469] width 85 height 43
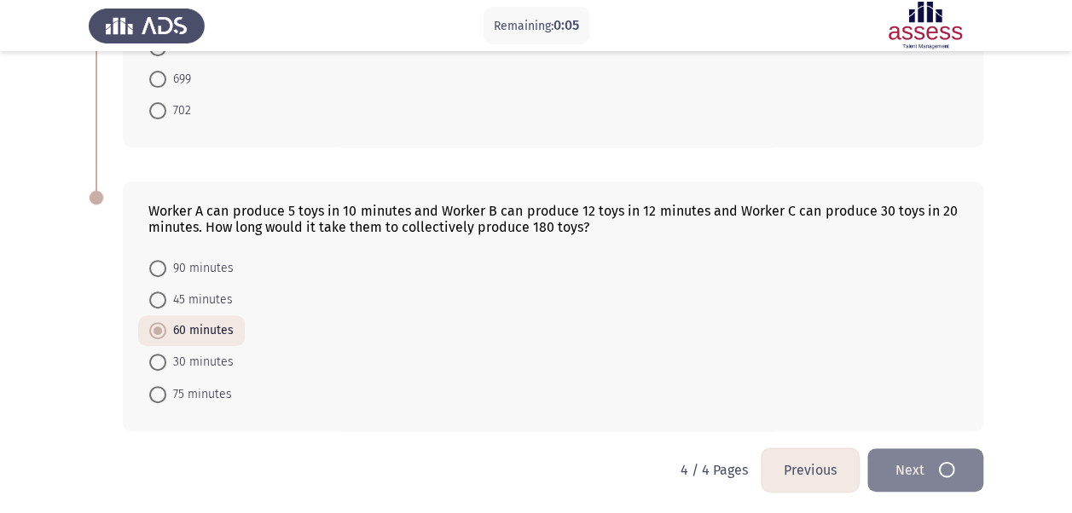
scroll to position [0, 0]
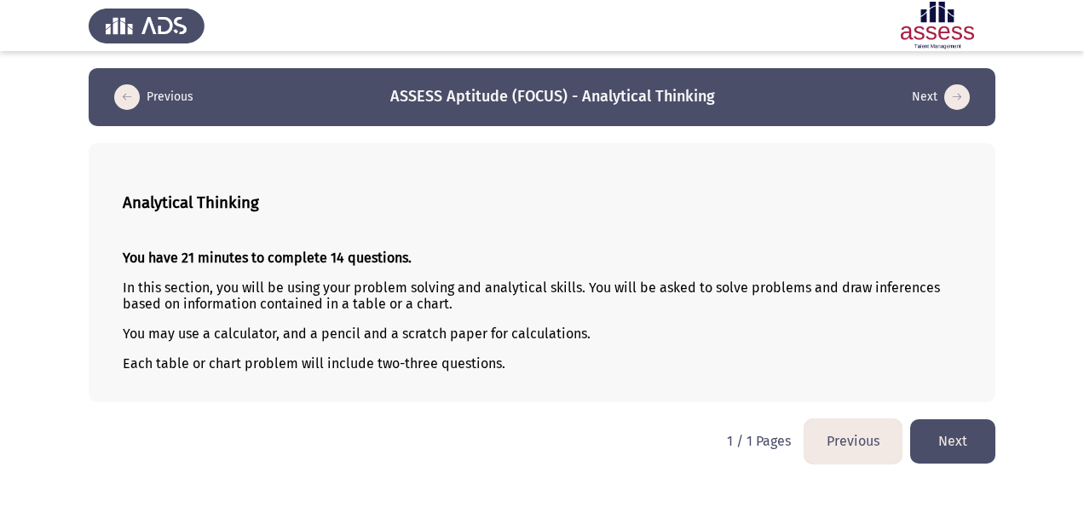
click at [754, 306] on p "In this section, you will be using your problem solving and analytical skills. …" at bounding box center [542, 296] width 839 height 32
click at [953, 430] on button "Next" at bounding box center [952, 440] width 85 height 43
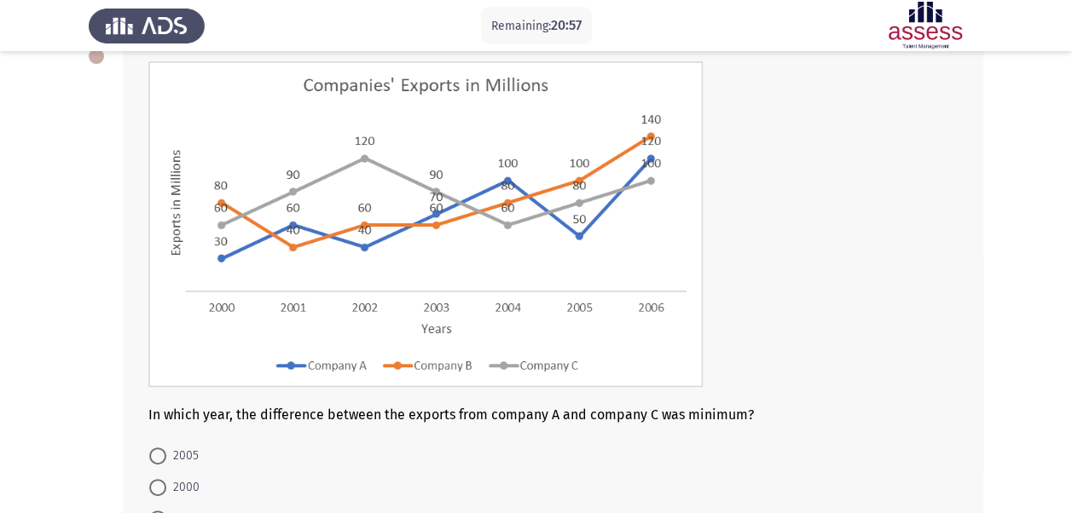
scroll to position [105, 0]
click at [158, 450] on span at bounding box center [157, 454] width 17 height 17
click at [158, 450] on input "2005" at bounding box center [157, 454] width 17 height 17
radio input "true"
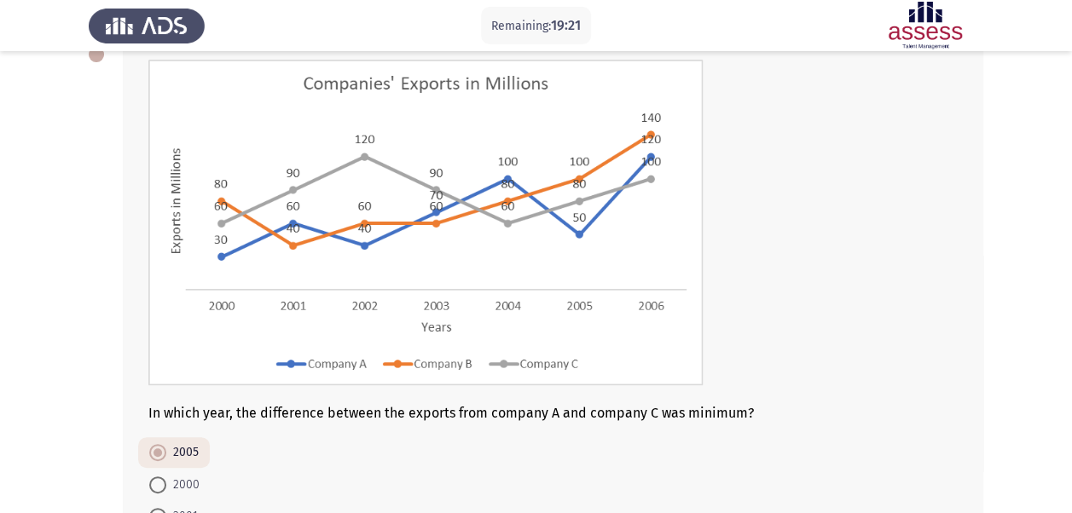
click at [72, 457] on app-assessment-container "Remaining: 19:21 Previous ASSESS Aptitude (FOCUS) - Analytical Thinking Next In…" at bounding box center [536, 298] width 1072 height 671
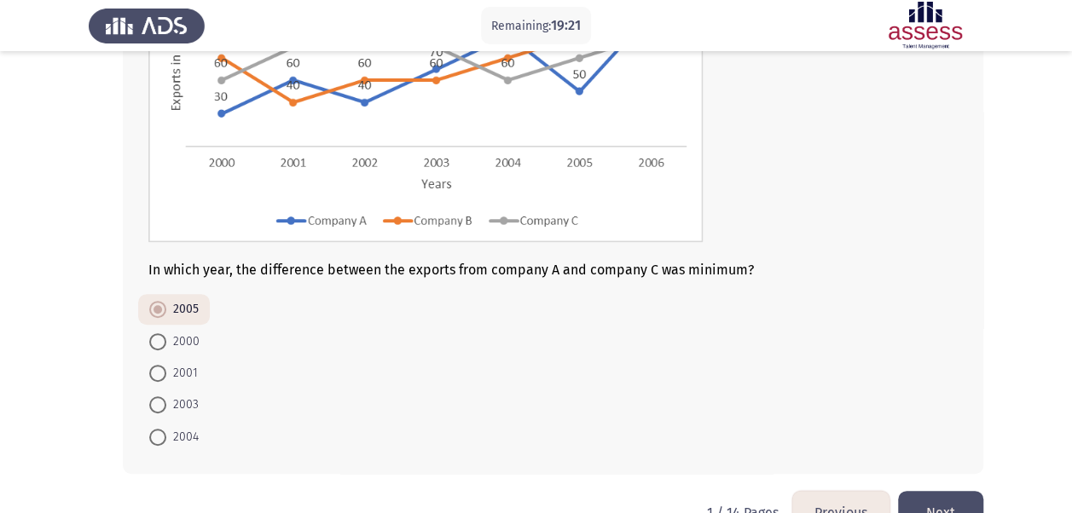
scroll to position [292, 0]
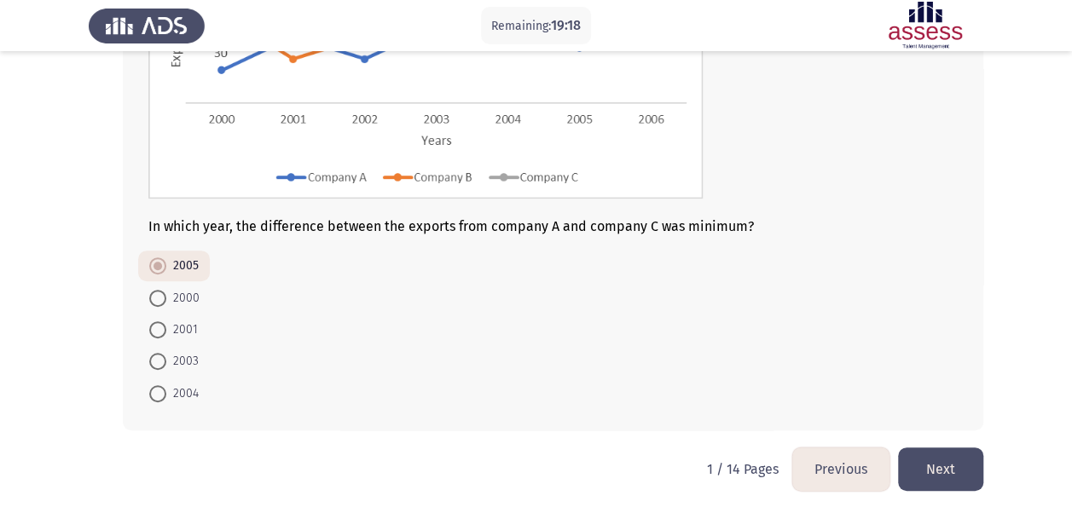
click at [968, 469] on button "Next" at bounding box center [940, 469] width 85 height 43
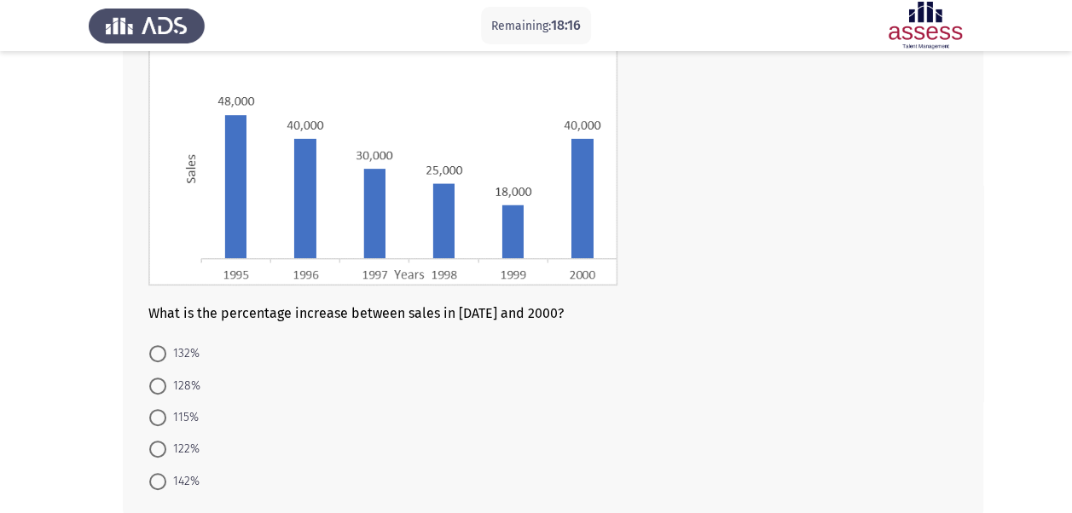
scroll to position [174, 0]
drag, startPoint x: 153, startPoint y: 459, endPoint x: 153, endPoint y: 450, distance: 9.4
click at [153, 450] on mat-radio-button "122%" at bounding box center [174, 450] width 72 height 32
click at [153, 450] on span at bounding box center [157, 450] width 17 height 17
click at [153, 450] on input "122%" at bounding box center [157, 450] width 17 height 17
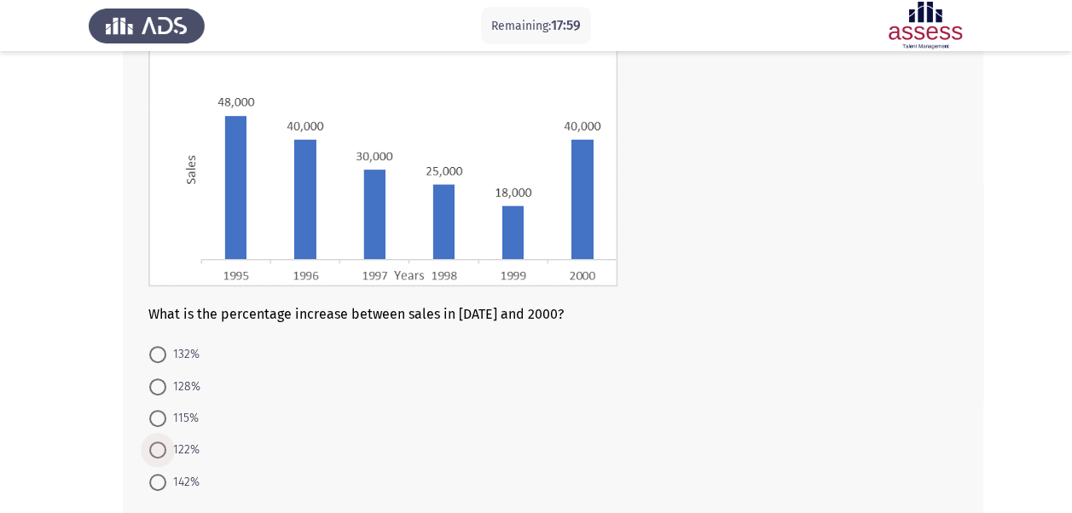
radio input "true"
click at [101, 470] on div "What is the percentage increase between sales in [DATE] and 2000? 132% 128% 115…" at bounding box center [536, 243] width 894 height 582
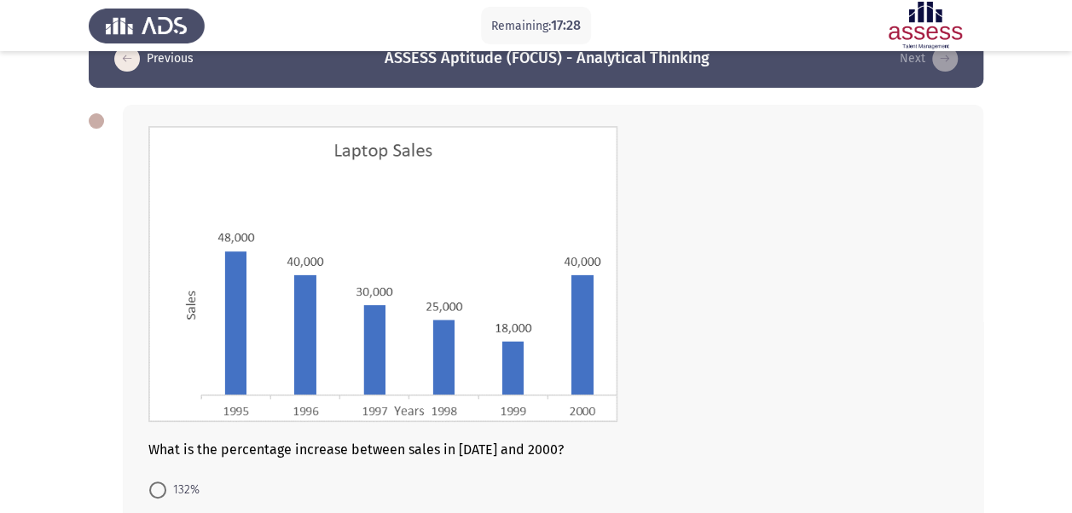
scroll to position [262, 0]
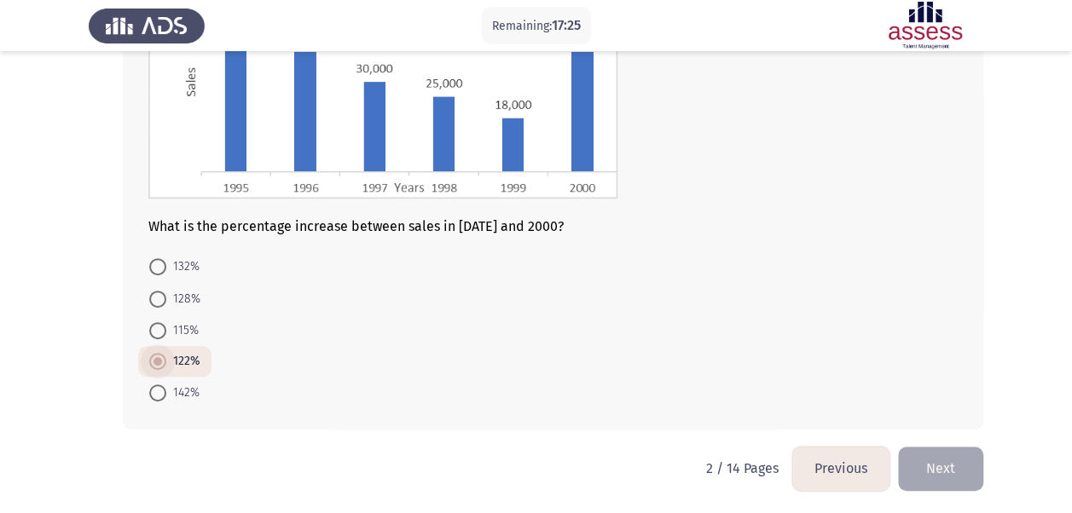
click at [155, 357] on span at bounding box center [157, 361] width 9 height 9
click at [155, 355] on input "122%" at bounding box center [157, 361] width 17 height 17
click at [956, 468] on button "Next" at bounding box center [940, 468] width 85 height 43
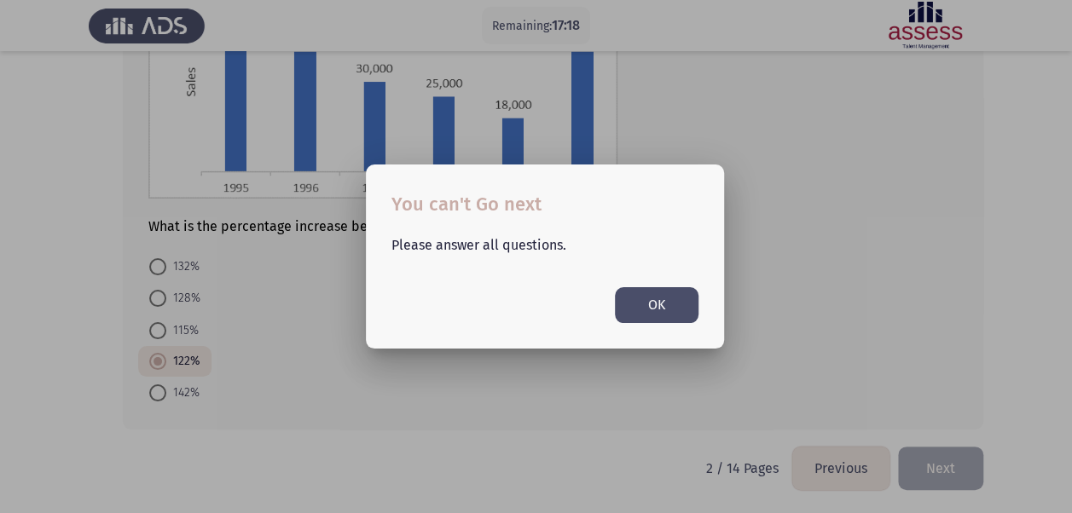
click at [653, 297] on button "OK" at bounding box center [657, 304] width 84 height 35
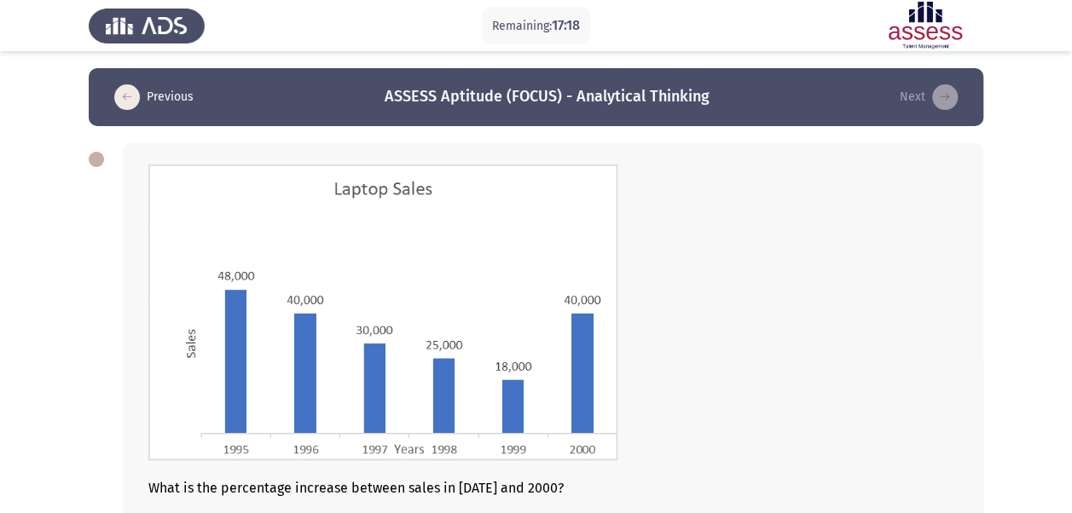
scroll to position [262, 0]
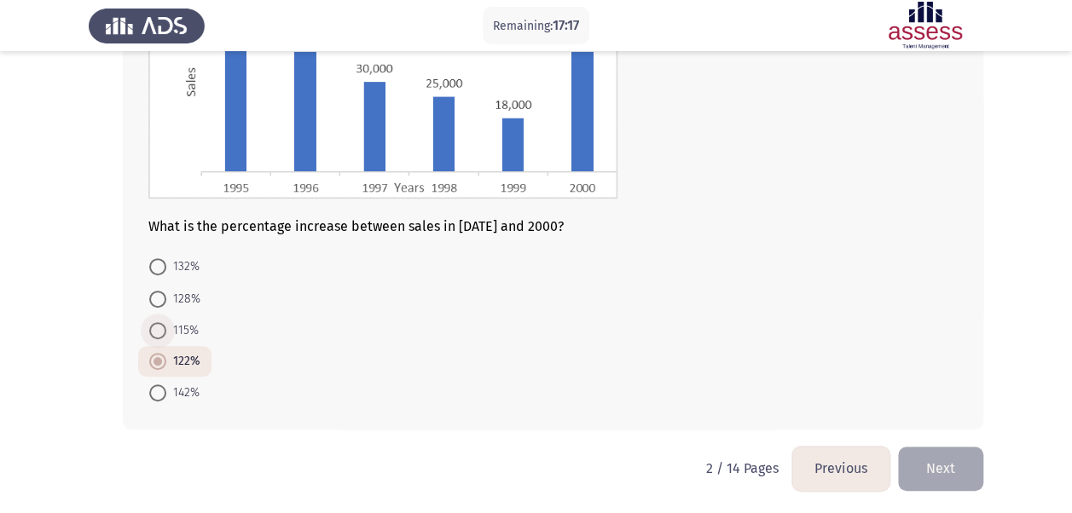
click at [161, 329] on span at bounding box center [157, 330] width 17 height 17
click at [161, 329] on input "115%" at bounding box center [157, 330] width 17 height 17
radio input "true"
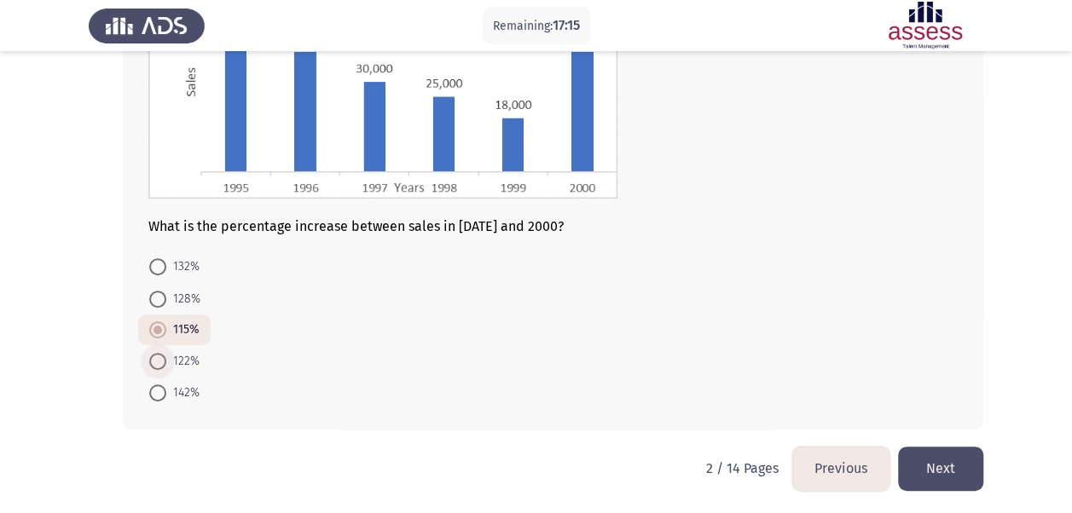
click at [160, 360] on span at bounding box center [157, 361] width 17 height 17
click at [160, 360] on input "122%" at bounding box center [157, 361] width 17 height 17
radio input "true"
click at [946, 480] on button "Next" at bounding box center [940, 468] width 85 height 43
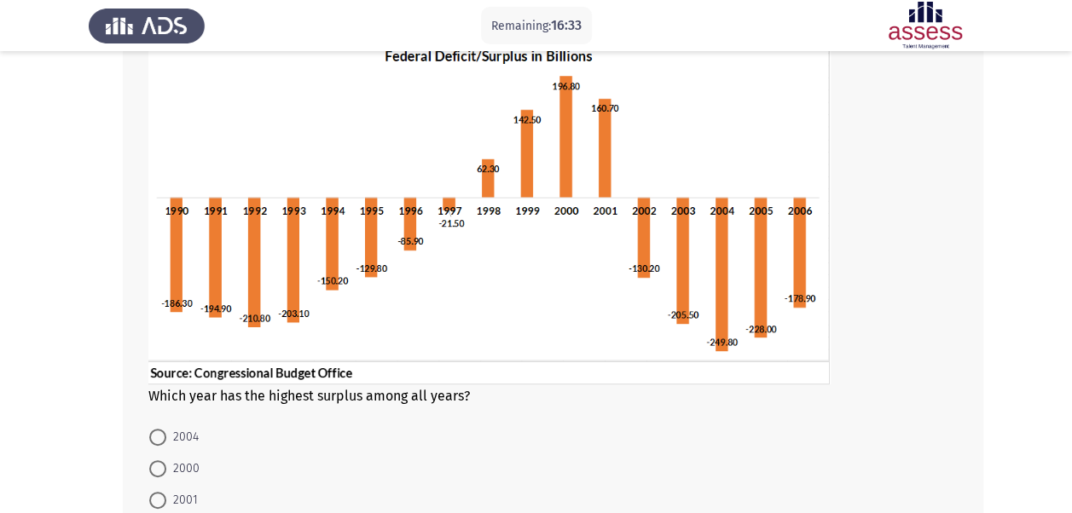
scroll to position [297, 0]
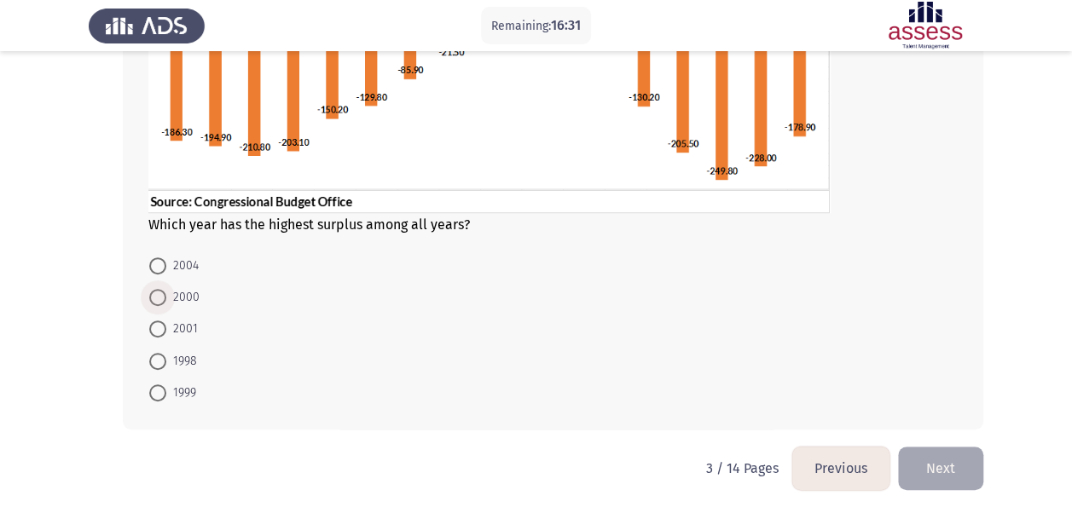
click at [159, 295] on span at bounding box center [157, 297] width 17 height 17
click at [159, 295] on input "2000" at bounding box center [157, 297] width 17 height 17
radio input "true"
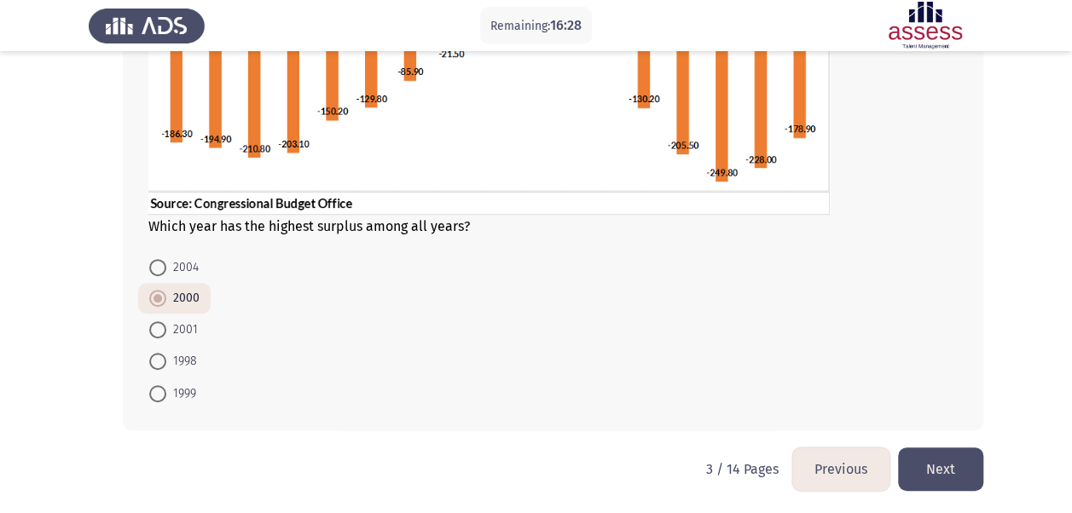
click at [956, 457] on button "Next" at bounding box center [940, 469] width 85 height 43
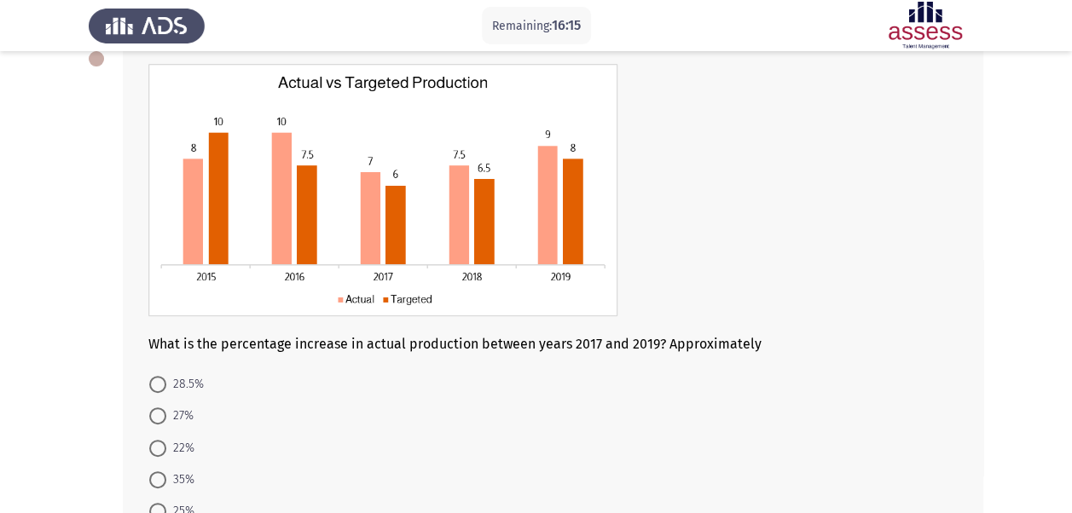
scroll to position [100, 0]
click at [155, 378] on span at bounding box center [157, 385] width 17 height 17
click at [155, 378] on input "28.5%" at bounding box center [157, 385] width 17 height 17
radio input "true"
click at [109, 426] on div "What is the percentage increase in actual production between years 2017 and 201…" at bounding box center [536, 295] width 894 height 539
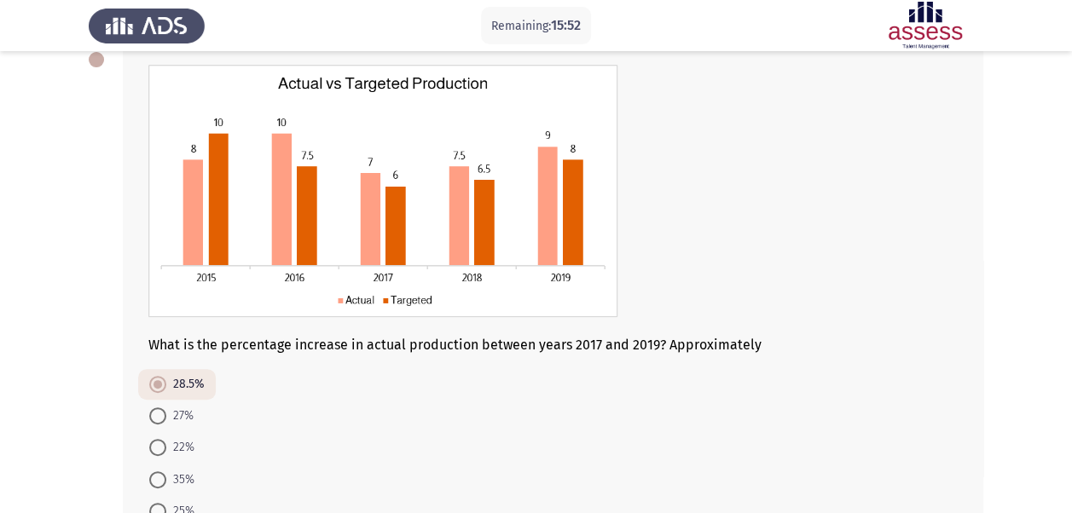
scroll to position [218, 0]
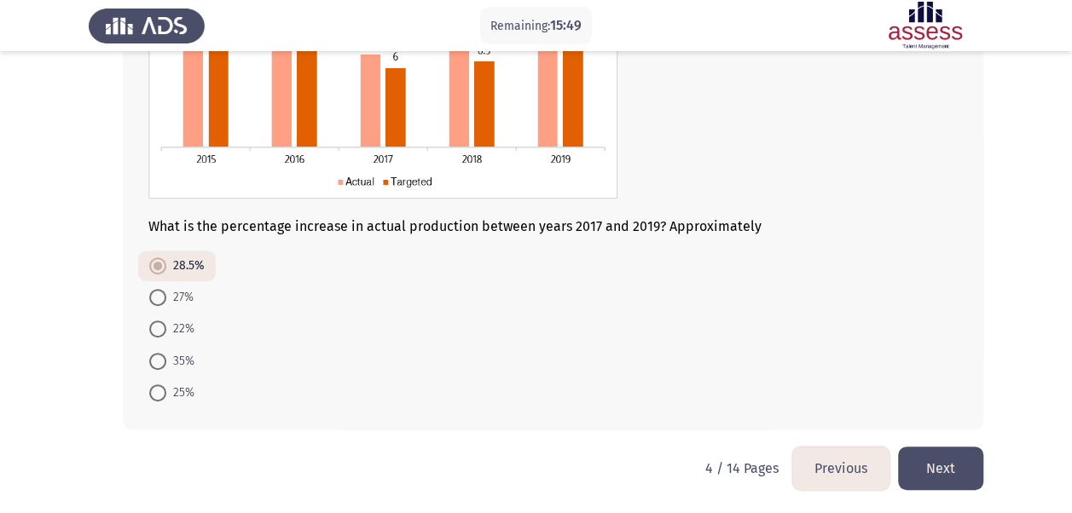
click at [940, 462] on button "Next" at bounding box center [940, 468] width 85 height 43
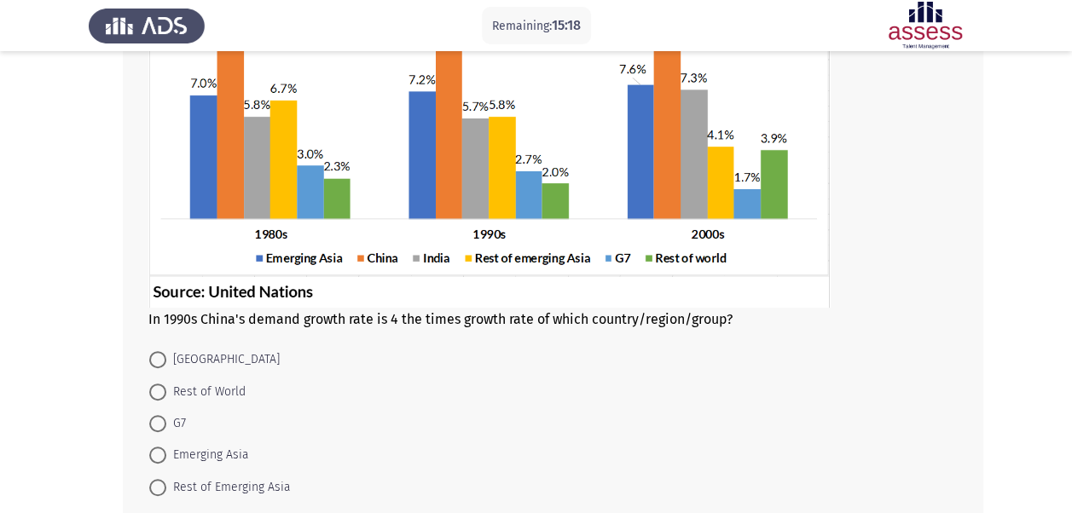
scroll to position [214, 0]
click at [159, 425] on span at bounding box center [157, 424] width 17 height 17
click at [159, 425] on input "G7" at bounding box center [157, 424] width 17 height 17
radio input "true"
click at [110, 455] on div "In 1990s China's demand growth rate is 4 the times growth rate of which country…" at bounding box center [536, 226] width 894 height 628
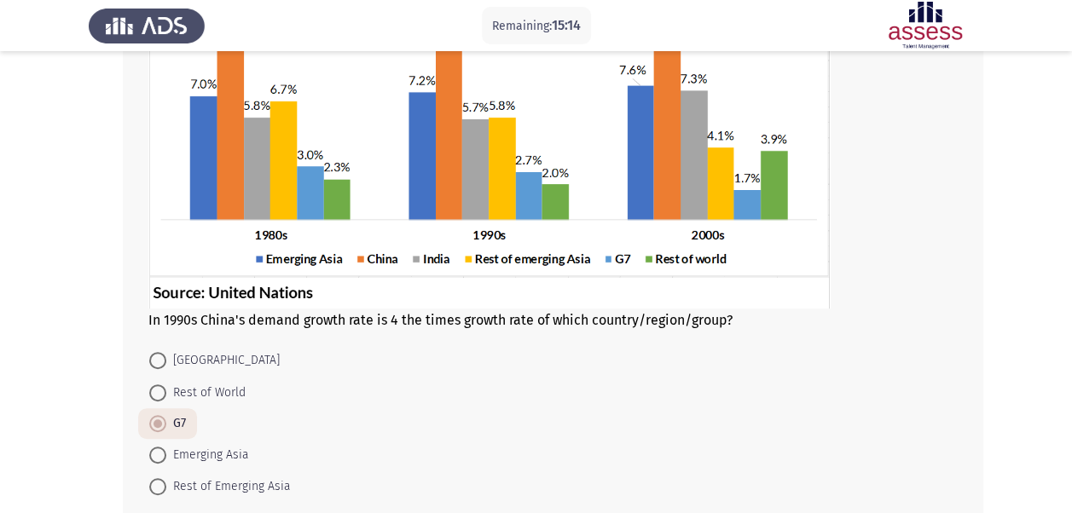
scroll to position [308, 0]
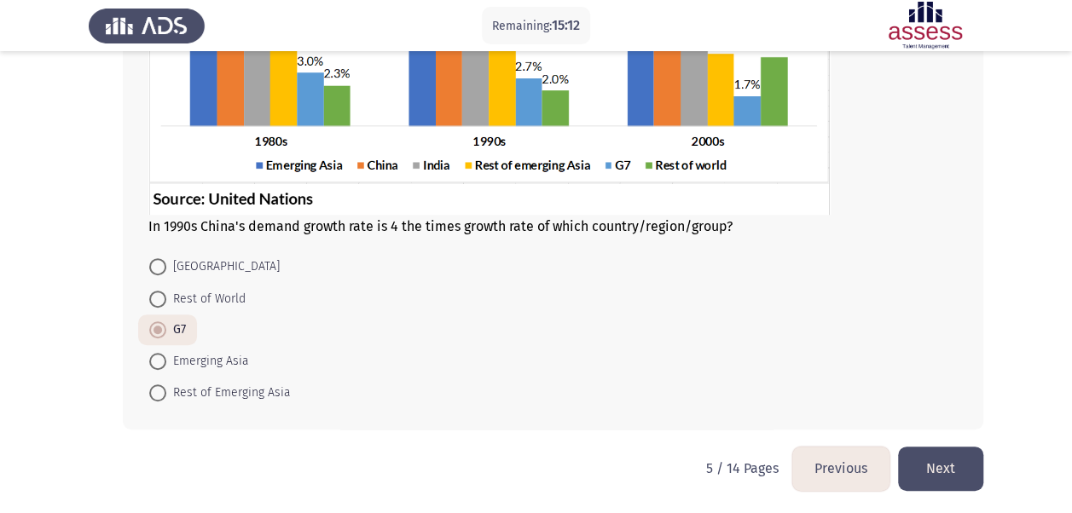
click at [941, 464] on button "Next" at bounding box center [940, 468] width 85 height 43
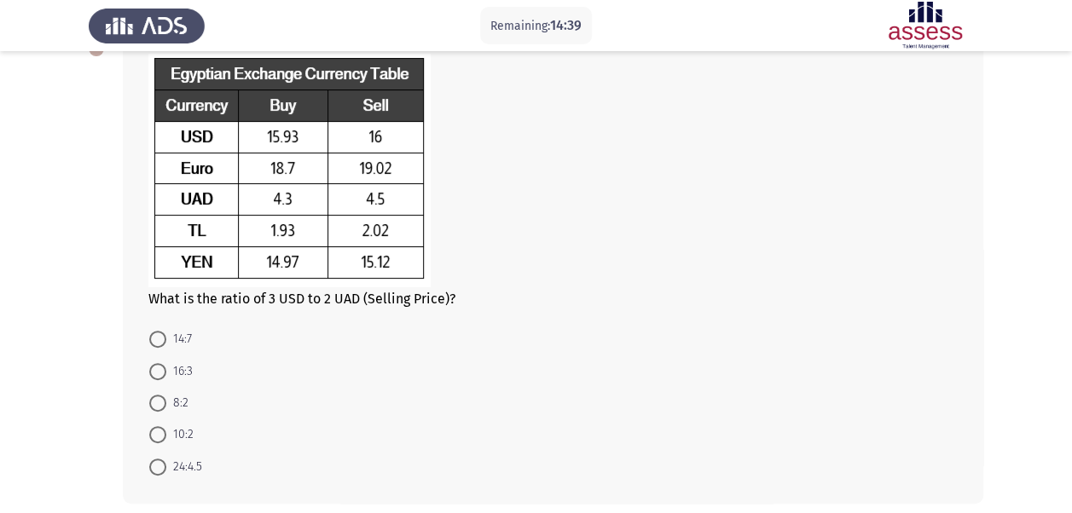
scroll to position [113, 0]
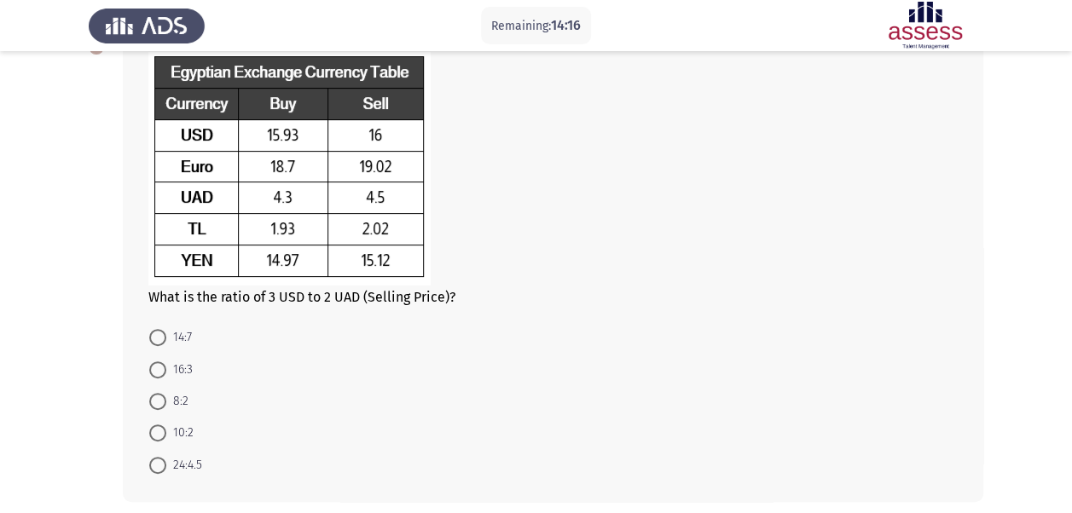
click at [170, 360] on span "16:3" at bounding box center [179, 370] width 26 height 20
click at [166, 361] on input "16:3" at bounding box center [157, 369] width 17 height 17
radio input "true"
click at [166, 361] on span "16:3" at bounding box center [179, 368] width 26 height 20
click at [166, 361] on input "16:3" at bounding box center [157, 368] width 17 height 17
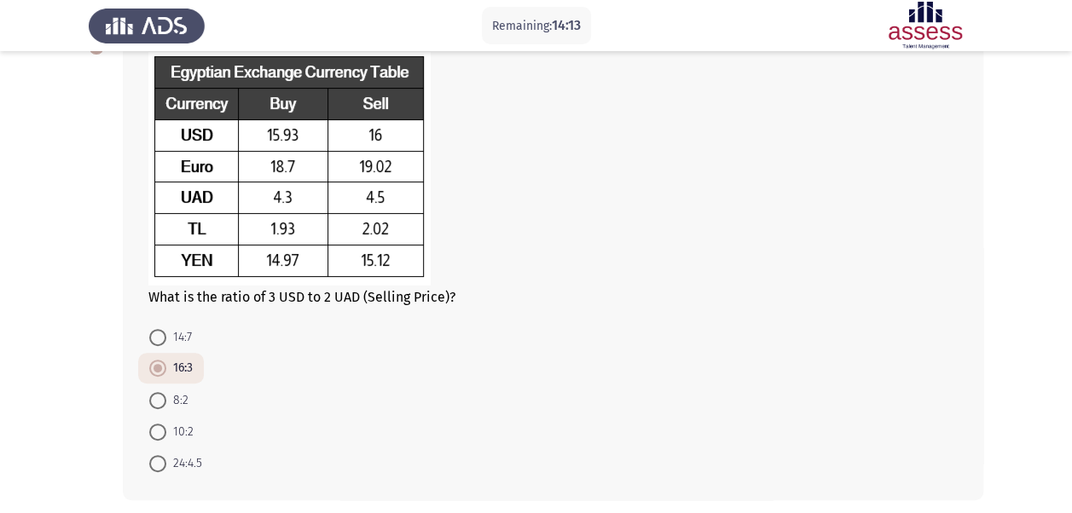
click at [96, 415] on div "What is the ratio of 3 USD to 2 UAD (Selling Price)? 14:7 16:3 8:2 10:2 24:4.5" at bounding box center [536, 266] width 894 height 504
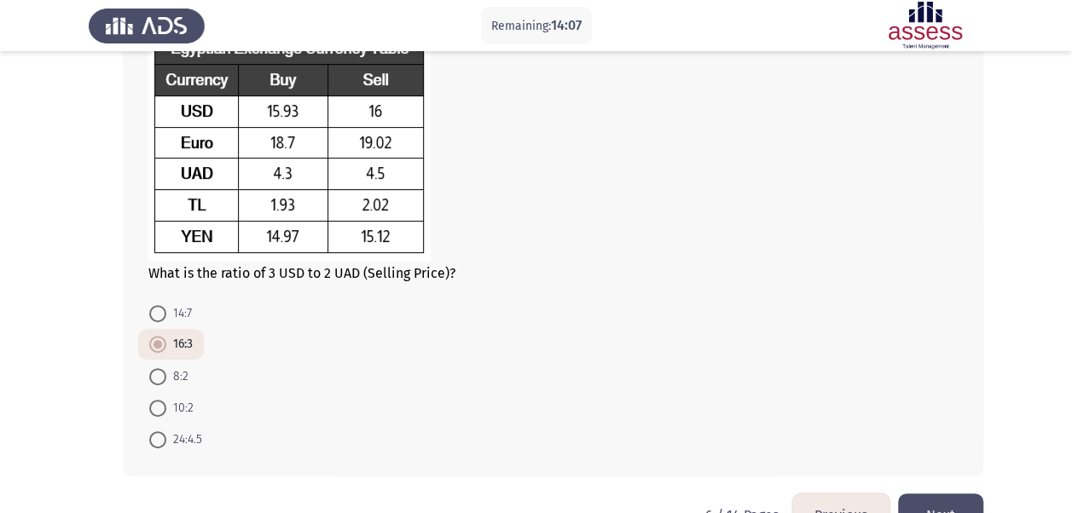
scroll to position [183, 0]
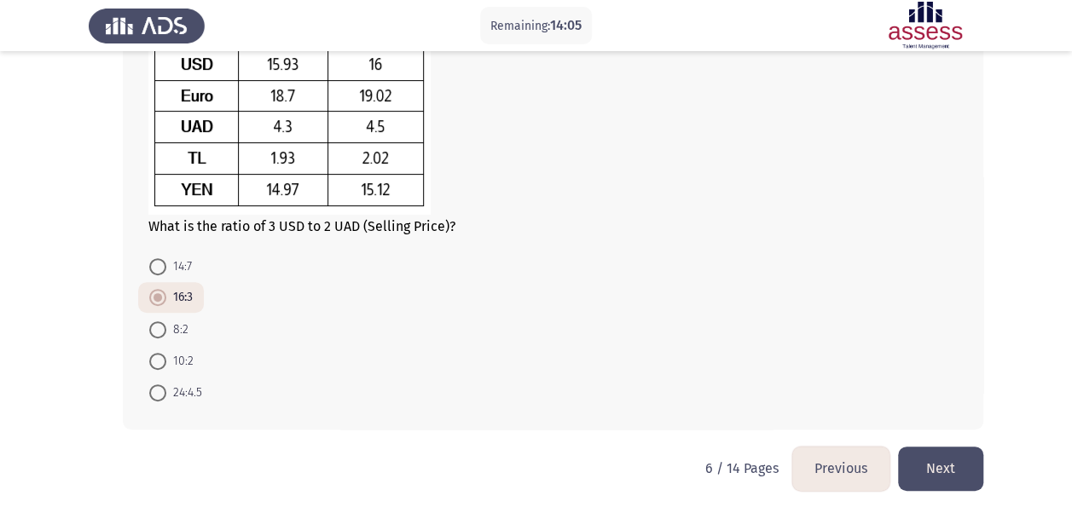
click at [977, 450] on button "Next" at bounding box center [940, 468] width 85 height 43
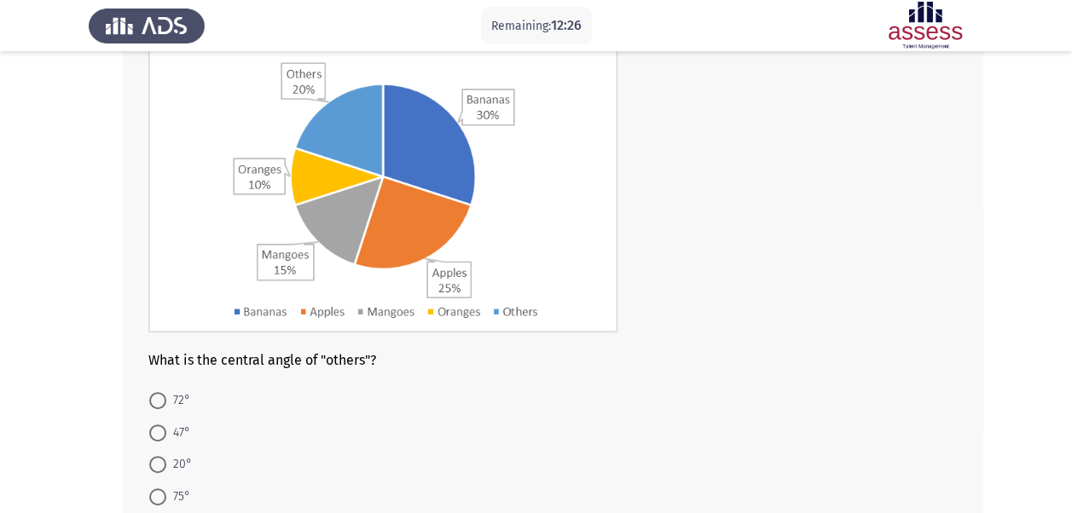
scroll to position [149, 0]
click at [157, 404] on span at bounding box center [157, 399] width 17 height 17
click at [157, 404] on input "72°" at bounding box center [157, 399] width 17 height 17
radio input "true"
click at [106, 443] on div "What is the central angle of "others"? 72° 47° 20° 75° 35°" at bounding box center [536, 279] width 894 height 604
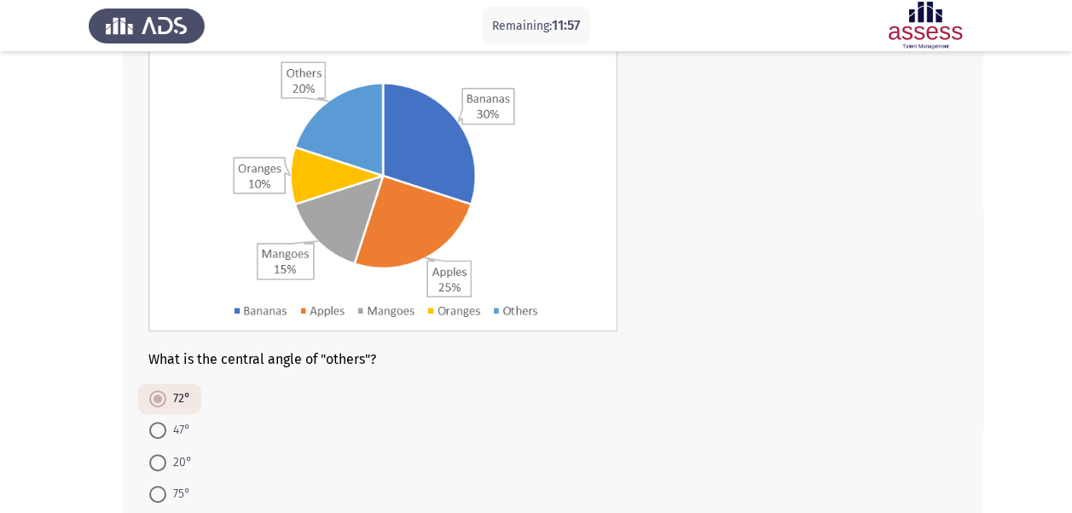
scroll to position [282, 0]
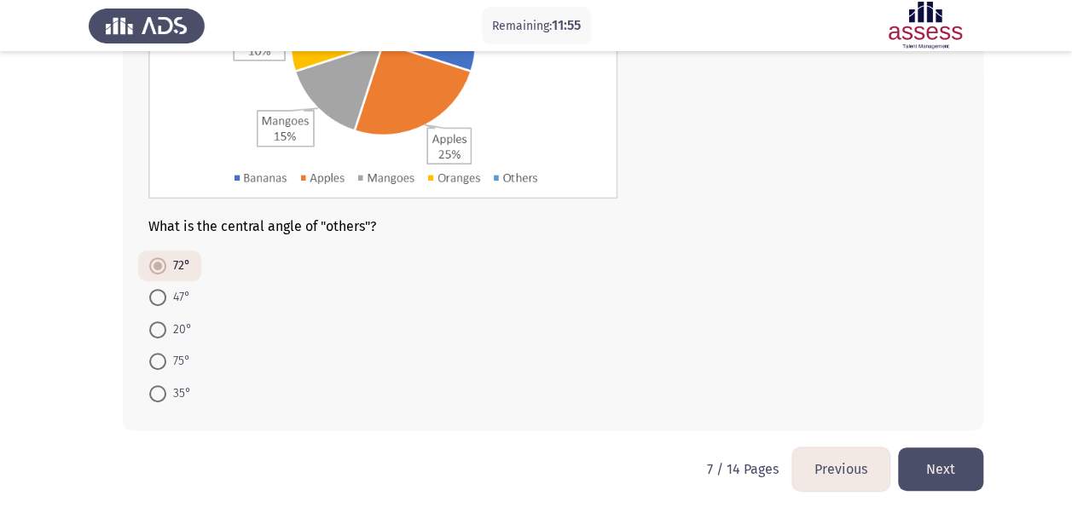
click at [962, 456] on button "Next" at bounding box center [940, 469] width 85 height 43
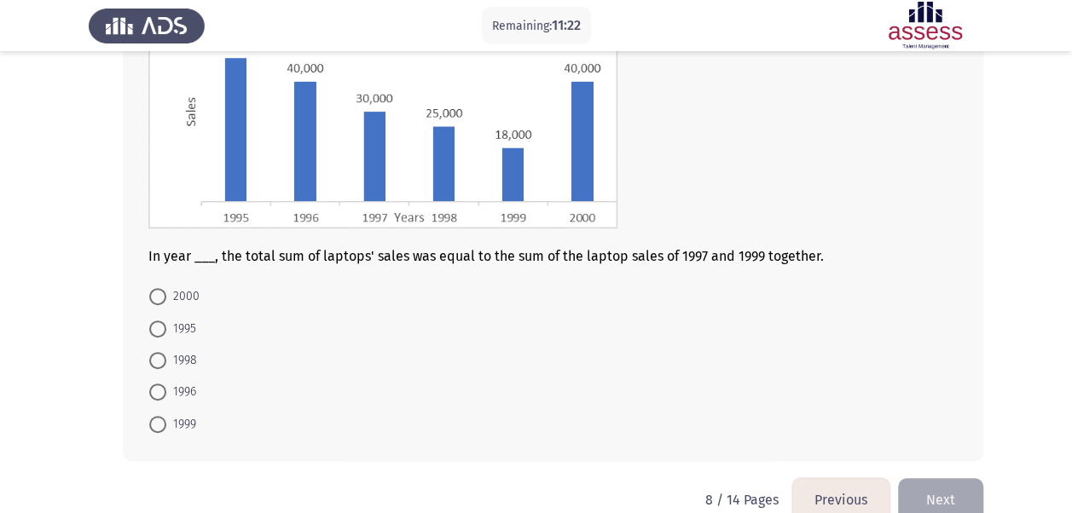
scroll to position [234, 0]
click at [154, 323] on span at bounding box center [157, 327] width 17 height 17
click at [154, 323] on input "1995" at bounding box center [157, 327] width 17 height 17
radio input "true"
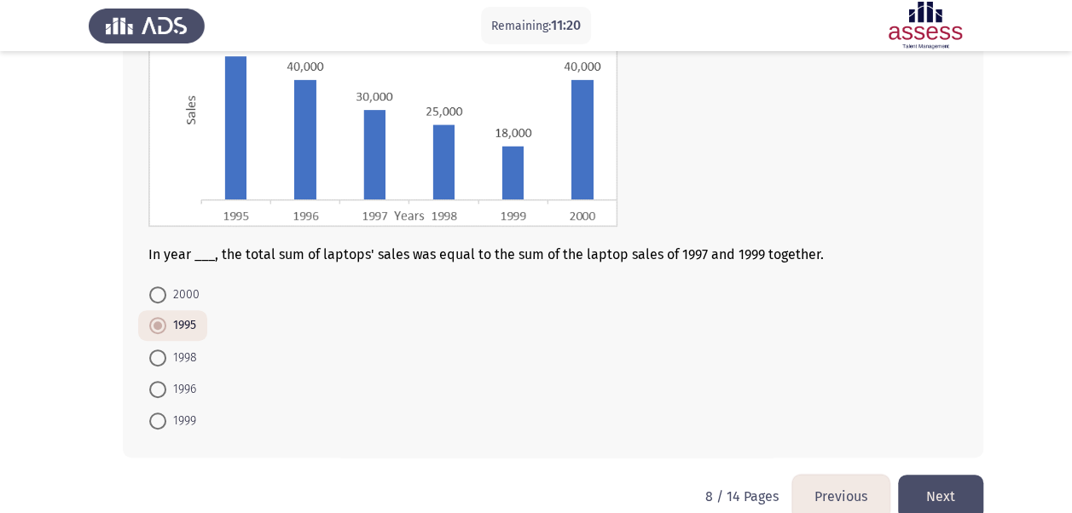
scroll to position [262, 0]
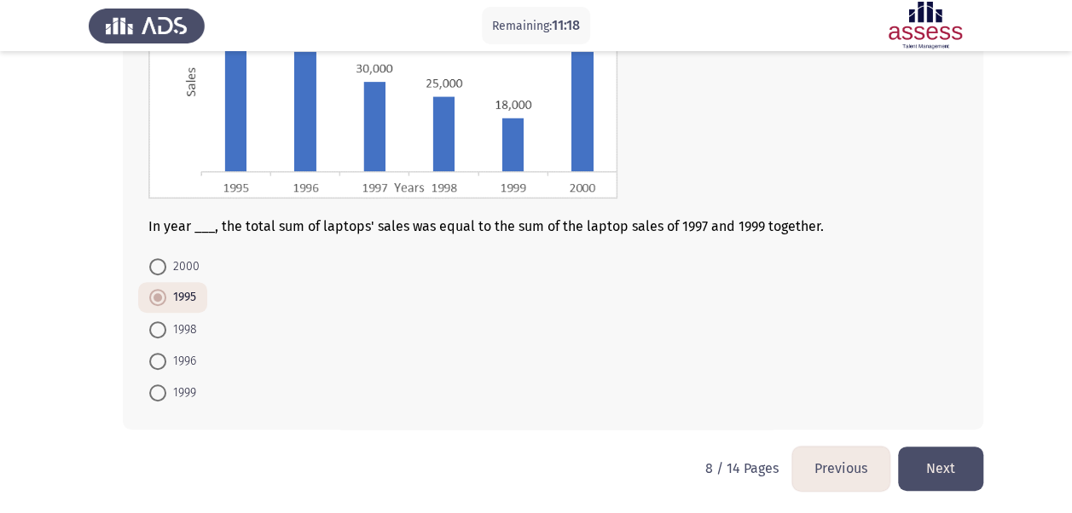
click at [973, 475] on button "Next" at bounding box center [940, 468] width 85 height 43
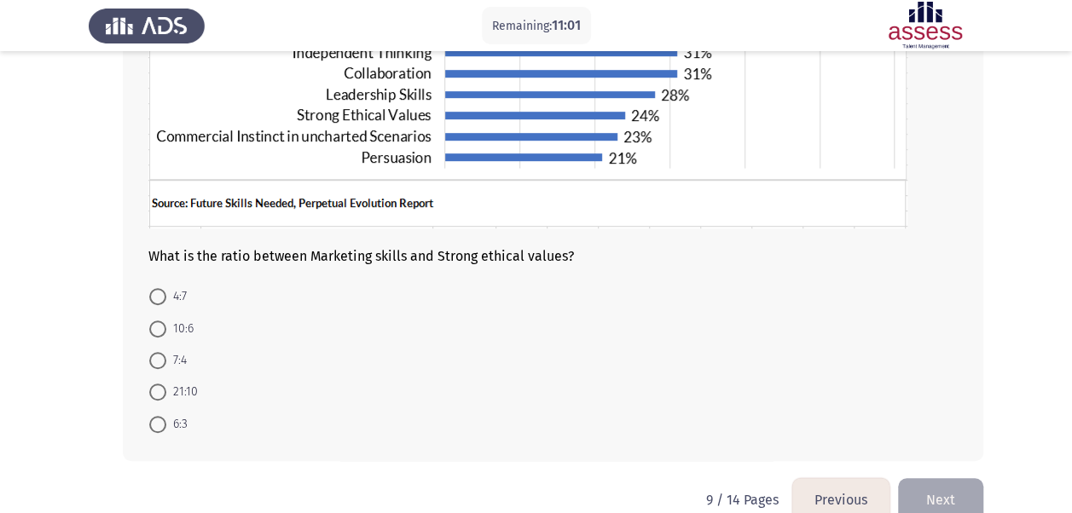
scroll to position [357, 0]
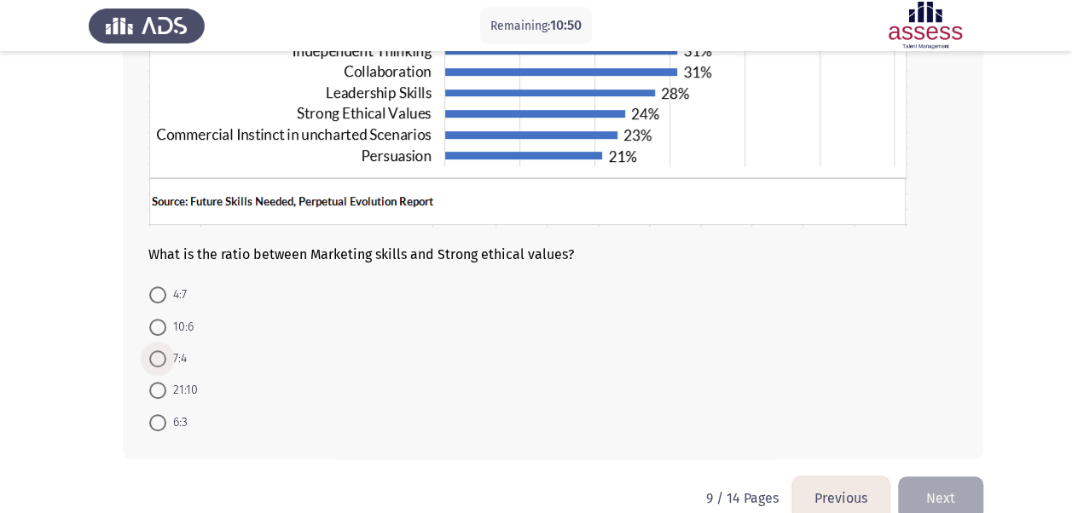
click at [158, 359] on span at bounding box center [158, 359] width 0 height 0
click at [158, 356] on input "7:4" at bounding box center [157, 358] width 17 height 17
radio input "true"
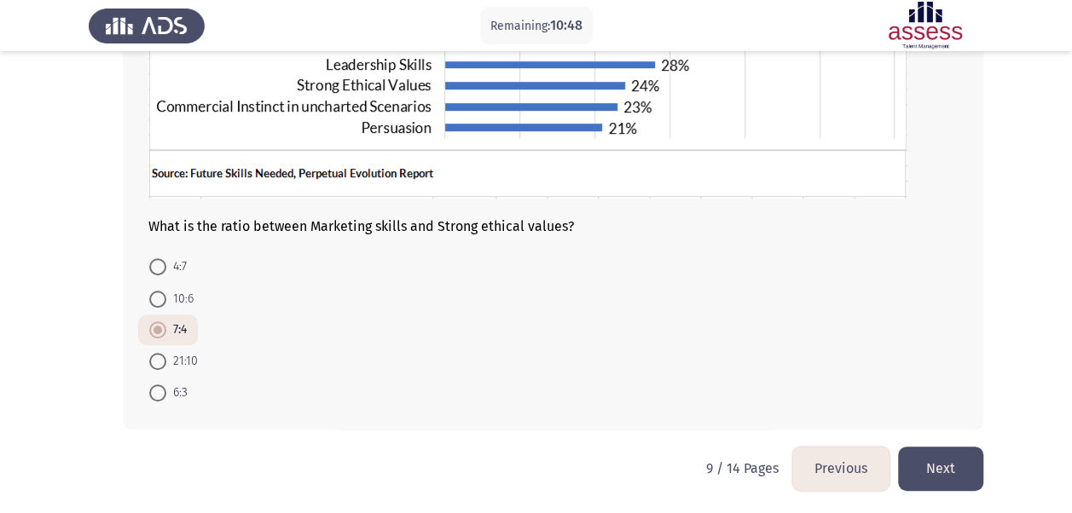
click at [952, 476] on button "Next" at bounding box center [940, 468] width 85 height 43
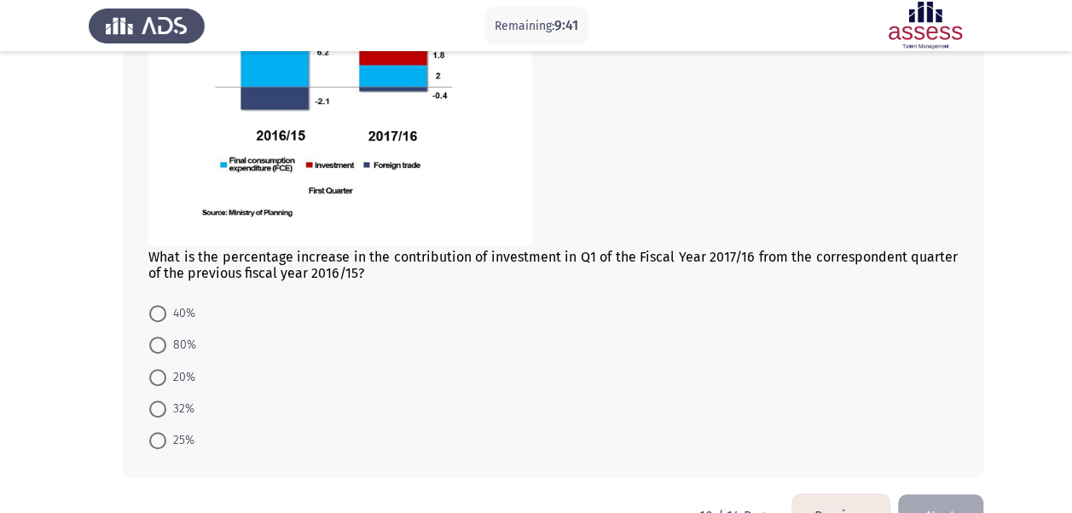
scroll to position [289, 0]
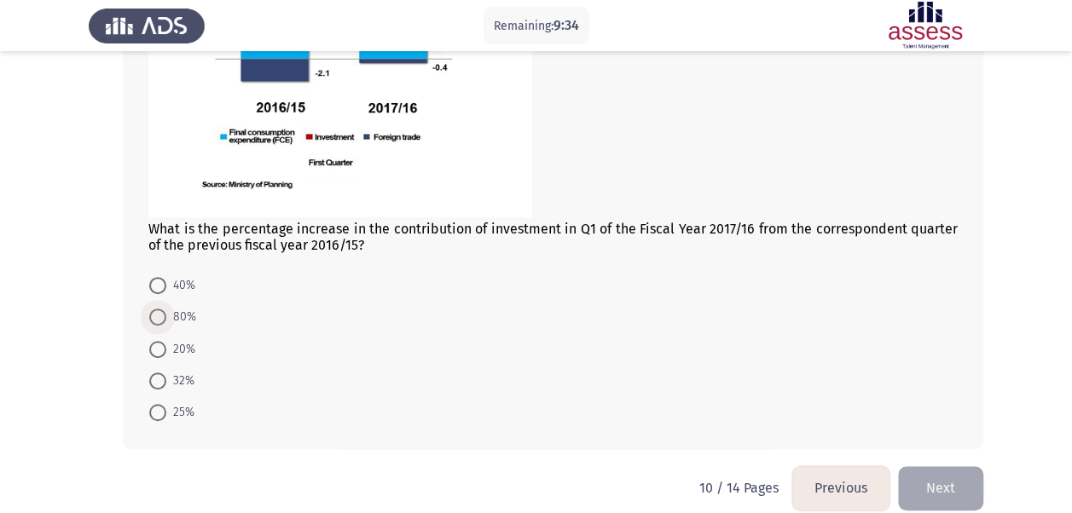
click at [162, 309] on span at bounding box center [157, 317] width 17 height 17
click at [162, 309] on input "80%" at bounding box center [157, 317] width 17 height 17
radio input "true"
click at [945, 490] on button "Next" at bounding box center [940, 486] width 85 height 43
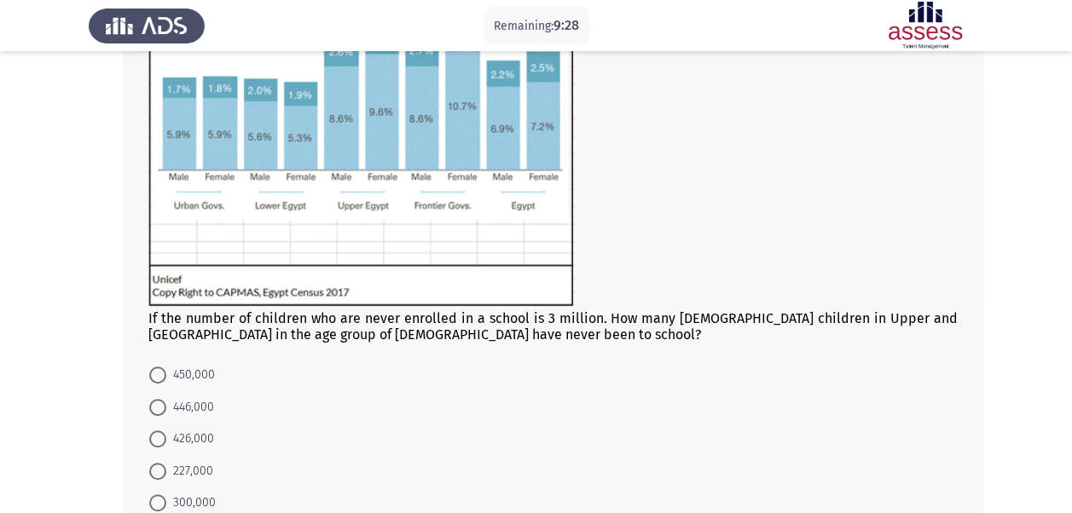
scroll to position [283, 0]
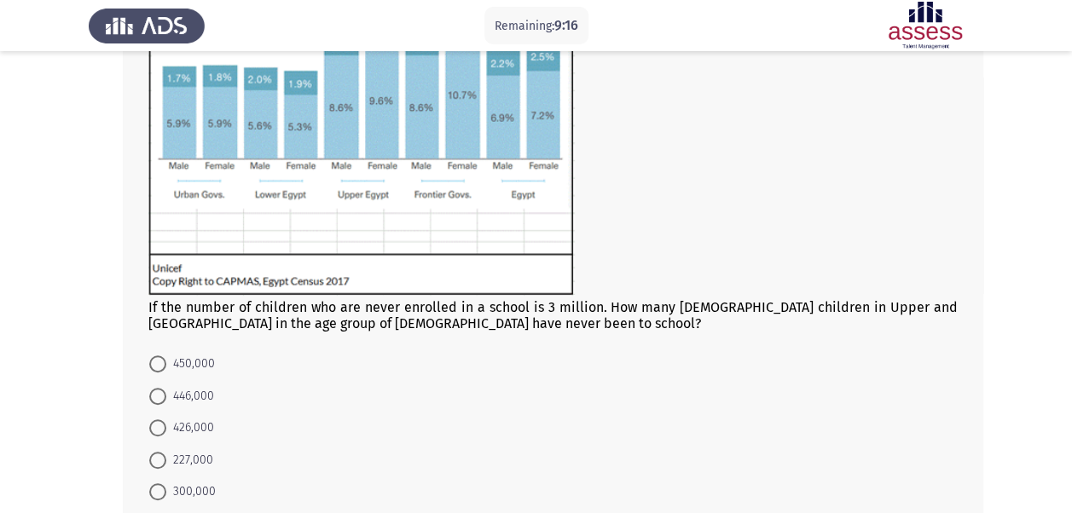
click at [399, 316] on div "If the number of children who are never enrolled in a school is 3 million. How …" at bounding box center [552, 107] width 809 height 450
click at [384, 145] on img at bounding box center [361, 89] width 426 height 414
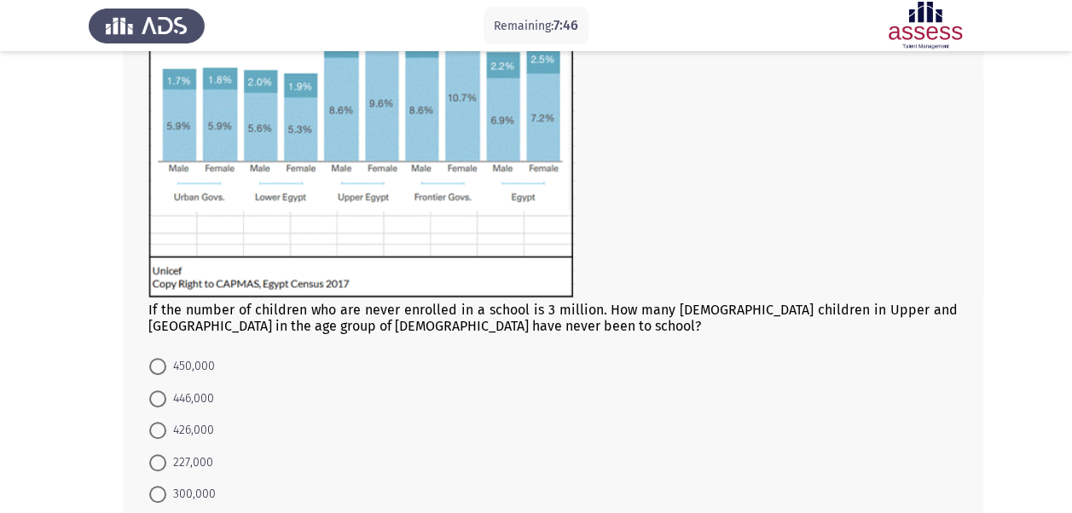
scroll to position [281, 0]
click at [153, 430] on span at bounding box center [157, 429] width 17 height 17
click at [153, 430] on input "426,000" at bounding box center [157, 429] width 17 height 17
radio input "true"
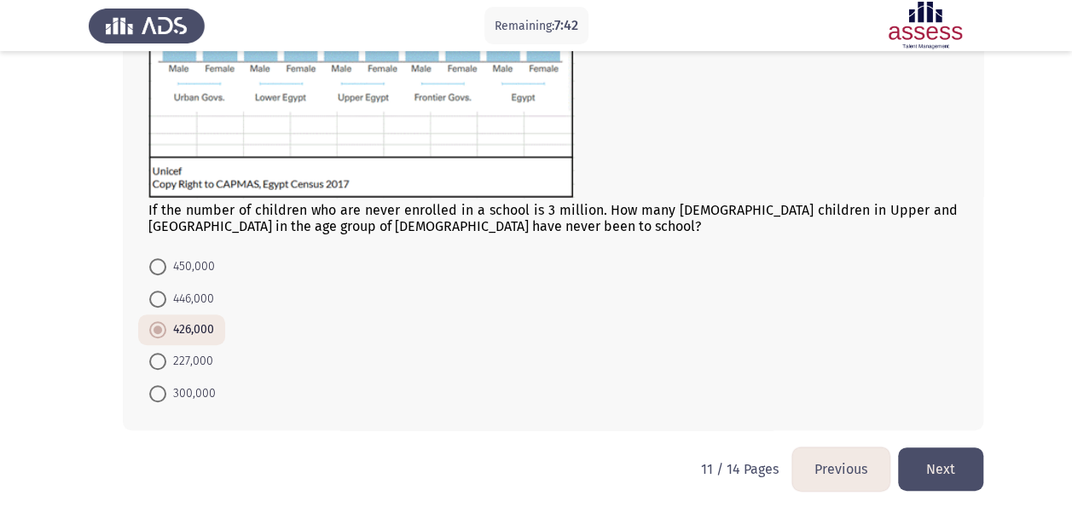
click at [952, 468] on button "Next" at bounding box center [940, 469] width 85 height 43
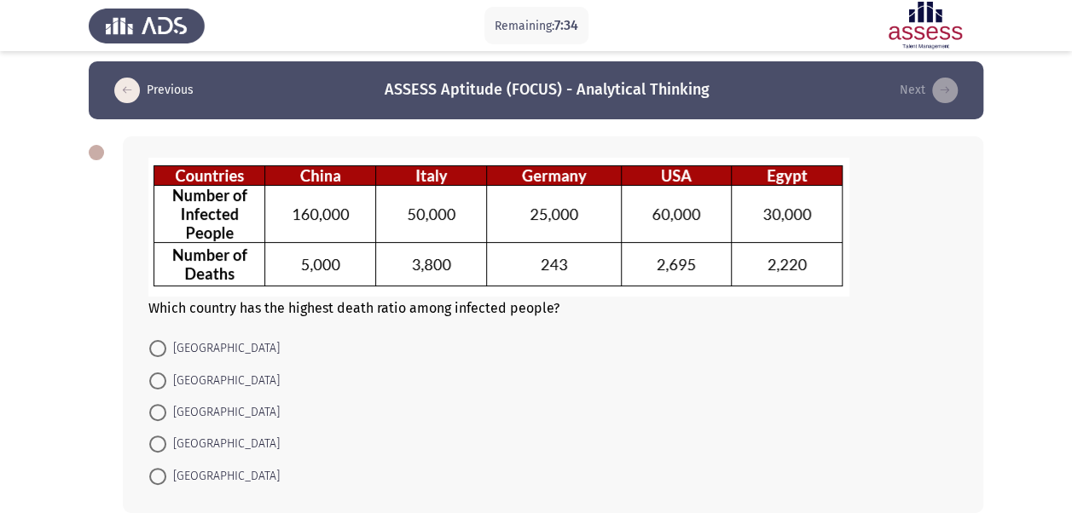
scroll to position [19, 0]
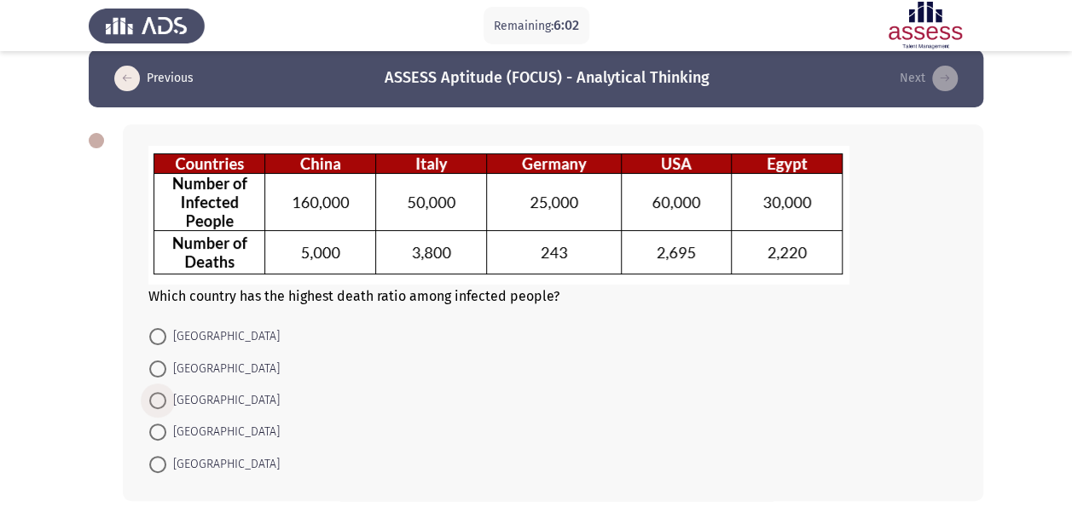
click at [204, 402] on span "[GEOGRAPHIC_DATA]" at bounding box center [222, 400] width 113 height 20
click at [166, 402] on input "[GEOGRAPHIC_DATA]" at bounding box center [157, 400] width 17 height 17
radio input "true"
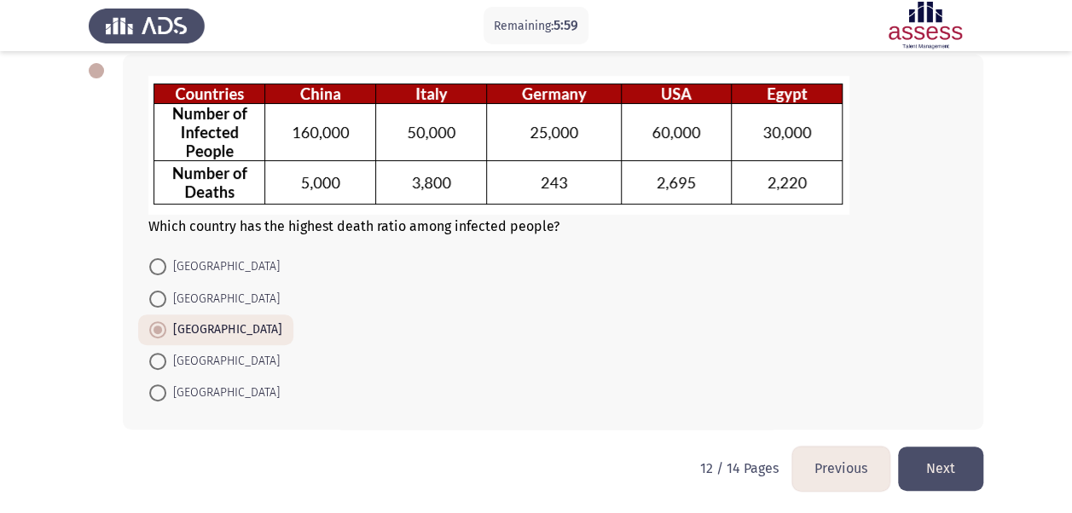
click at [946, 455] on button "Next" at bounding box center [940, 468] width 85 height 43
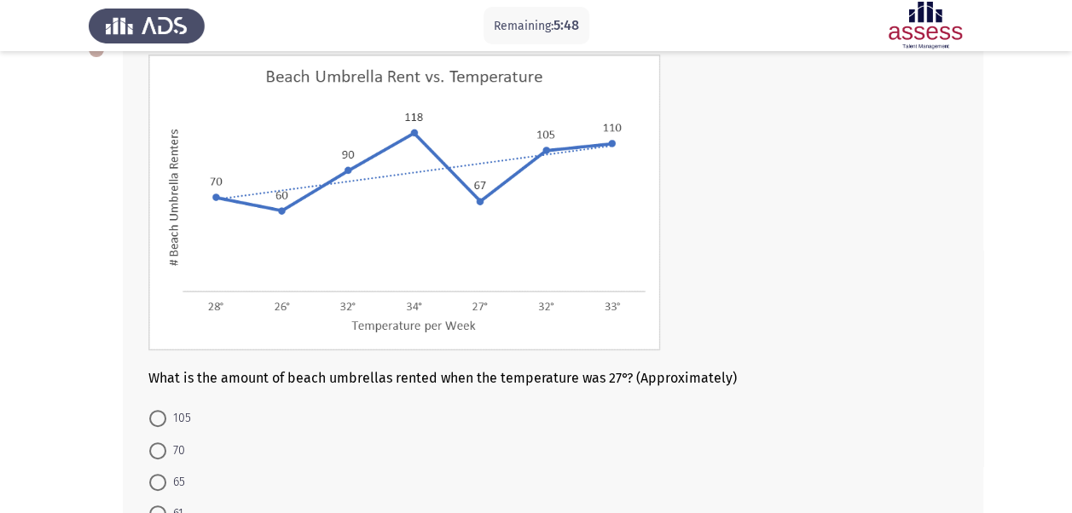
scroll to position [263, 0]
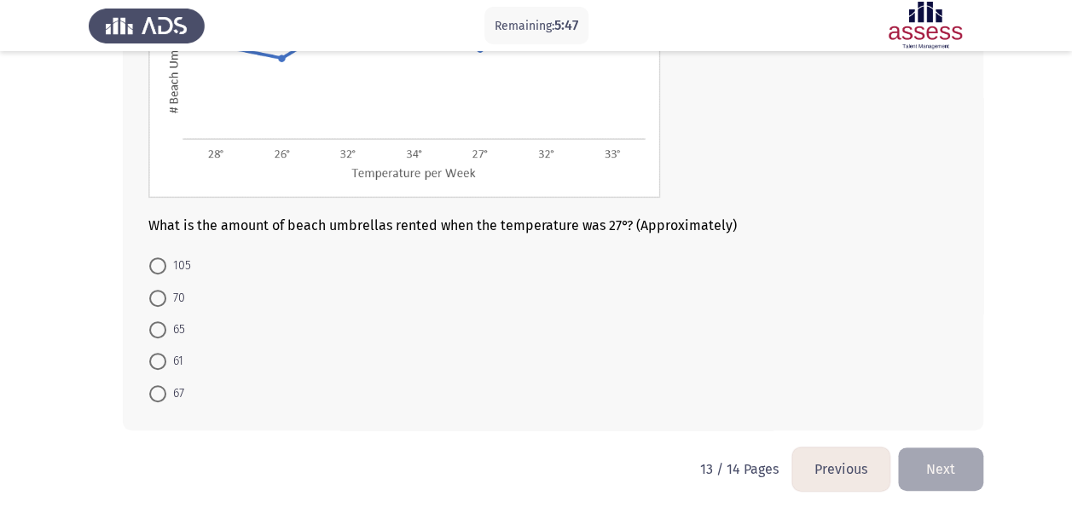
click at [859, 459] on button "Previous" at bounding box center [840, 469] width 97 height 43
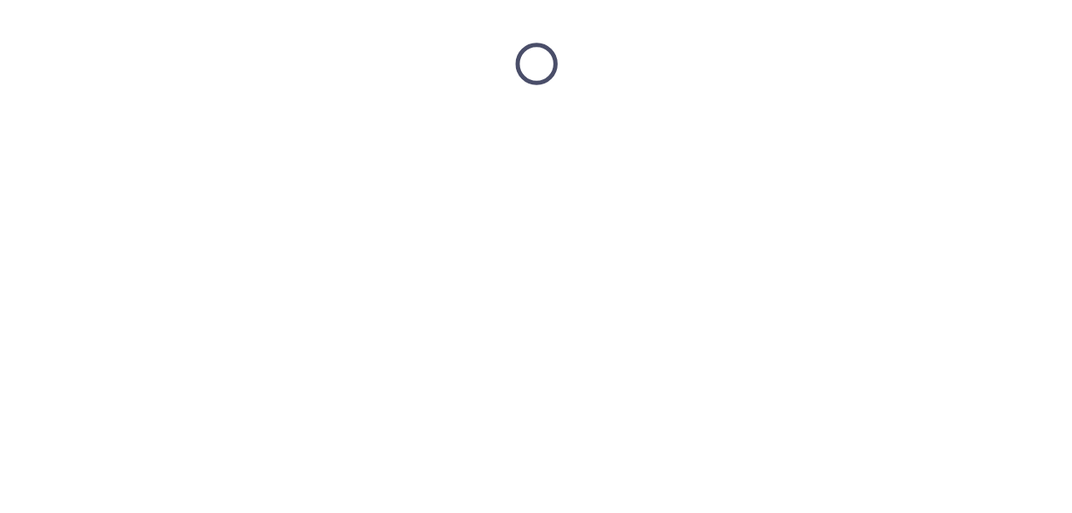
scroll to position [0, 0]
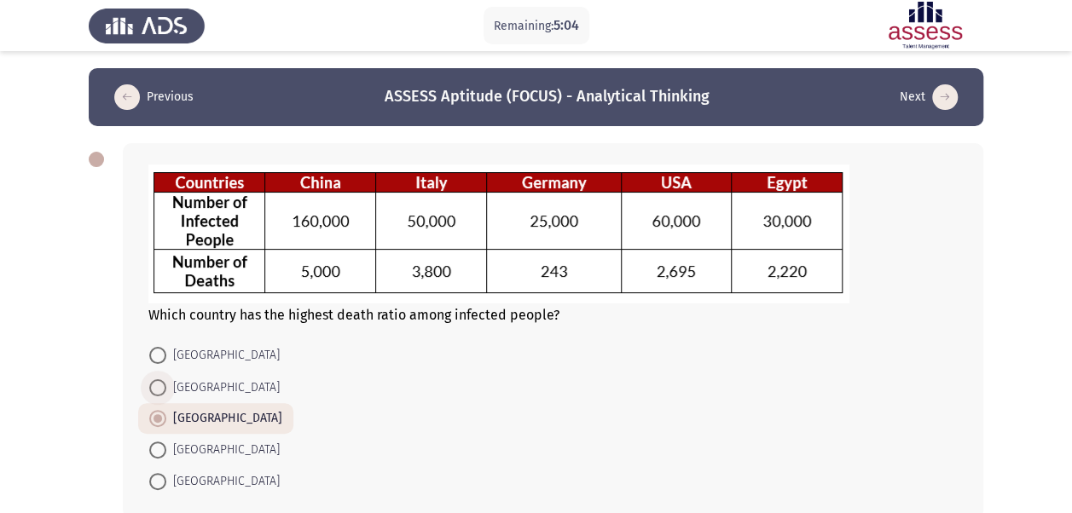
click at [162, 385] on span at bounding box center [157, 387] width 17 height 17
click at [162, 385] on input "[GEOGRAPHIC_DATA]" at bounding box center [157, 387] width 17 height 17
radio input "true"
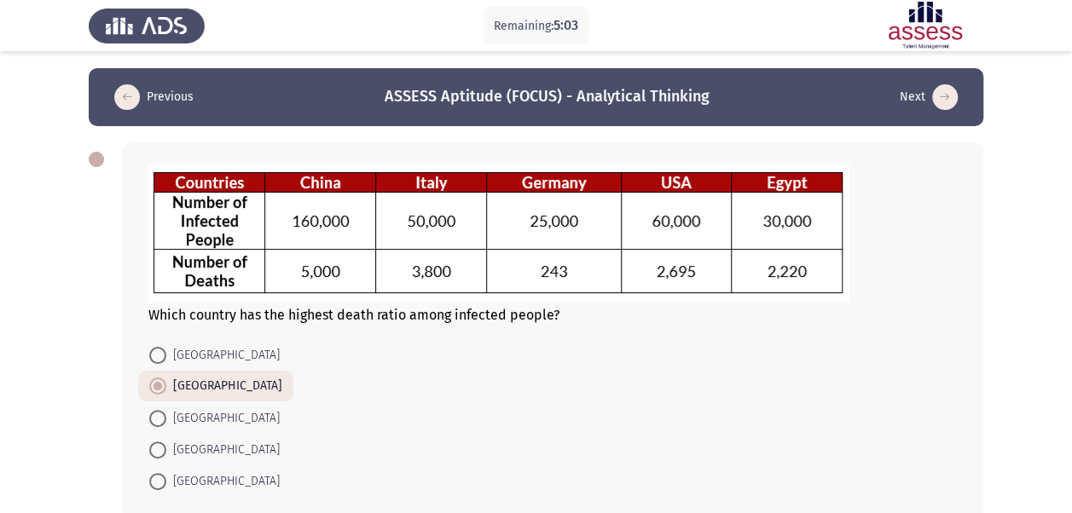
scroll to position [89, 0]
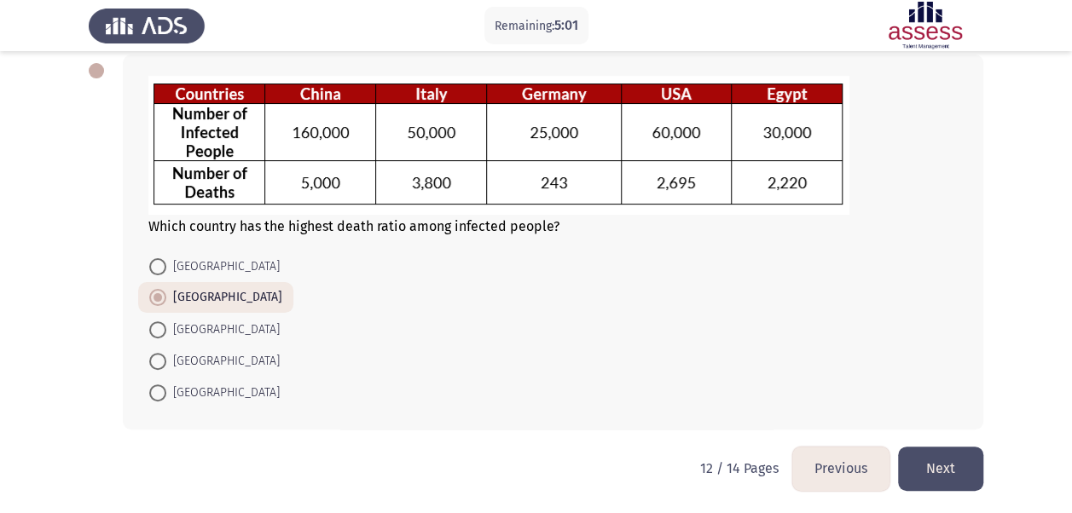
click at [945, 464] on button "Next" at bounding box center [940, 468] width 85 height 43
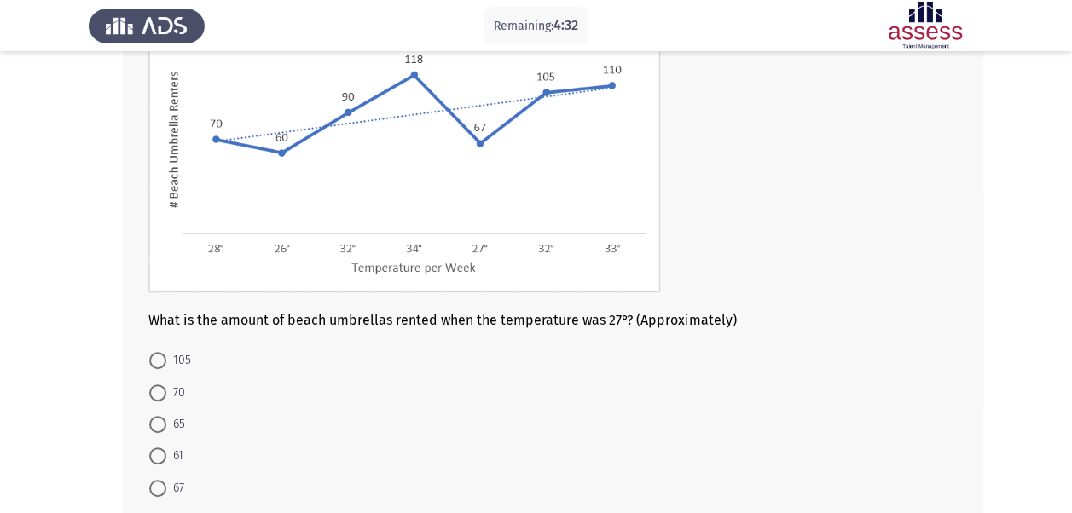
scroll to position [181, 0]
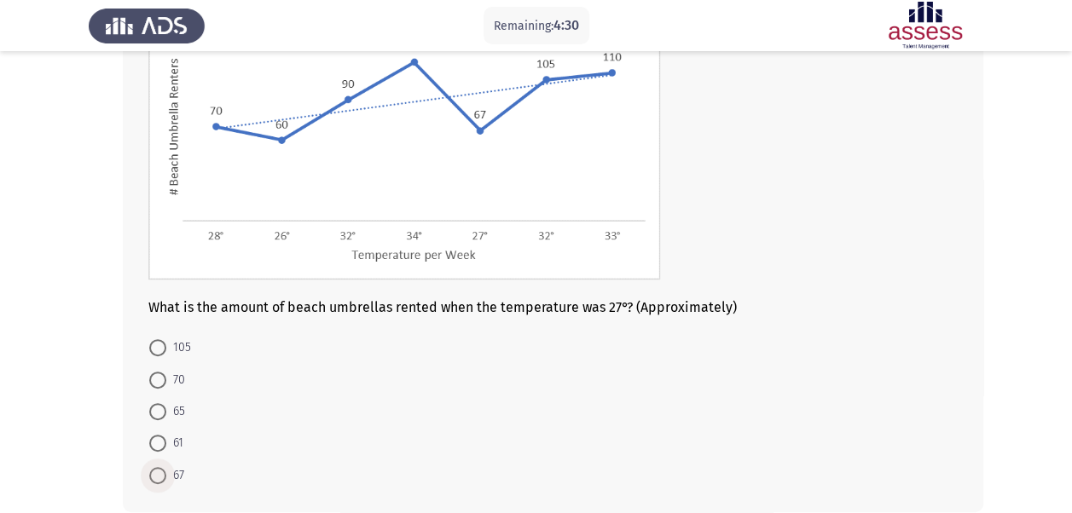
click at [155, 471] on span at bounding box center [157, 475] width 17 height 17
click at [155, 471] on input "67" at bounding box center [157, 475] width 17 height 17
radio input "true"
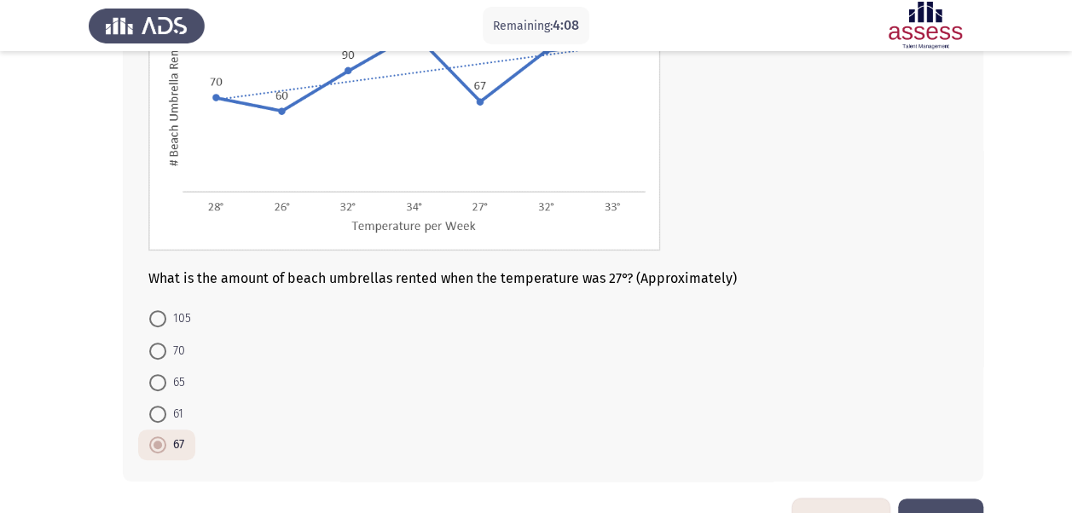
scroll to position [262, 0]
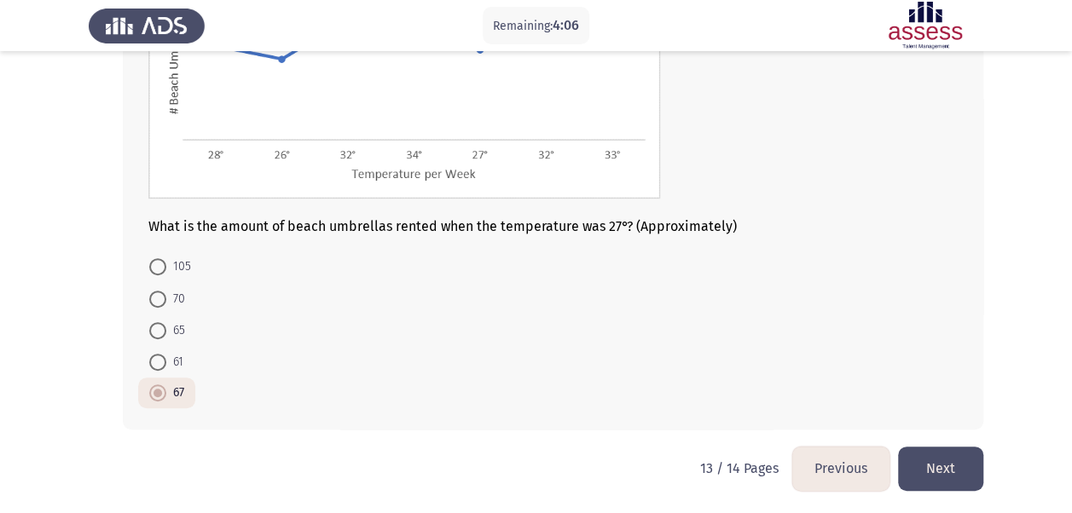
click at [968, 455] on button "Next" at bounding box center [940, 468] width 85 height 43
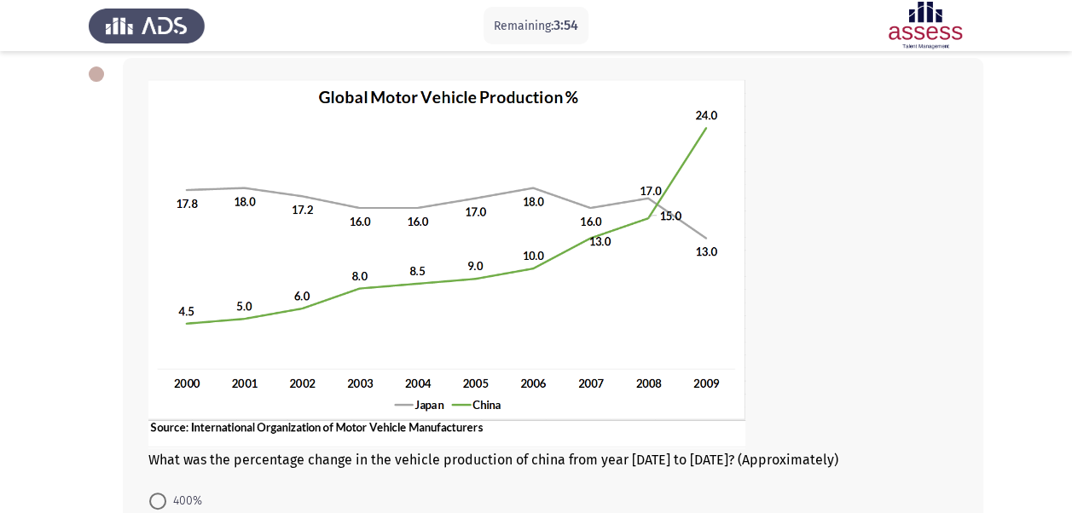
scroll to position [113, 0]
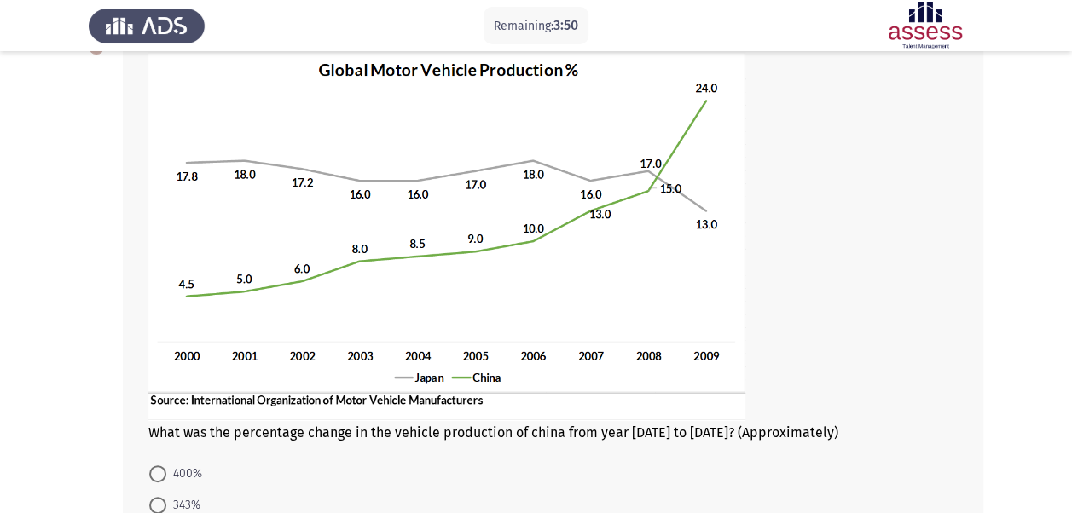
click at [263, 360] on img at bounding box center [446, 236] width 597 height 369
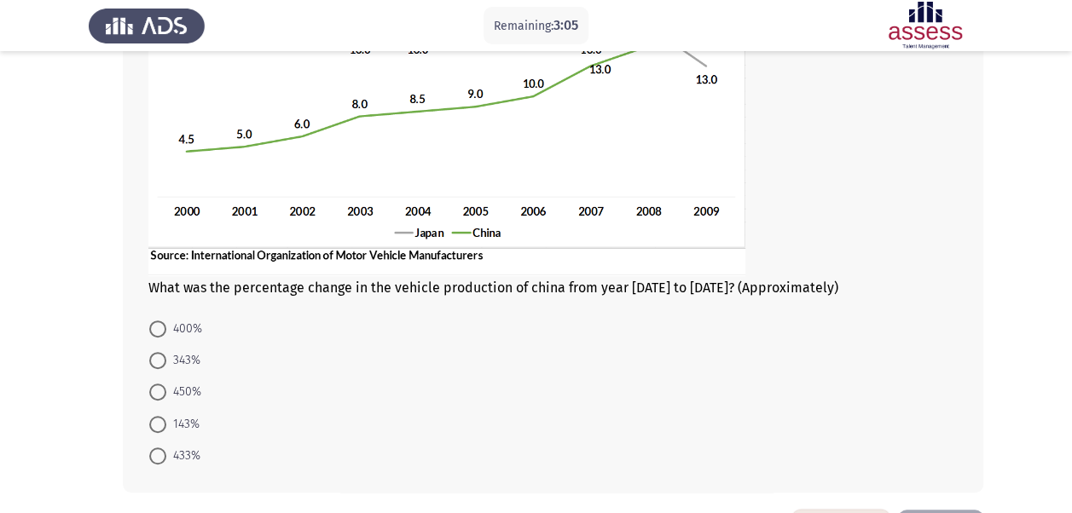
scroll to position [261, 0]
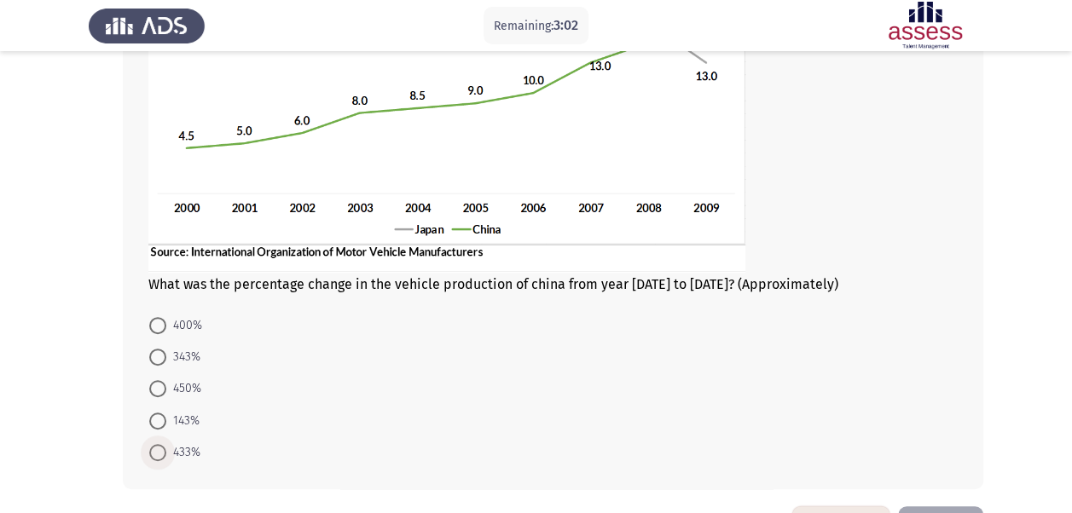
click at [160, 448] on span at bounding box center [157, 452] width 17 height 17
click at [160, 448] on input "433%" at bounding box center [157, 452] width 17 height 17
radio input "true"
click at [244, 482] on div "What was the percentage change in the vehicle production of china from year [DA…" at bounding box center [553, 185] width 860 height 606
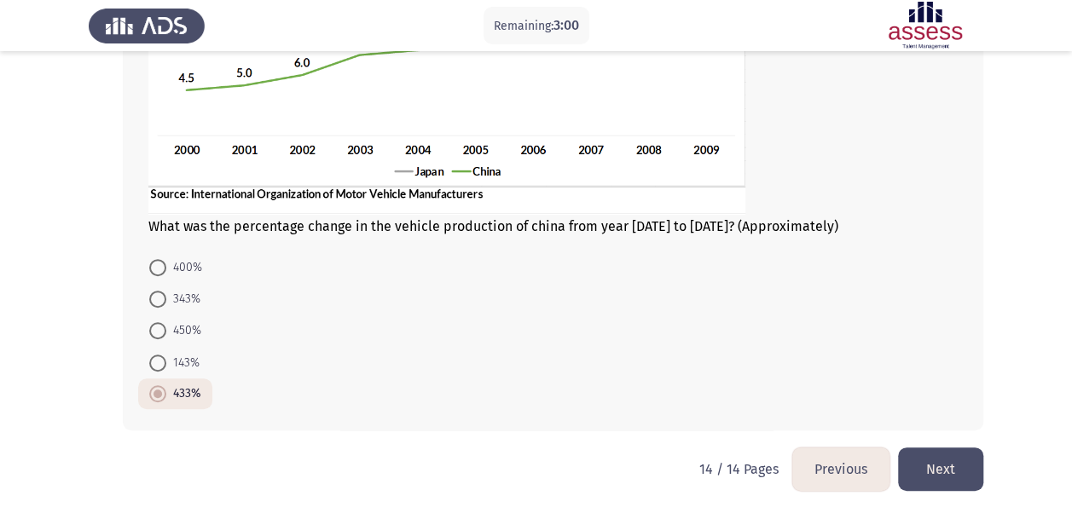
click at [932, 471] on button "Next" at bounding box center [940, 469] width 85 height 43
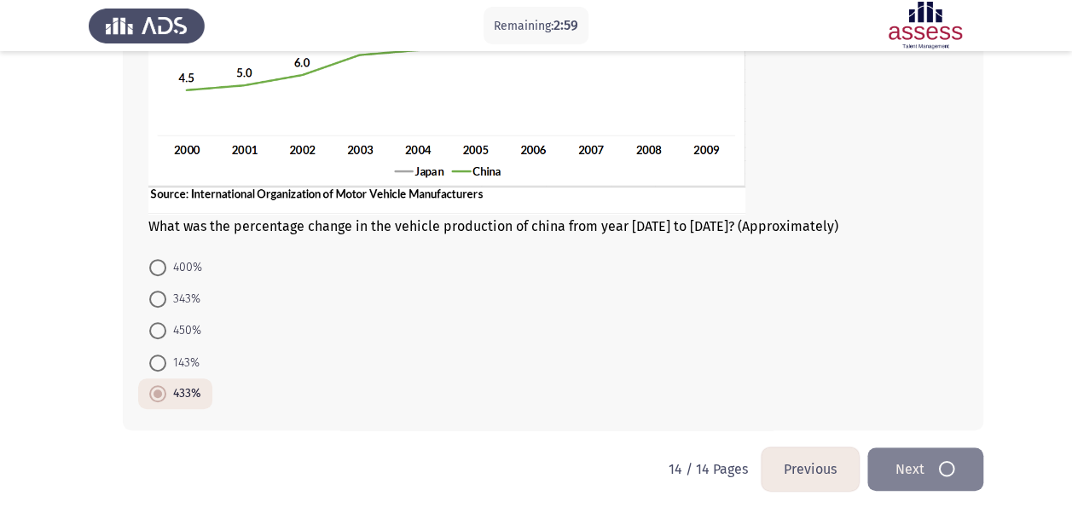
scroll to position [0, 0]
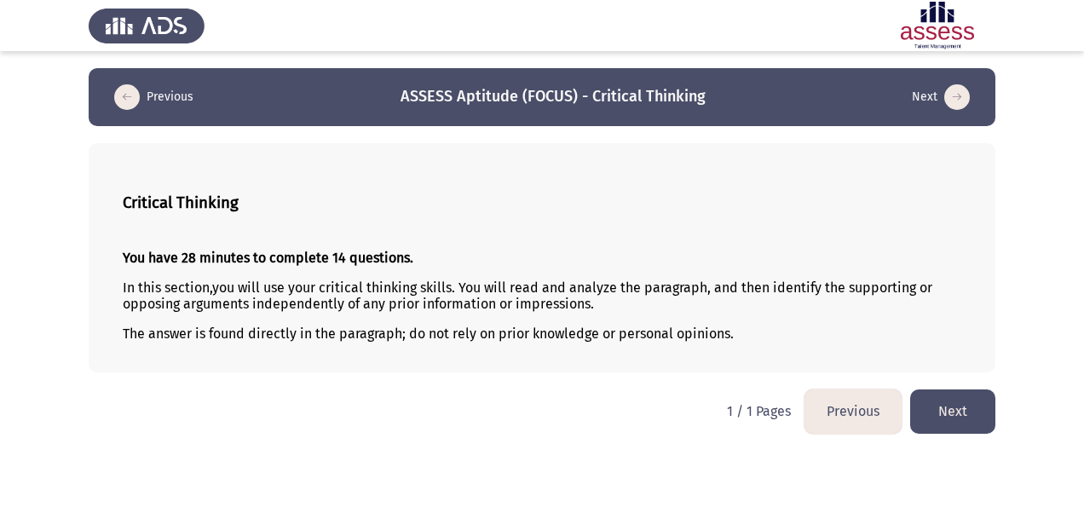
click at [946, 425] on button "Next" at bounding box center [952, 411] width 85 height 43
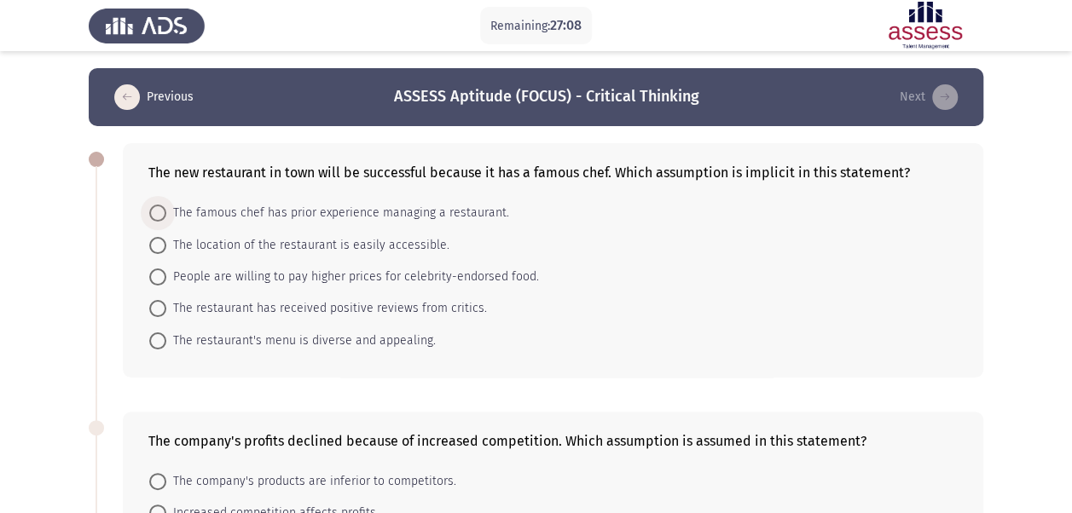
click at [172, 205] on span "The famous chef has prior experience managing a restaurant." at bounding box center [337, 213] width 343 height 20
click at [166, 205] on input "The famous chef has prior experience managing a restaurant." at bounding box center [157, 213] width 17 height 17
radio input "true"
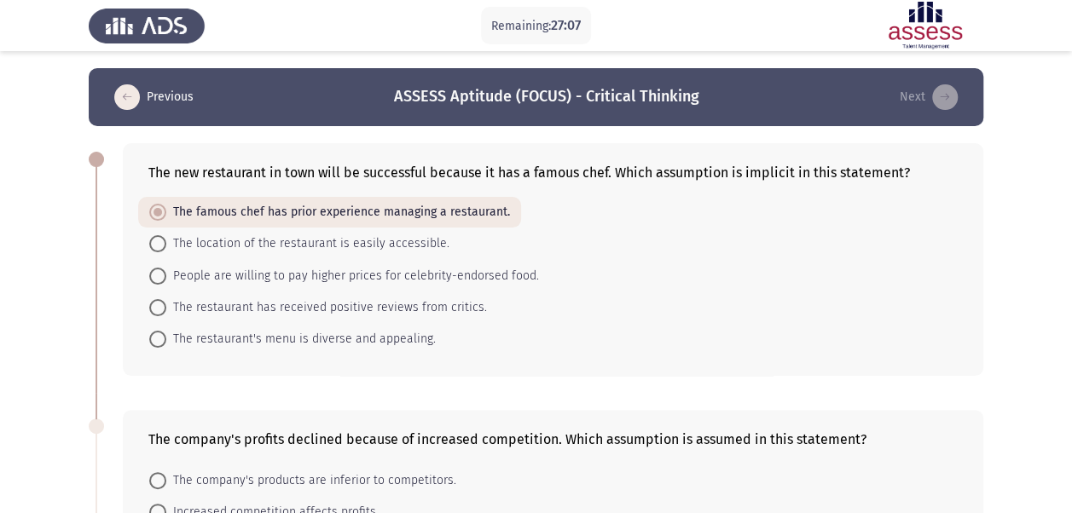
click at [97, 324] on div "The new restaurant in town will be successful because it has a famous chef. Whi…" at bounding box center [536, 259] width 894 height 267
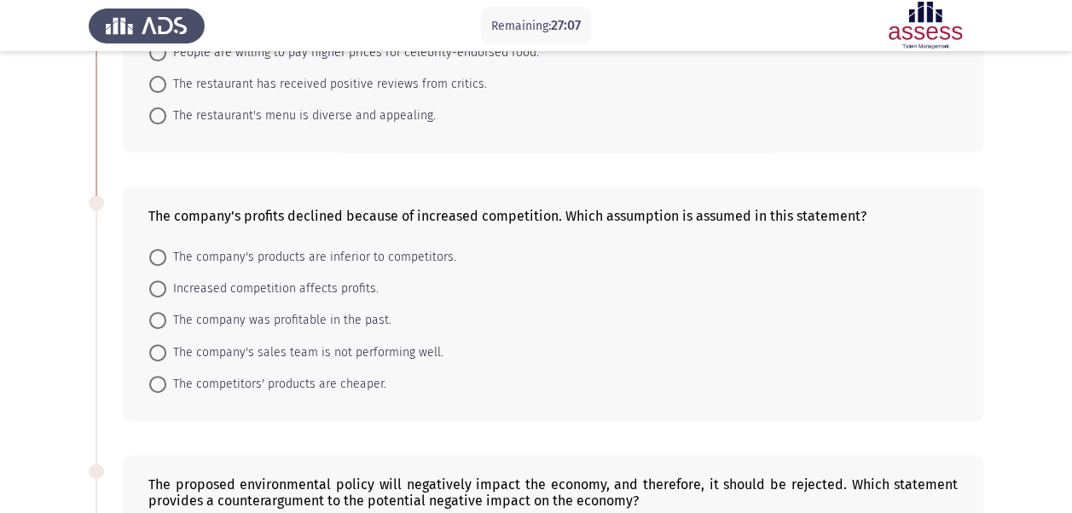
scroll to position [297, 0]
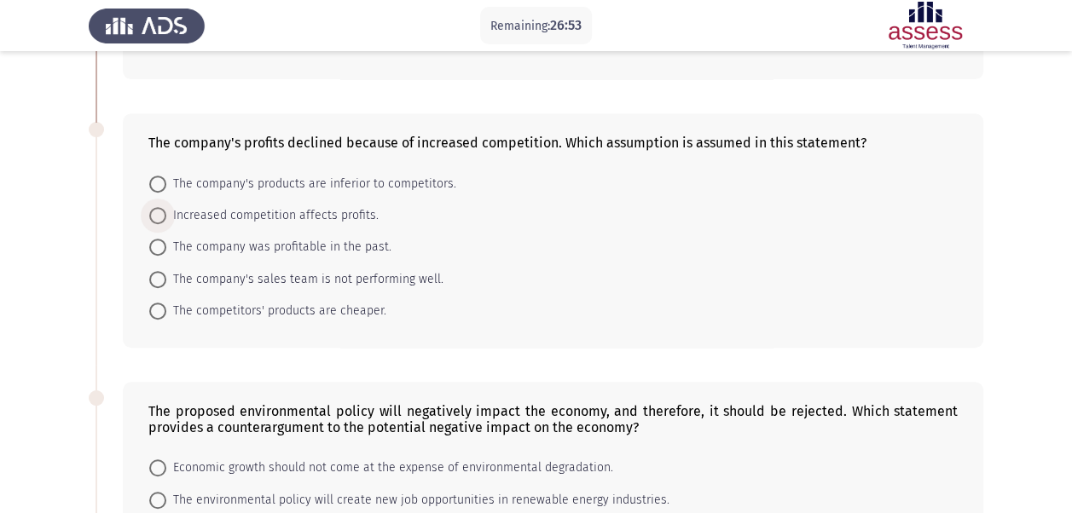
click at [165, 215] on span at bounding box center [157, 215] width 17 height 17
click at [165, 215] on input "Increased competition affects profits." at bounding box center [157, 215] width 17 height 17
radio input "true"
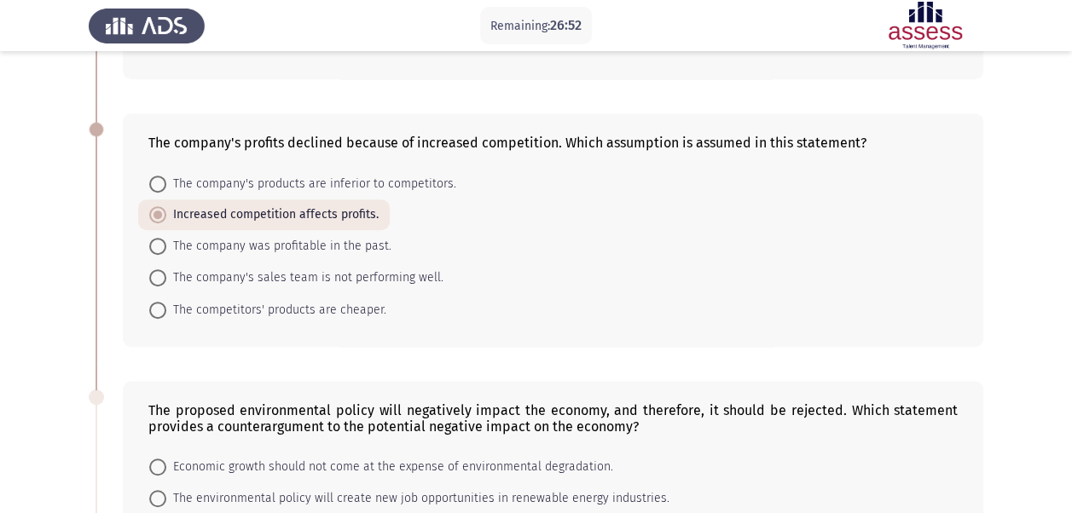
click at [113, 261] on div "The company's profits declined because of increased competition. Which assumpti…" at bounding box center [536, 229] width 894 height 267
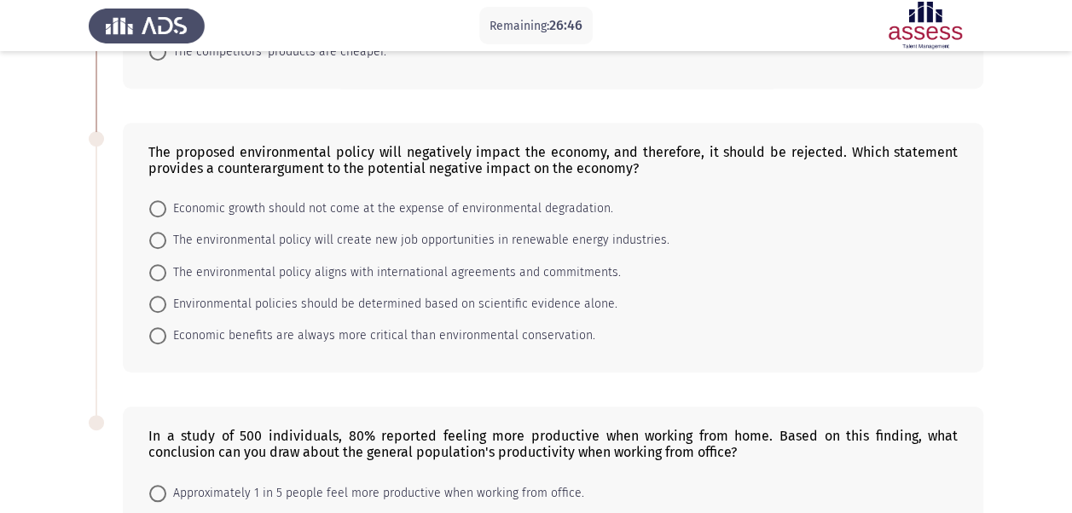
scroll to position [554, 0]
click at [332, 232] on span "The environmental policy will create new job opportunities in renewable energy …" at bounding box center [417, 241] width 503 height 20
click at [166, 233] on input "The environmental policy will create new job opportunities in renewable energy …" at bounding box center [157, 241] width 17 height 17
radio input "true"
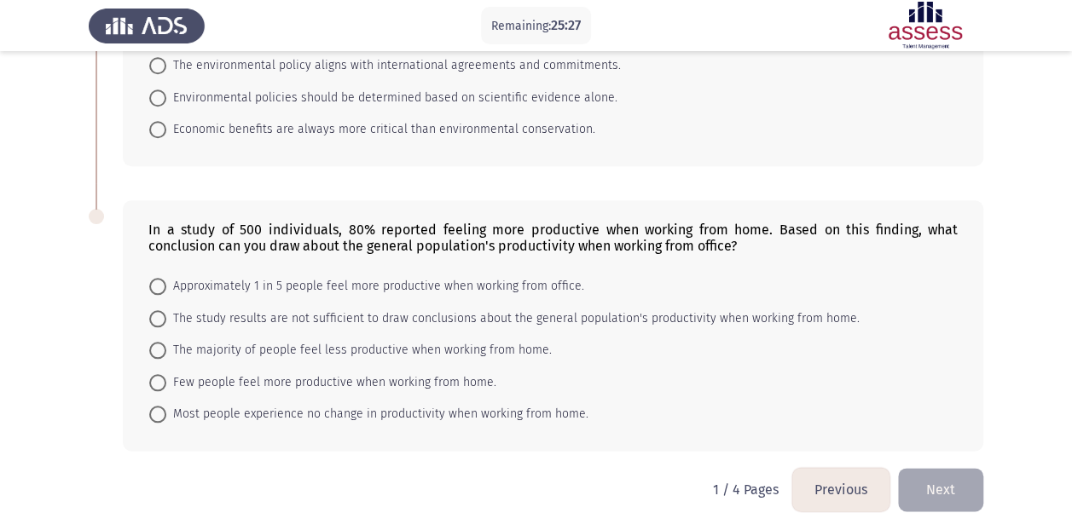
scroll to position [776, 0]
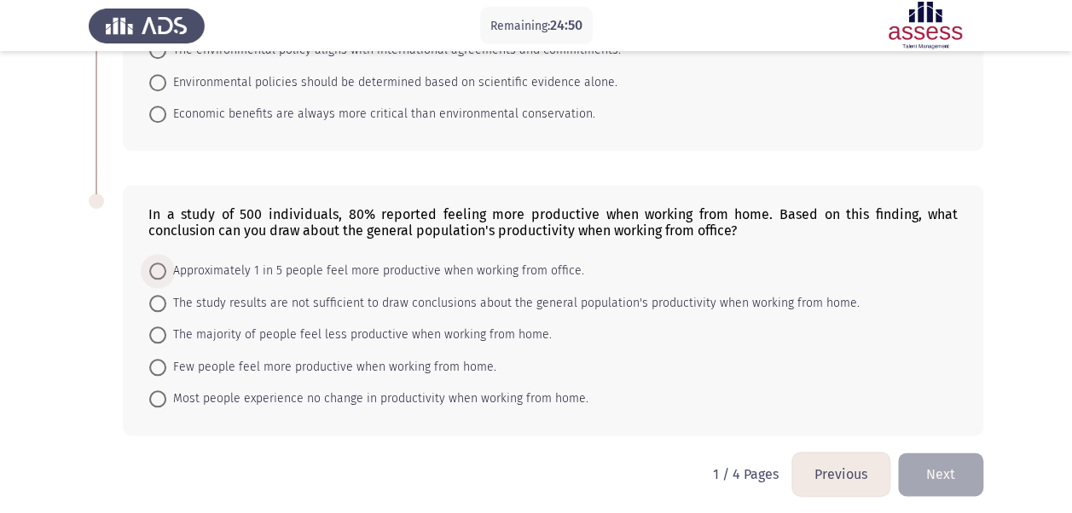
click at [213, 262] on span "Approximately 1 in 5 people feel more productive when working from office." at bounding box center [375, 271] width 418 height 20
click at [166, 263] on input "Approximately 1 in 5 people feel more productive when working from office." at bounding box center [157, 271] width 17 height 17
radio input "true"
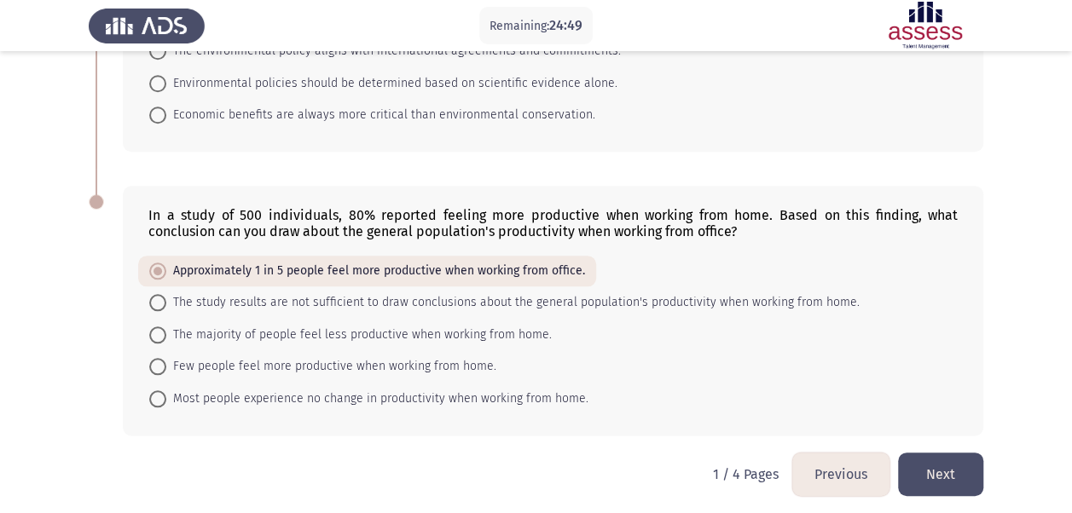
click at [930, 458] on button "Next" at bounding box center [940, 474] width 85 height 43
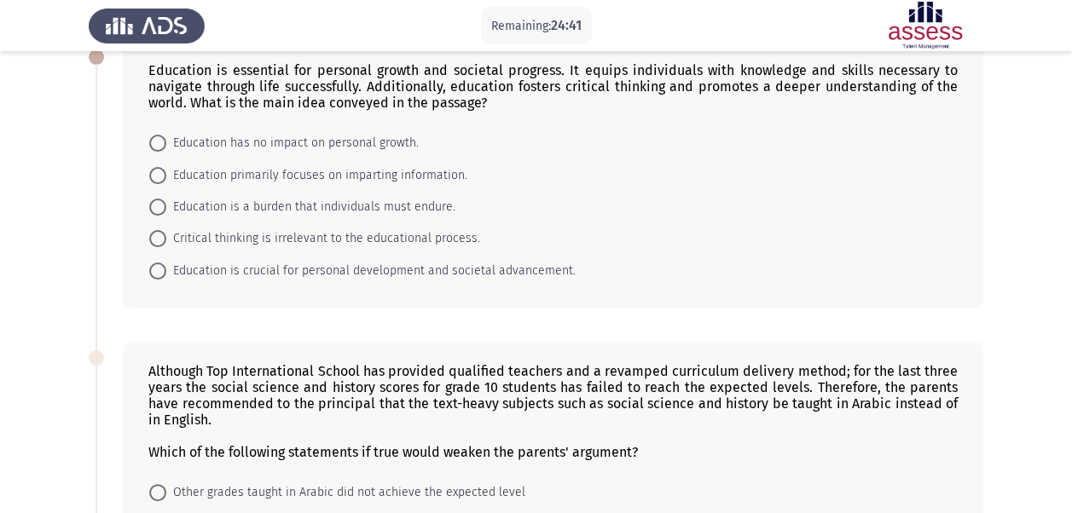
scroll to position [77, 0]
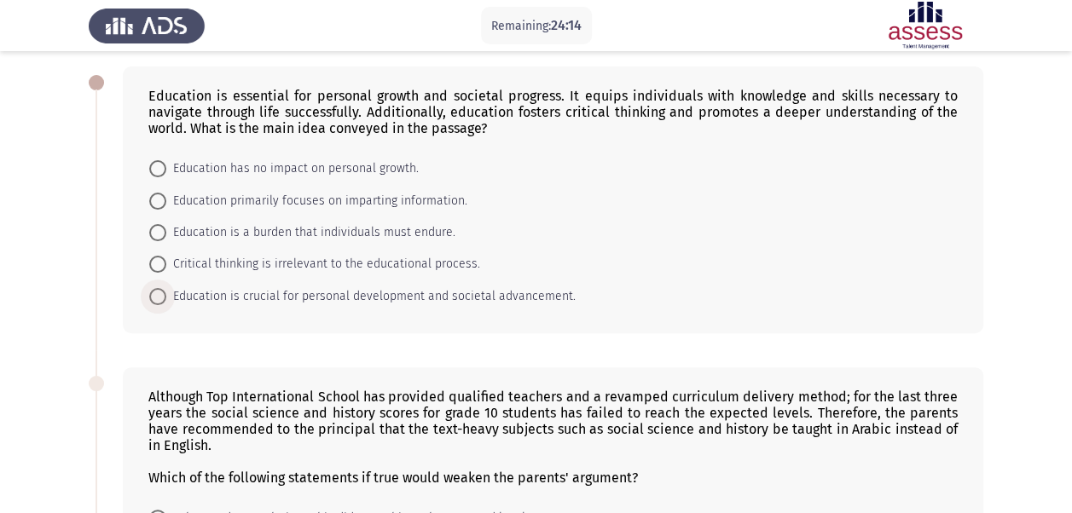
click at [154, 297] on span at bounding box center [157, 296] width 17 height 17
click at [154, 297] on input "Education is crucial for personal development and societal advancement." at bounding box center [157, 296] width 17 height 17
radio input "true"
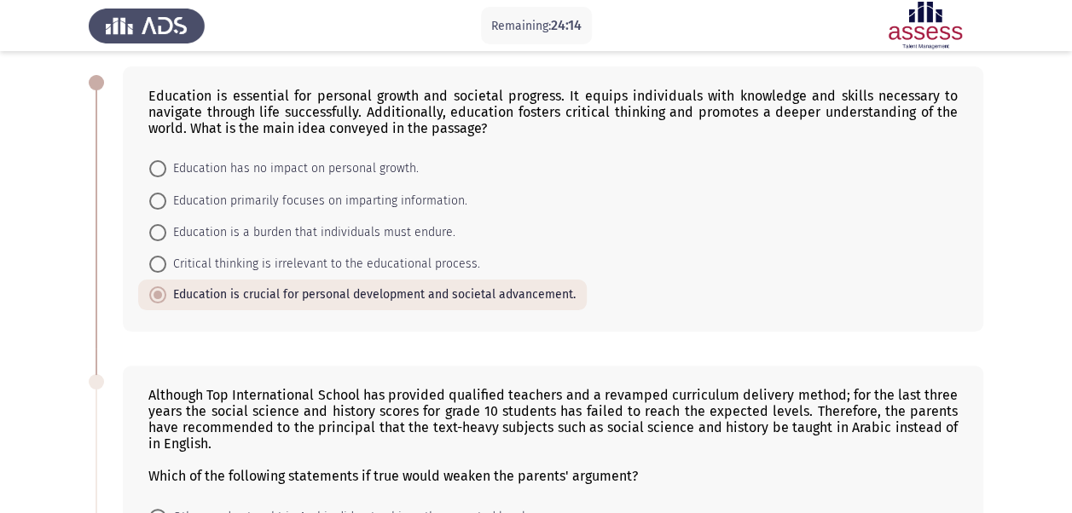
click at [234, 349] on div "Although Top International School has provided qualified teachers and a revampe…" at bounding box center [536, 524] width 894 height 350
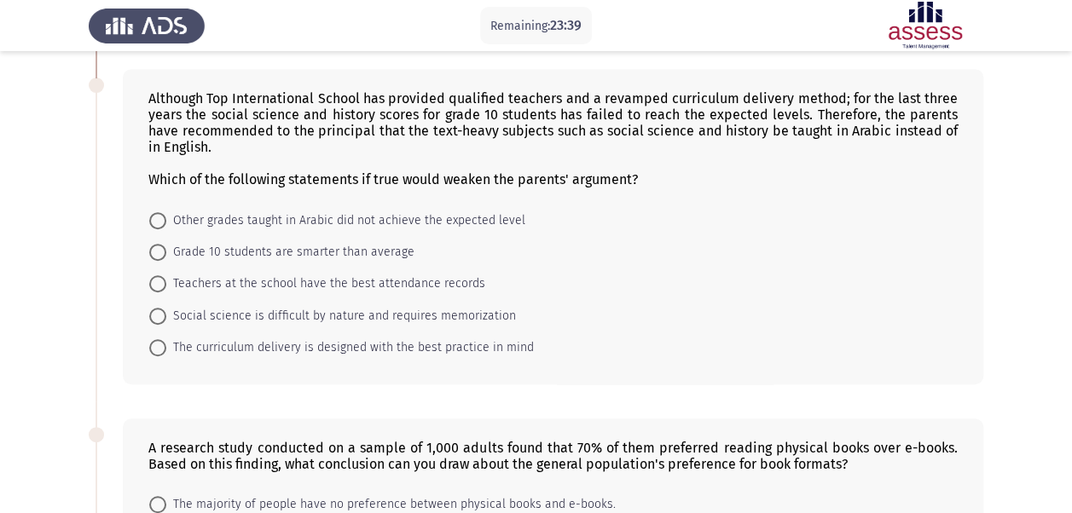
scroll to position [376, 0]
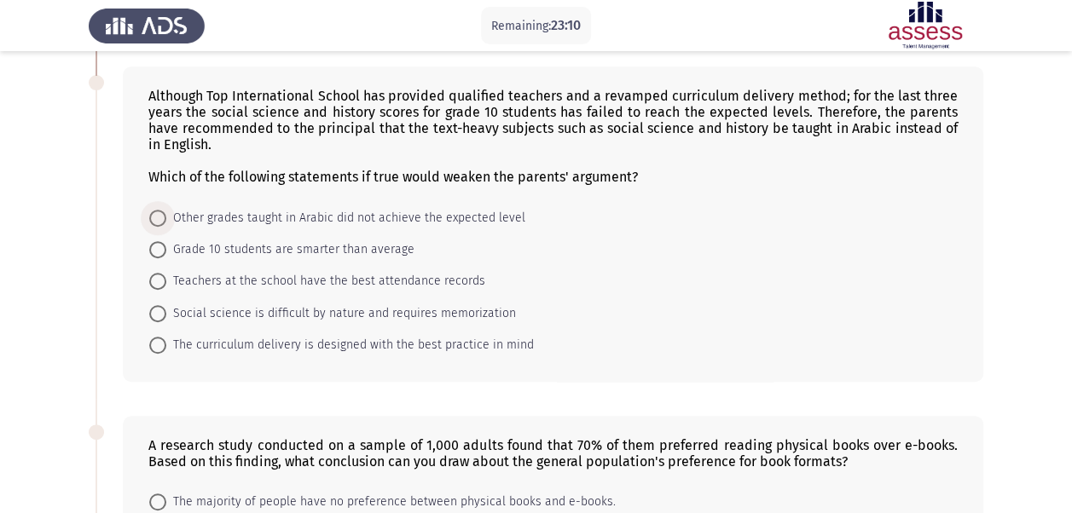
click at [280, 208] on span "Other grades taught in Arabic did not achieve the expected level" at bounding box center [345, 218] width 359 height 20
click at [166, 210] on input "Other grades taught in Arabic did not achieve the expected level" at bounding box center [157, 218] width 17 height 17
radio input "true"
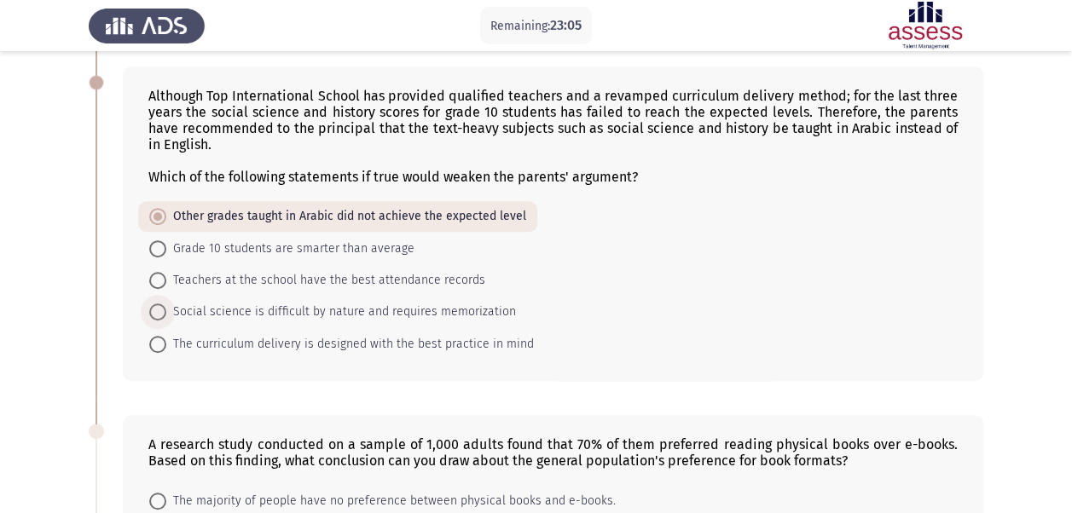
click at [153, 302] on label "Social science is difficult by nature and requires memorization" at bounding box center [332, 312] width 367 height 20
click at [153, 303] on input "Social science is difficult by nature and requires memorization" at bounding box center [157, 311] width 17 height 17
radio input "true"
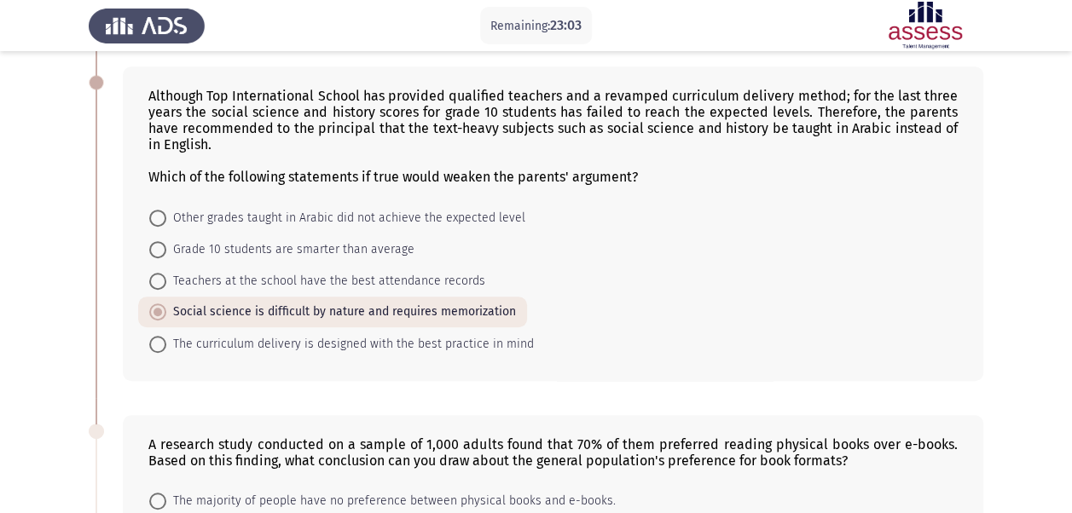
click at [254, 387] on div "Although Top International School has provided qualified teachers and a revampe…" at bounding box center [536, 223] width 894 height 348
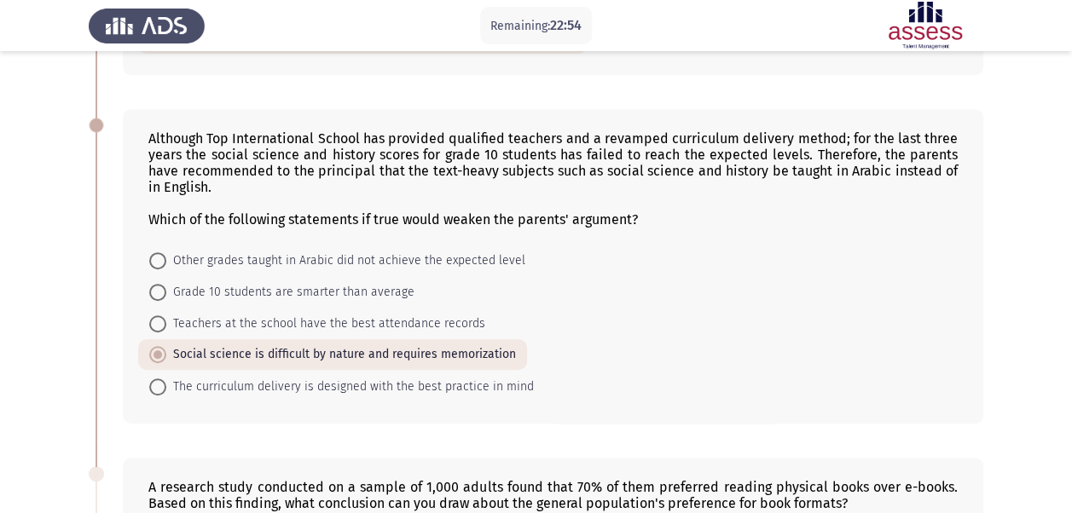
scroll to position [365, 0]
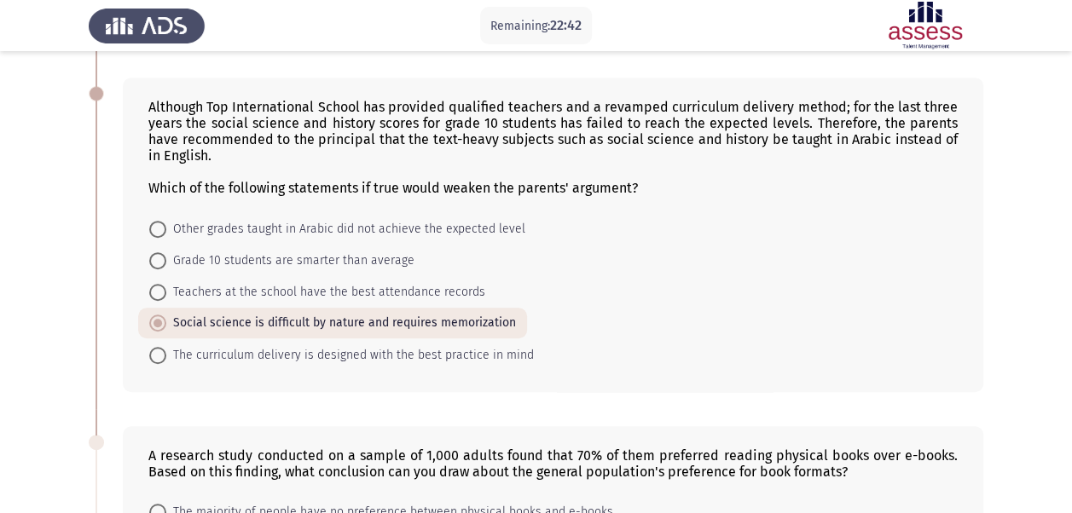
click at [488, 220] on span "Other grades taught in Arabic did not achieve the expected level" at bounding box center [345, 229] width 359 height 20
click at [166, 221] on input "Other grades taught in Arabic did not achieve the expected level" at bounding box center [157, 229] width 17 height 17
radio input "true"
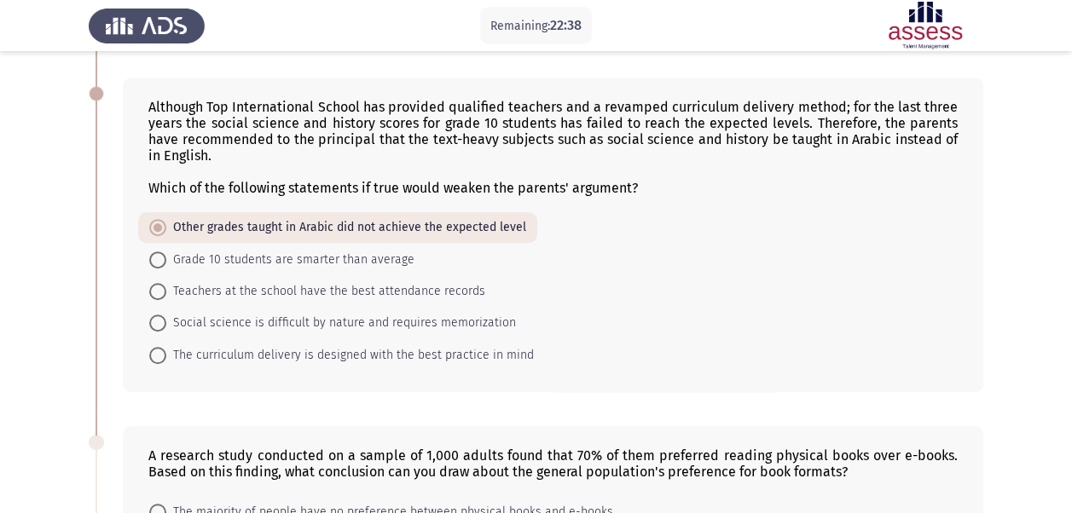
click at [111, 354] on div "Although Top International School has provided qualified teachers and a revampe…" at bounding box center [536, 235] width 894 height 348
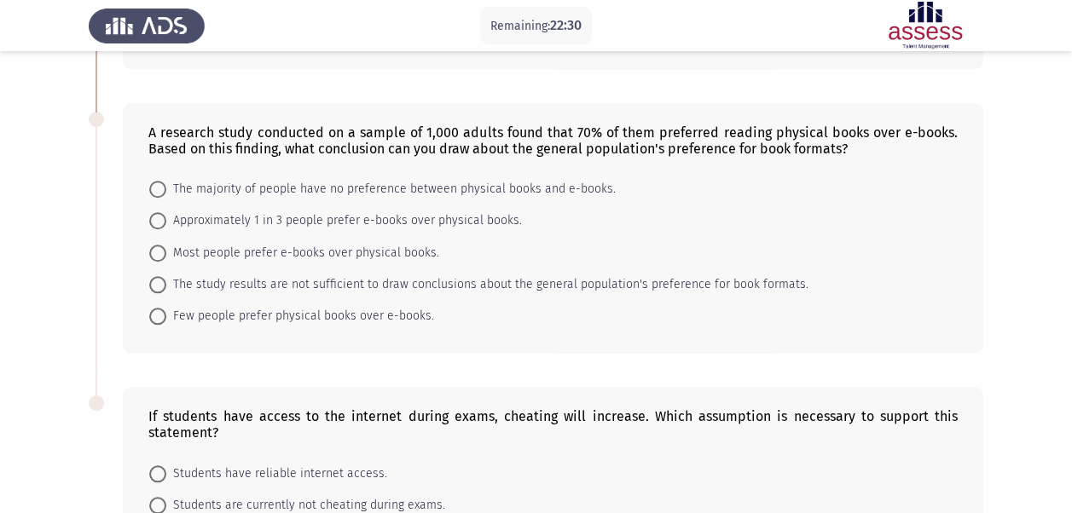
scroll to position [693, 0]
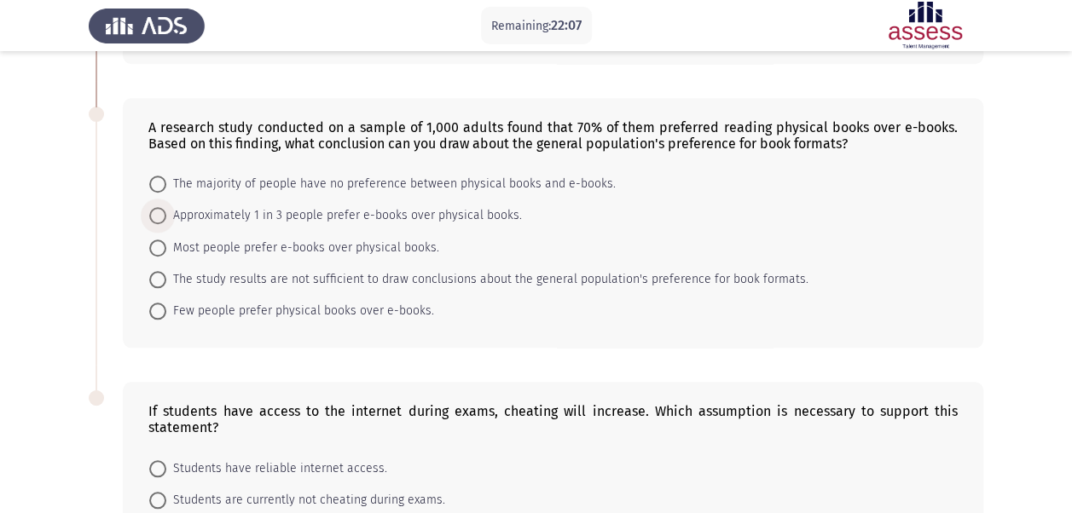
click at [218, 206] on span "Approximately 1 in 3 people prefer e-books over physical books." at bounding box center [343, 215] width 355 height 20
click at [166, 207] on input "Approximately 1 in 3 people prefer e-books over physical books." at bounding box center [157, 215] width 17 height 17
radio input "true"
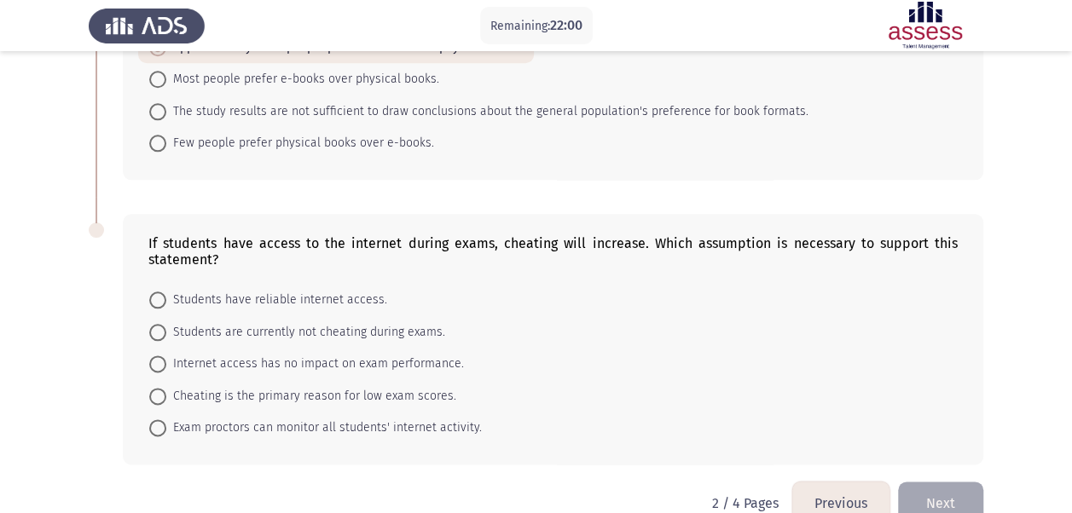
scroll to position [887, 0]
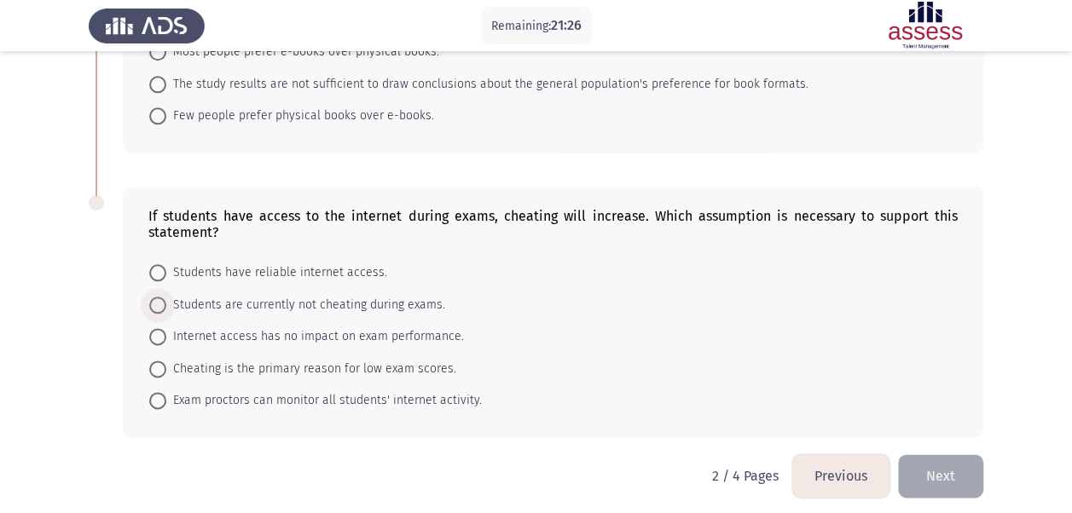
click at [193, 299] on span "Students are currently not cheating during exams." at bounding box center [305, 305] width 279 height 20
click at [166, 299] on input "Students are currently not cheating during exams." at bounding box center [157, 305] width 17 height 17
radio input "true"
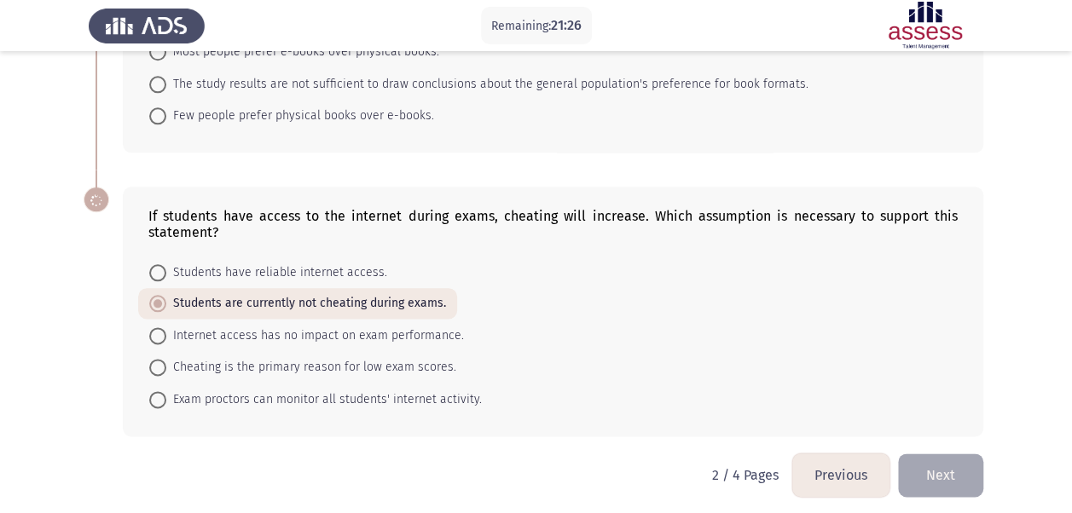
scroll to position [887, 0]
click at [953, 466] on button "Next" at bounding box center [940, 475] width 85 height 43
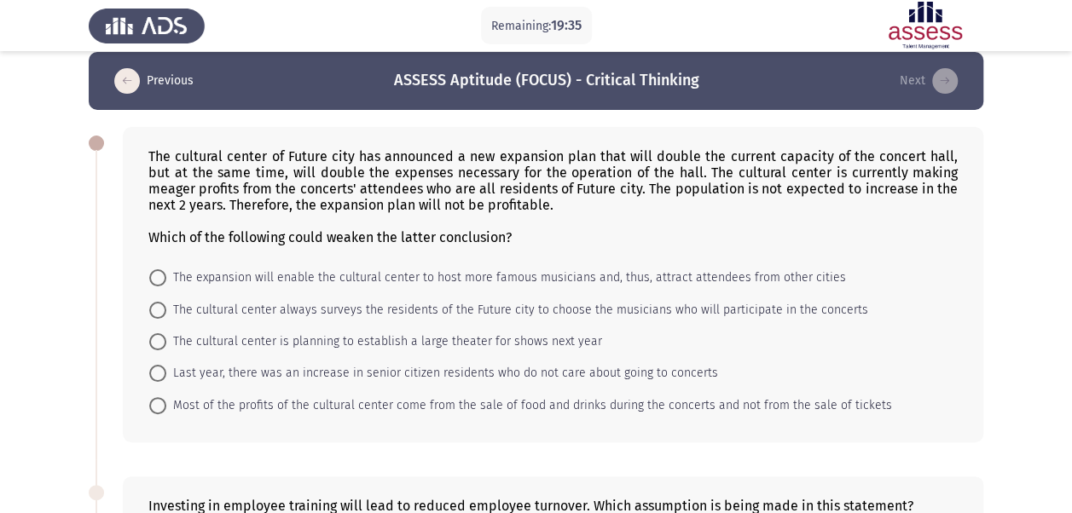
scroll to position [17, 0]
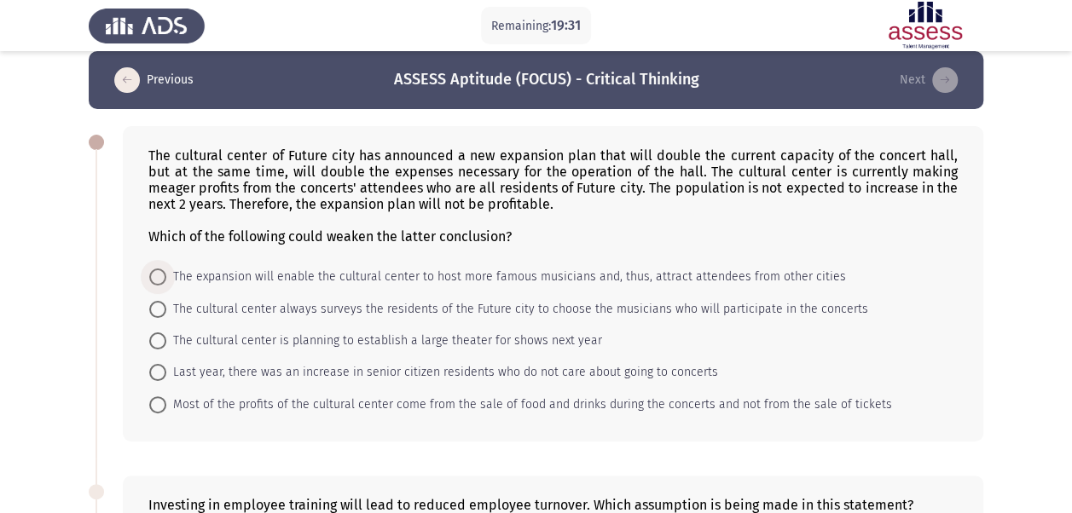
click at [407, 274] on span "The expansion will enable the cultural center to host more famous musicians and…" at bounding box center [505, 277] width 679 height 20
click at [166, 274] on input "The expansion will enable the cultural center to host more famous musicians and…" at bounding box center [157, 277] width 17 height 17
radio input "true"
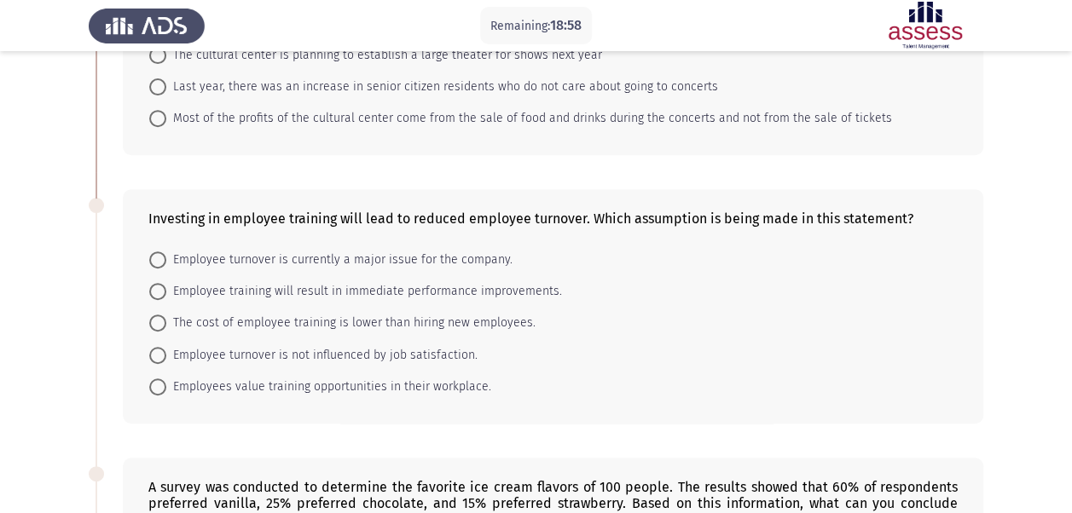
scroll to position [351, 0]
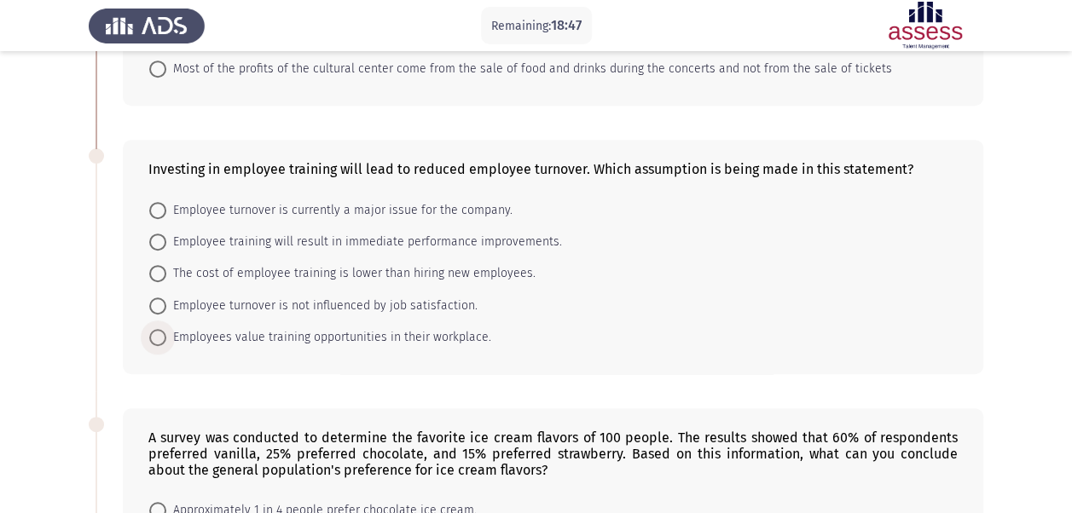
click at [246, 341] on span "Employees value training opportunities in their workplace." at bounding box center [328, 337] width 325 height 20
click at [166, 341] on input "Employees value training opportunities in their workplace." at bounding box center [157, 337] width 17 height 17
radio input "true"
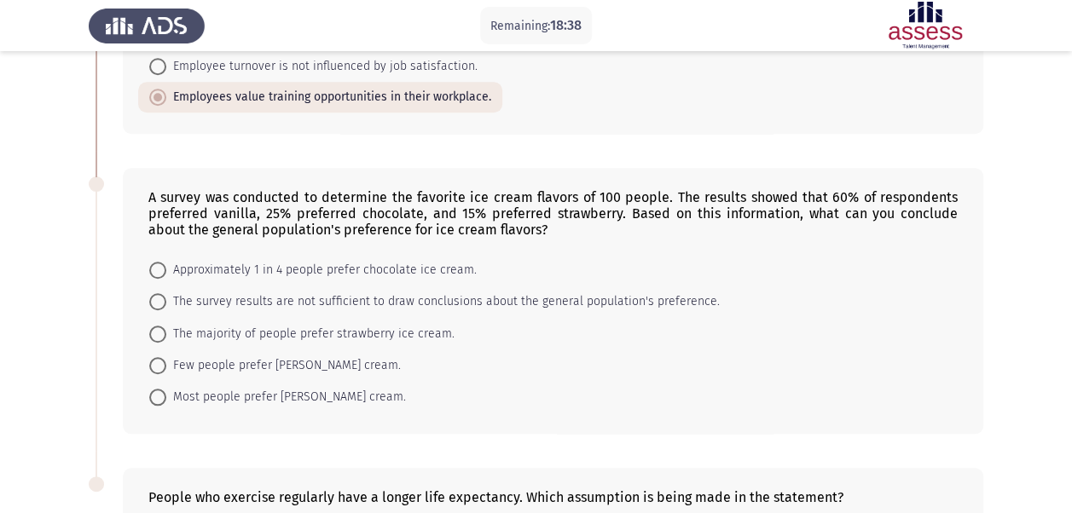
scroll to position [598, 0]
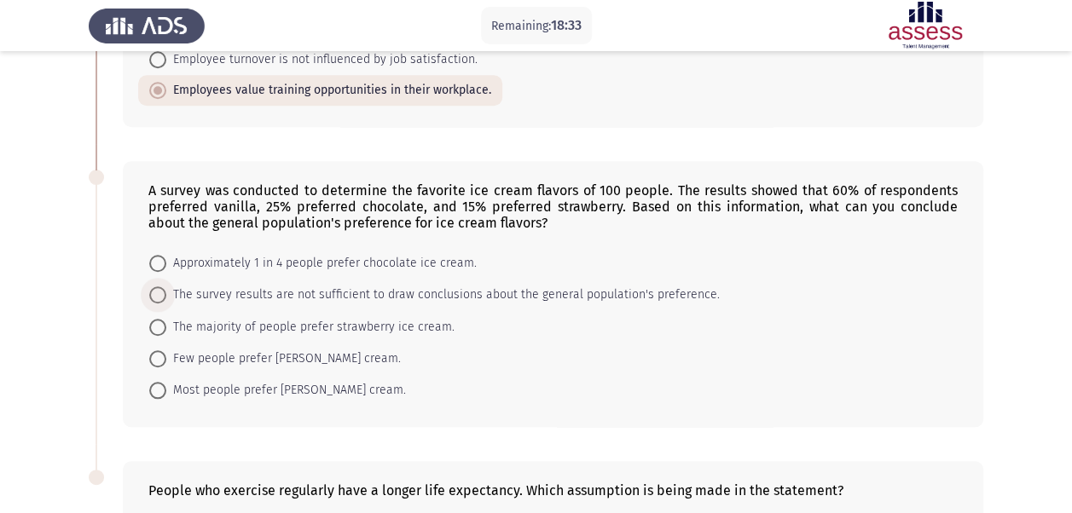
click at [181, 291] on span "The survey results are not sufficient to draw conclusions about the general pop…" at bounding box center [442, 295] width 553 height 20
click at [166, 291] on input "The survey results are not sufficient to draw conclusions about the general pop…" at bounding box center [157, 294] width 17 height 17
radio input "true"
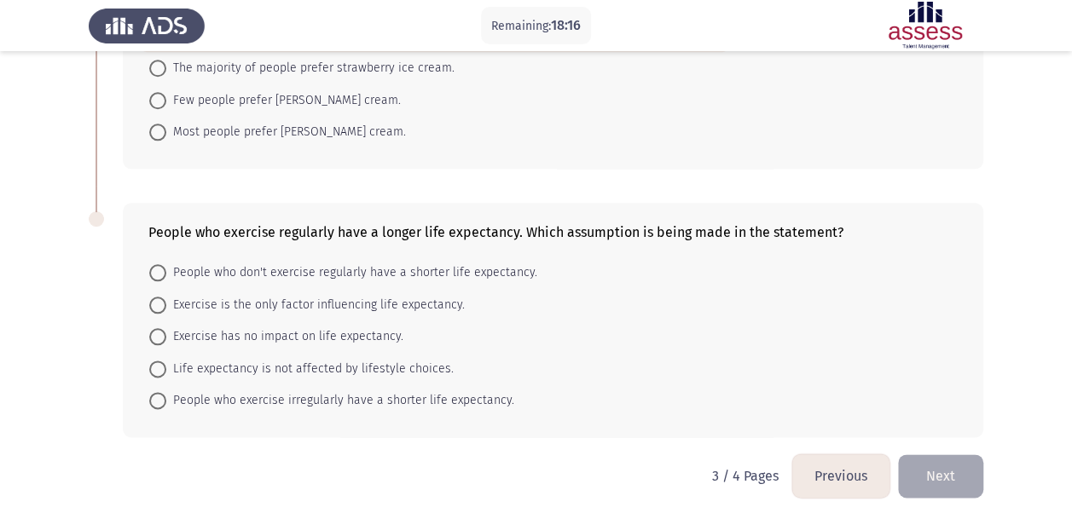
scroll to position [856, 0]
click at [500, 262] on span "People who don't exercise regularly have a shorter life expectancy." at bounding box center [351, 272] width 371 height 20
click at [166, 263] on input "People who don't exercise regularly have a shorter life expectancy." at bounding box center [157, 271] width 17 height 17
radio input "true"
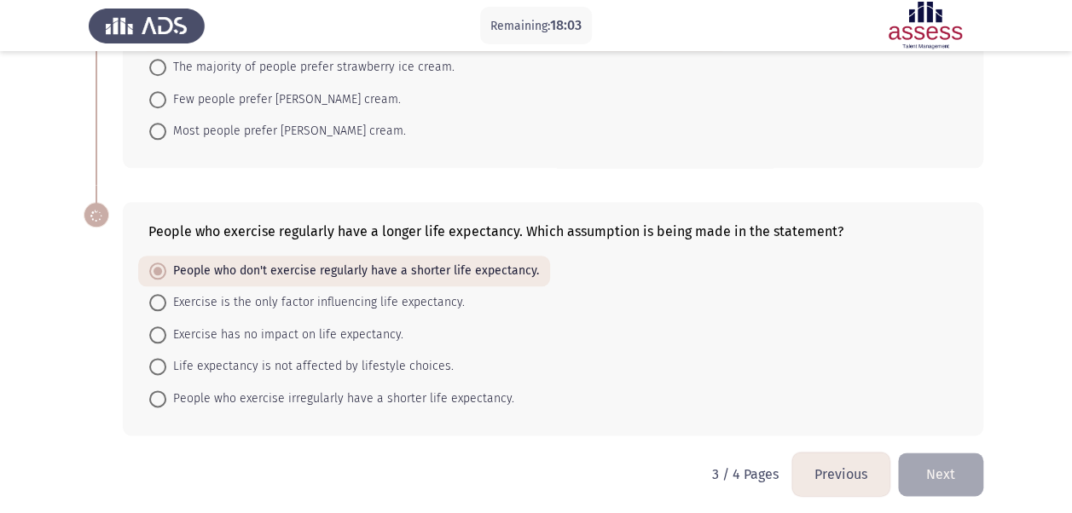
scroll to position [854, 0]
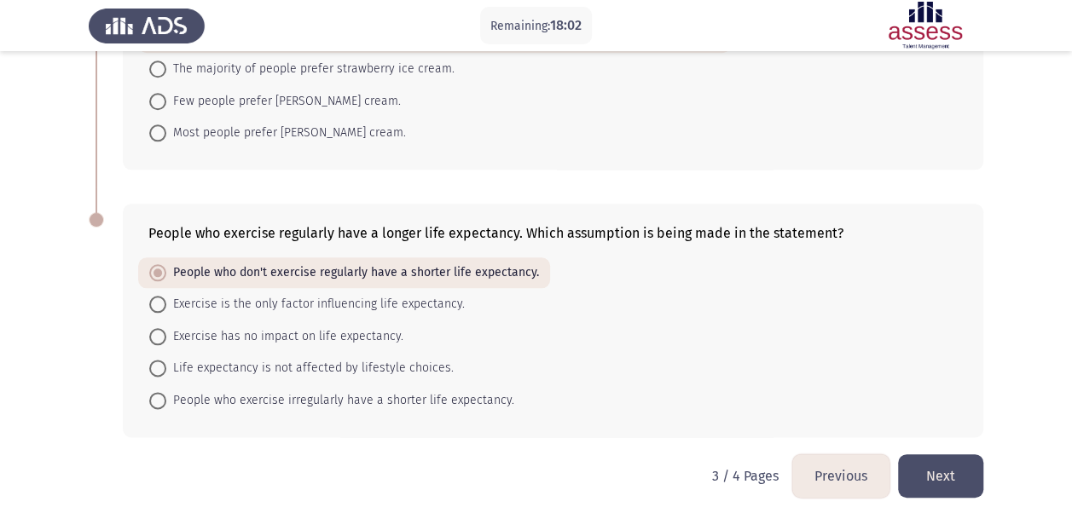
click at [384, 433] on div "People who exercise regularly have a longer life expectancy. Which assumption i…" at bounding box center [536, 320] width 894 height 267
click at [934, 472] on button "Next" at bounding box center [940, 475] width 85 height 43
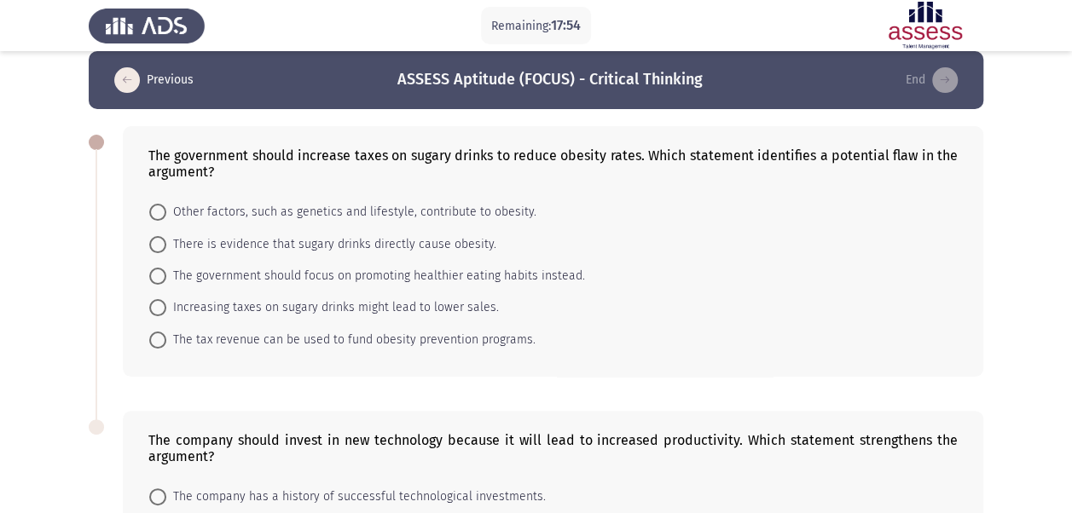
scroll to position [17, 0]
click at [329, 244] on span "There is evidence that sugary drinks directly cause obesity." at bounding box center [331, 244] width 330 height 20
click at [166, 244] on input "There is evidence that sugary drinks directly cause obesity." at bounding box center [157, 244] width 17 height 17
radio input "true"
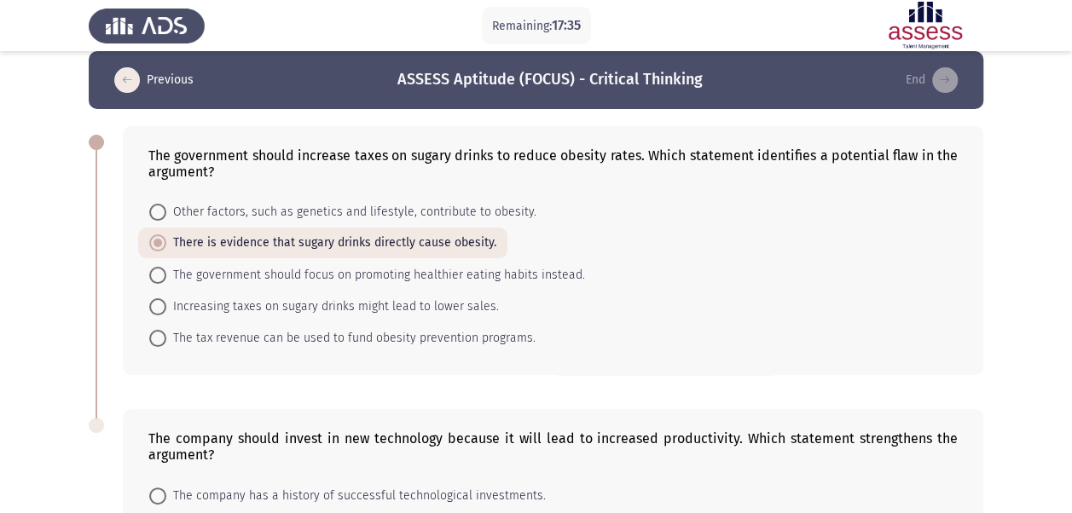
click at [360, 273] on span "The government should focus on promoting healthier eating habits instead." at bounding box center [375, 275] width 419 height 20
click at [166, 273] on input "The government should focus on promoting healthier eating habits instead." at bounding box center [157, 275] width 17 height 17
radio input "true"
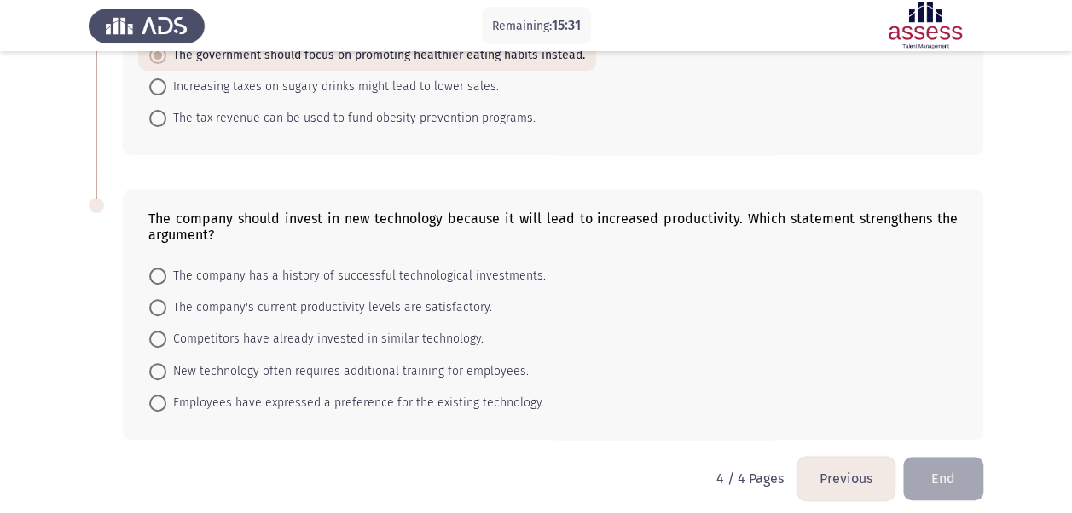
scroll to position [236, 0]
click at [350, 276] on span "The company has a history of successful technological investments." at bounding box center [355, 277] width 379 height 20
click at [166, 276] on input "The company has a history of successful technological investments." at bounding box center [157, 277] width 17 height 17
radio input "true"
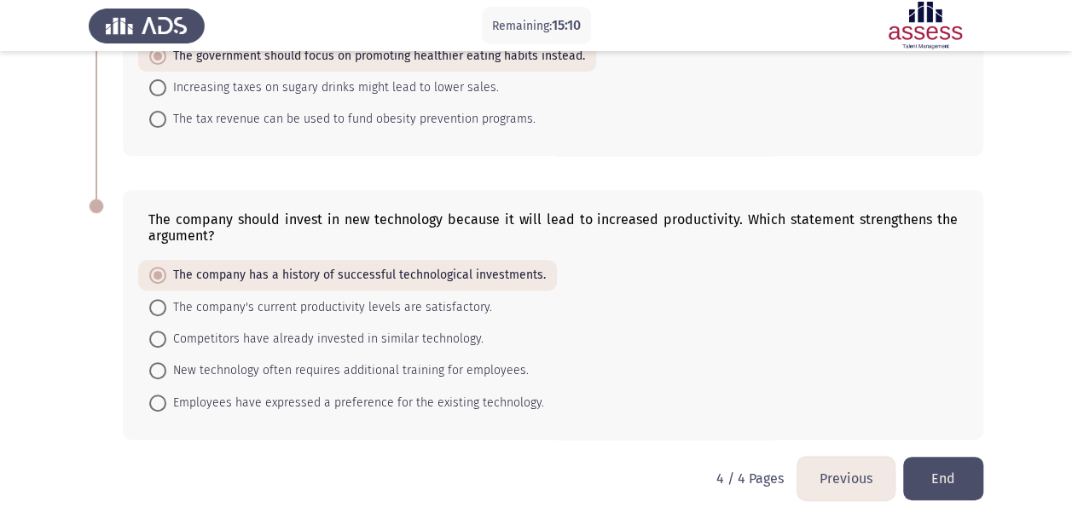
click at [36, 347] on app-assessment-container "Remaining: 15:10 Previous ASSESS Aptitude (FOCUS) - Critical Thinking End The g…" at bounding box center [536, 144] width 1072 height 625
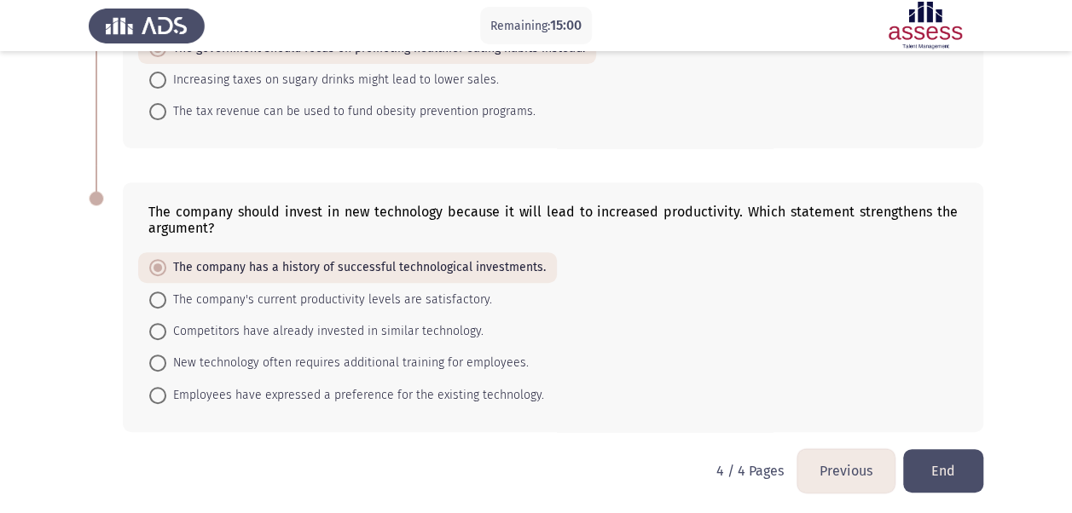
click at [835, 469] on button "Previous" at bounding box center [845, 470] width 97 height 43
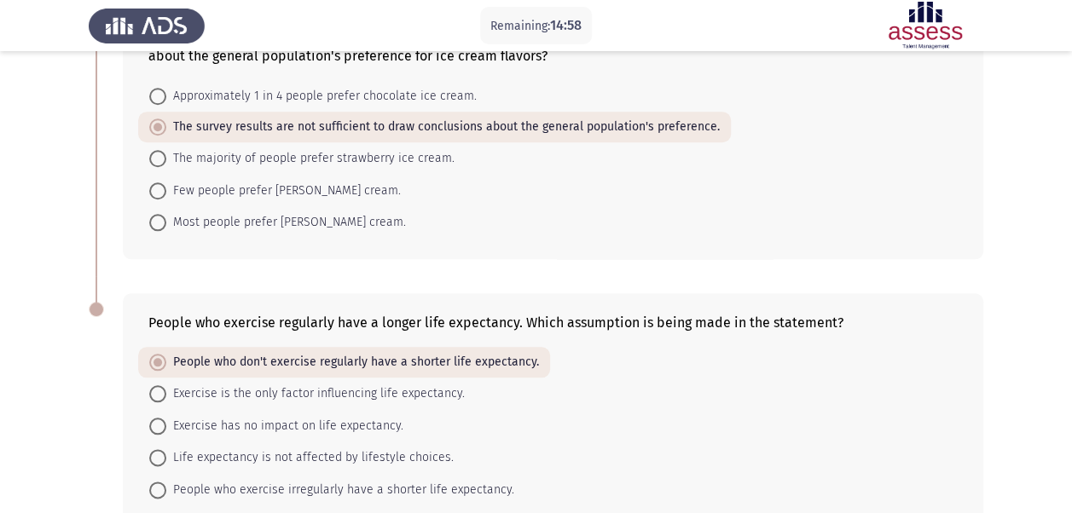
scroll to position [854, 0]
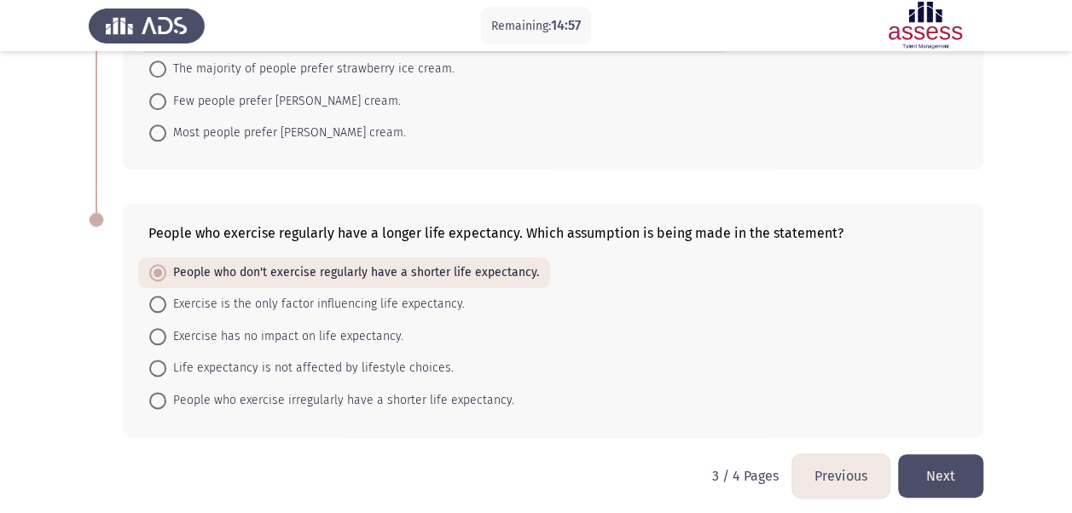
click at [841, 454] on button "Previous" at bounding box center [840, 475] width 97 height 43
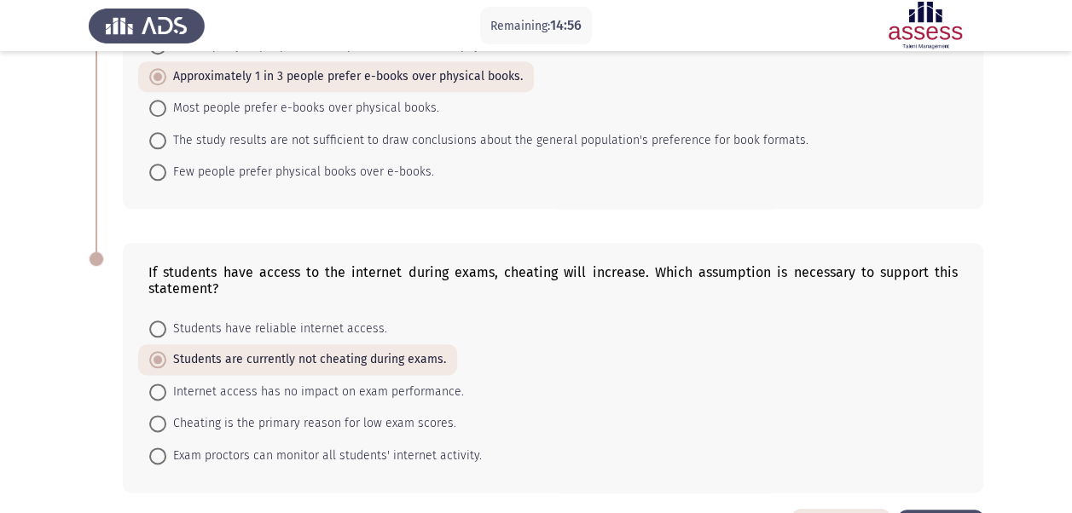
scroll to position [887, 0]
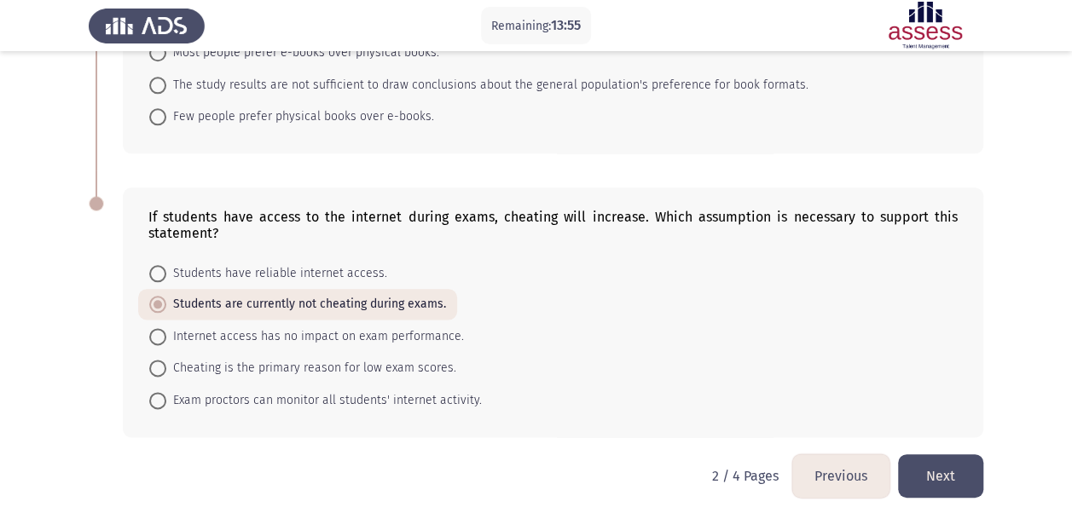
click at [963, 477] on button "Next" at bounding box center [940, 475] width 85 height 43
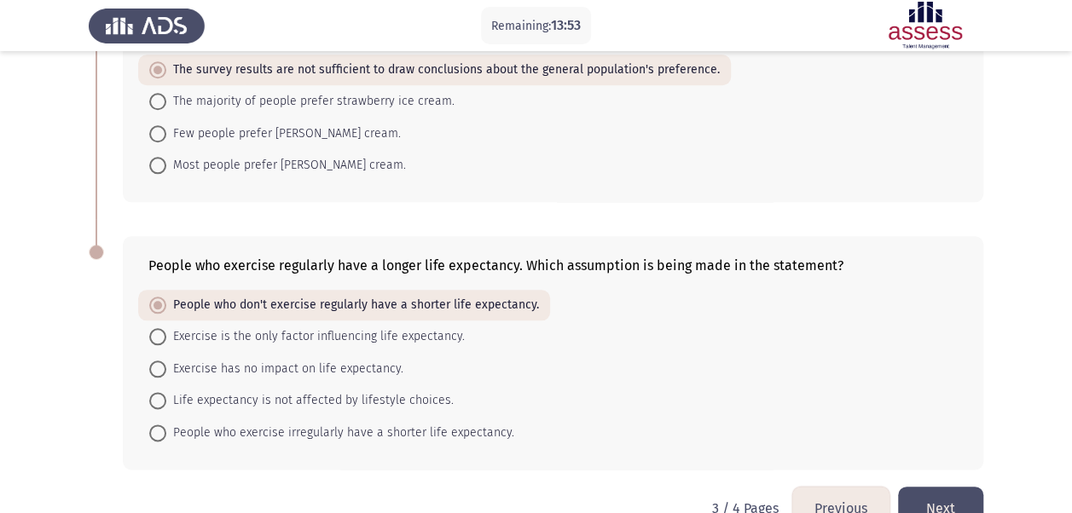
scroll to position [854, 0]
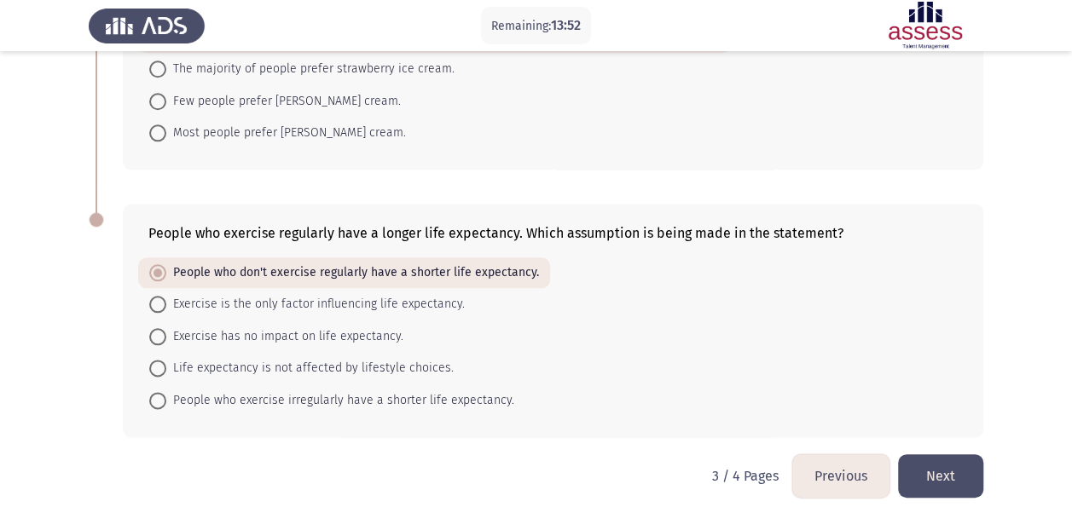
click at [948, 462] on button "Next" at bounding box center [940, 475] width 85 height 43
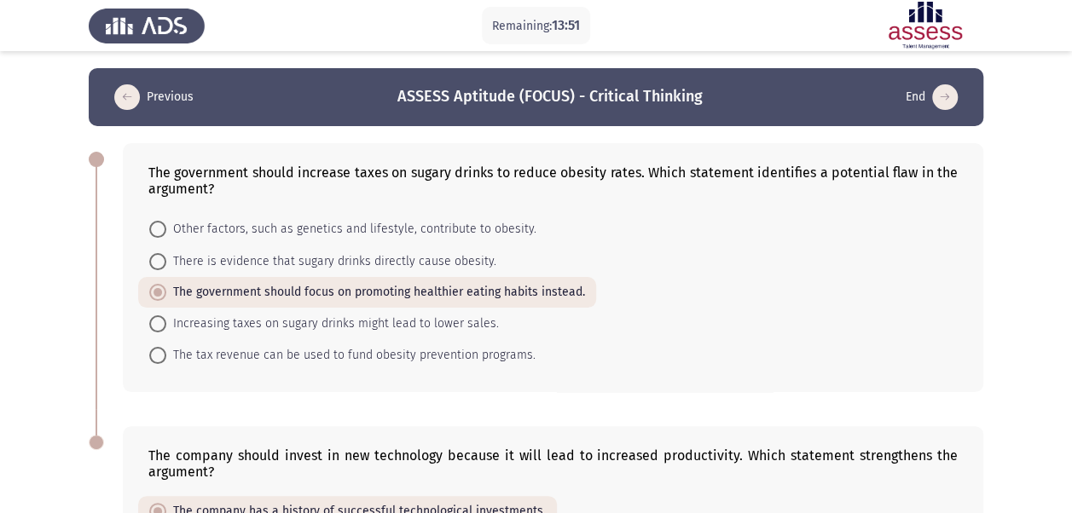
scroll to position [244, 0]
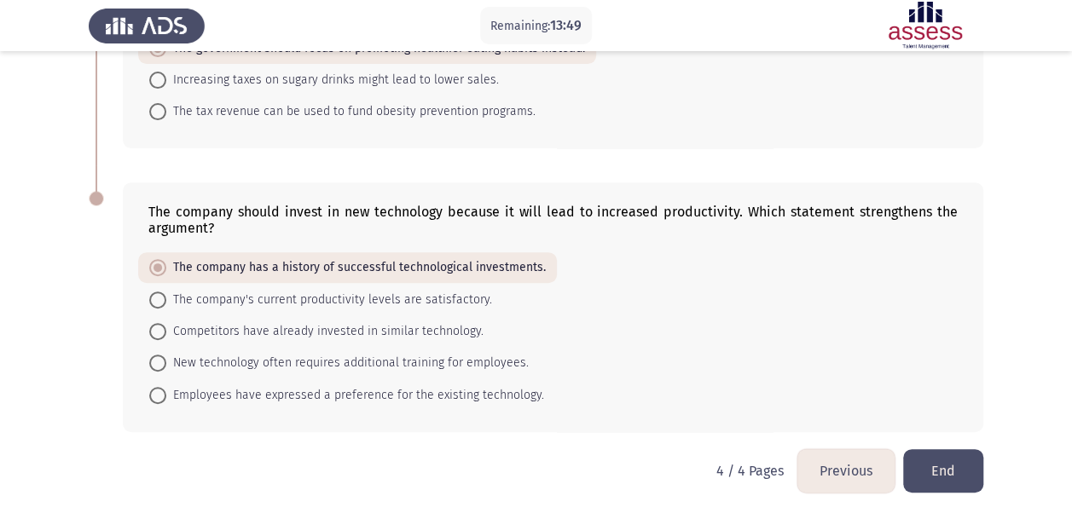
click at [959, 459] on button "End" at bounding box center [943, 470] width 80 height 43
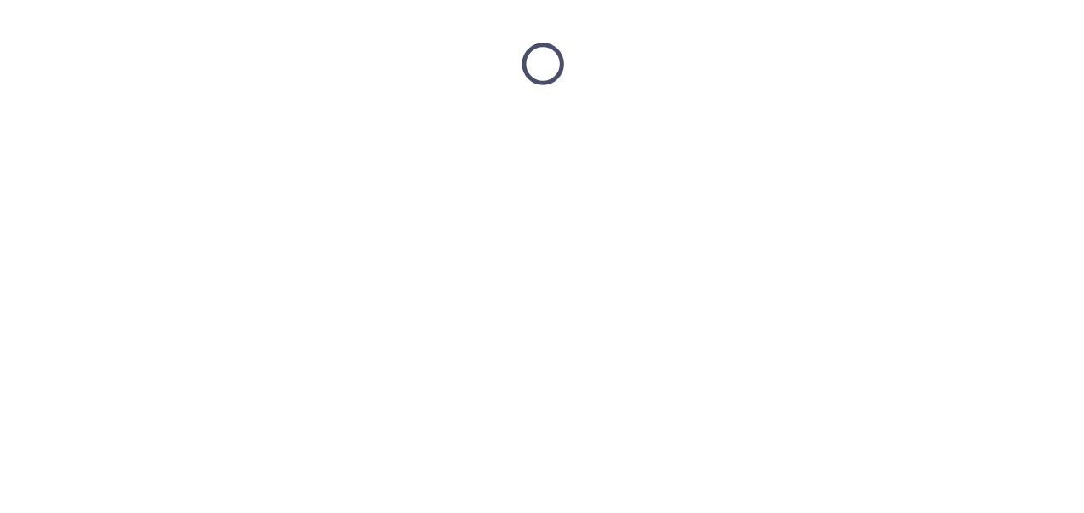
scroll to position [0, 0]
